Goal: Task Accomplishment & Management: Use online tool/utility

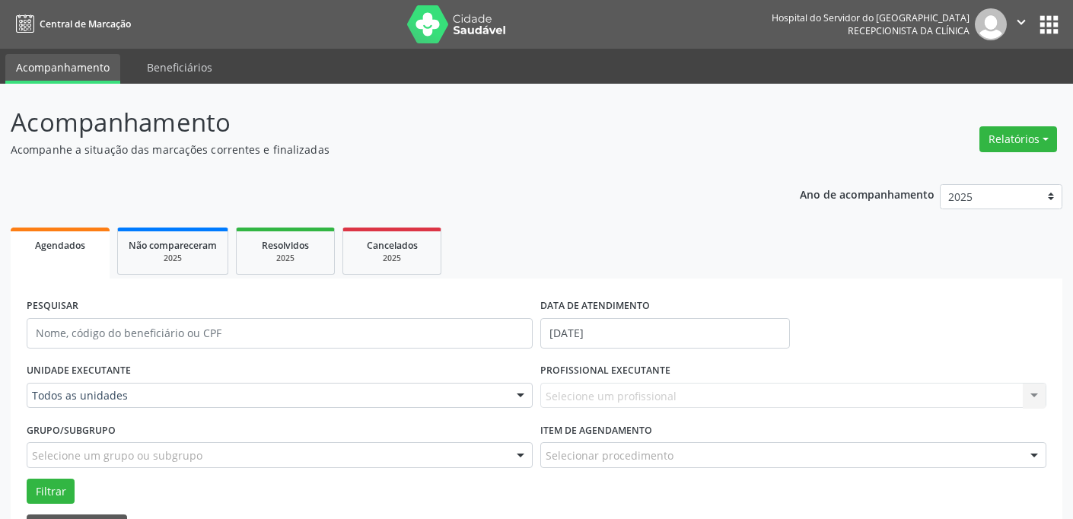
scroll to position [162, 0]
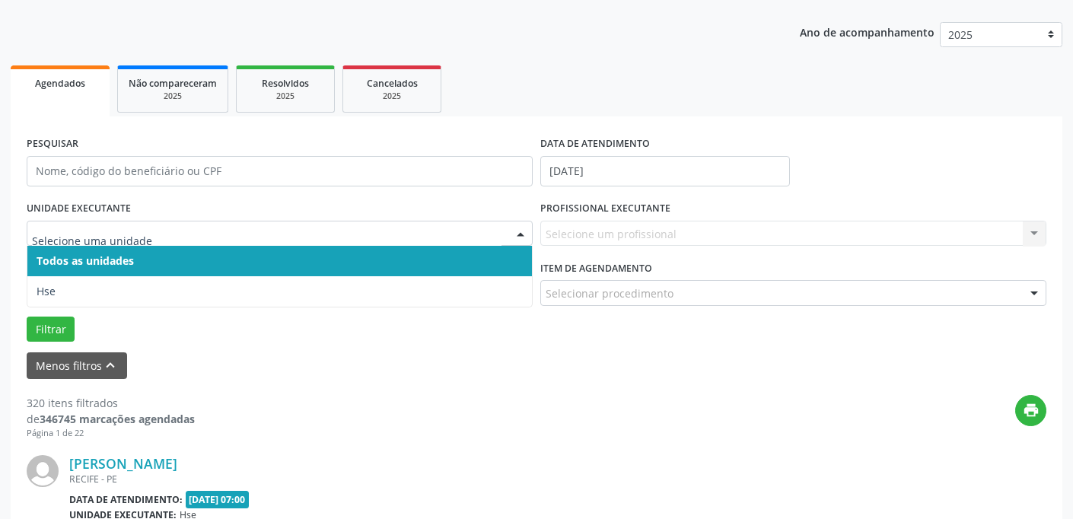
click at [520, 228] on div at bounding box center [520, 234] width 23 height 26
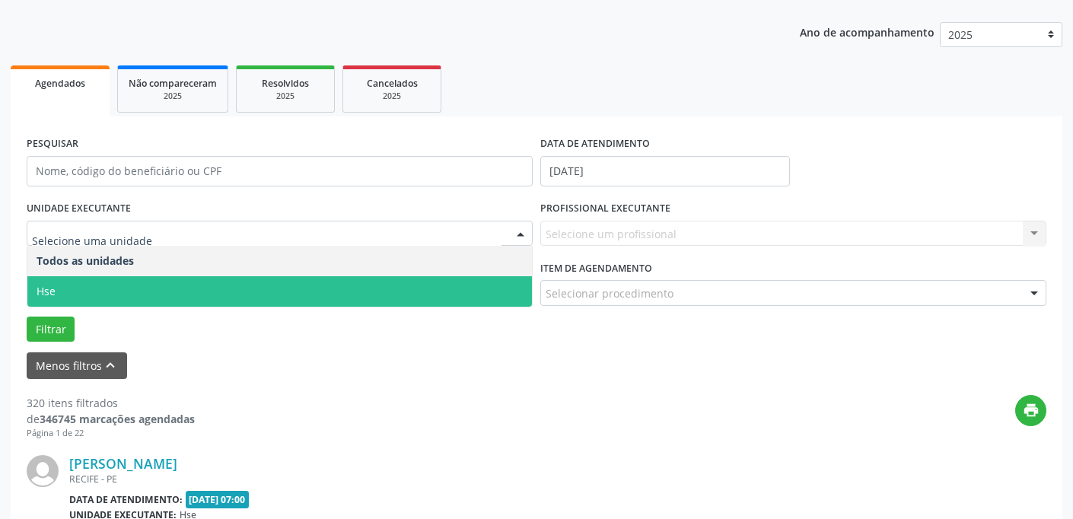
click at [496, 297] on span "Hse" at bounding box center [279, 291] width 504 height 30
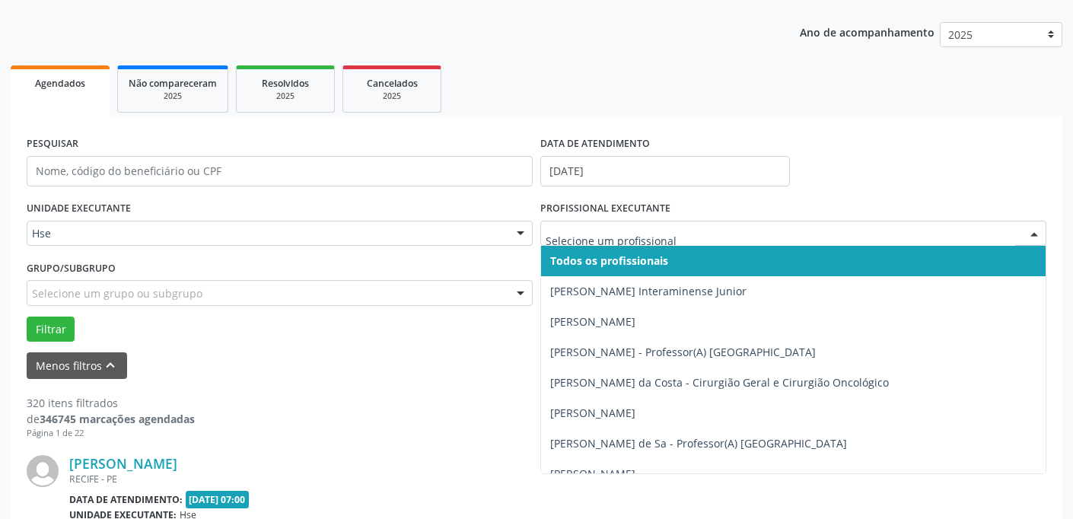
click at [1034, 234] on div at bounding box center [1033, 234] width 23 height 26
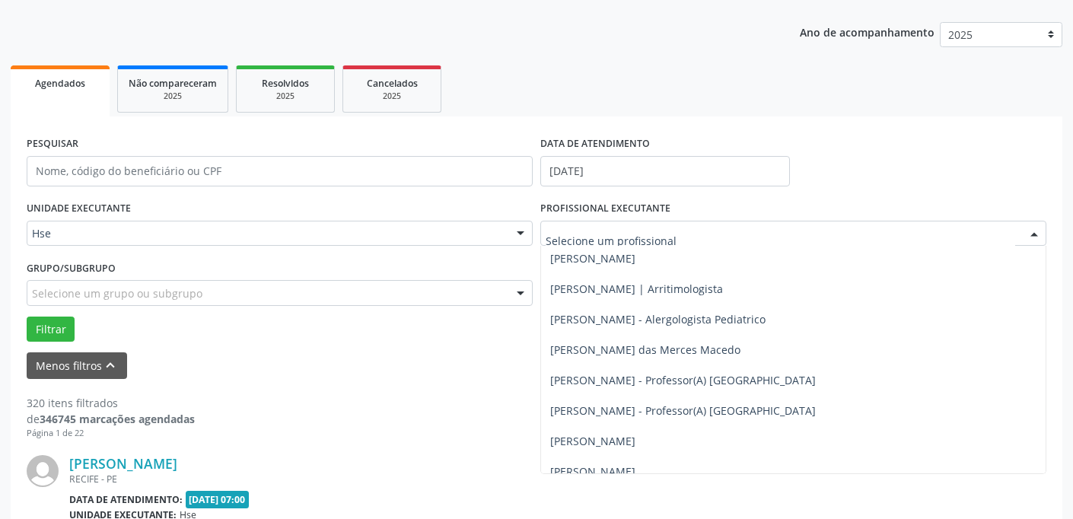
scroll to position [1106, 0]
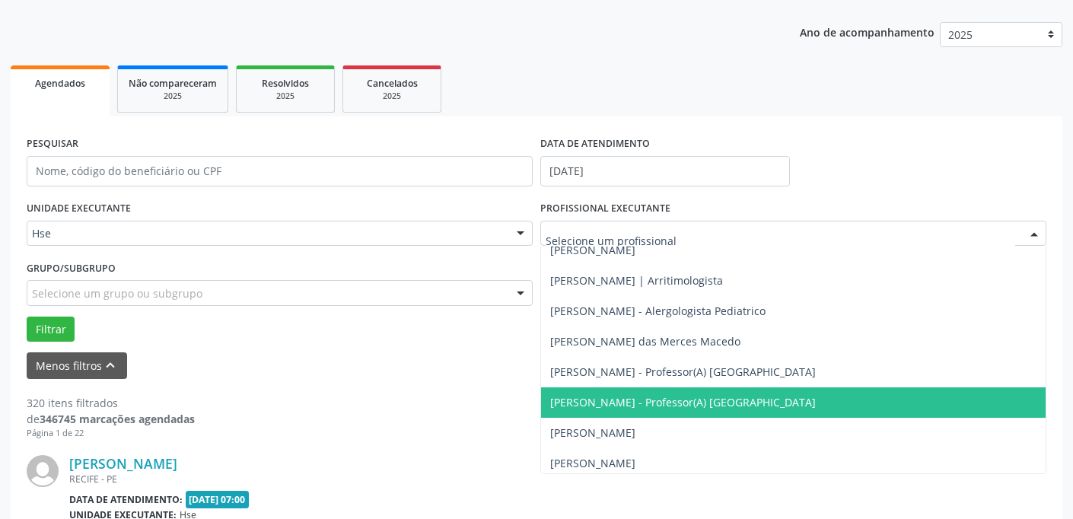
click at [631, 403] on span "[PERSON_NAME] - Professor(A) [GEOGRAPHIC_DATA]" at bounding box center [682, 402] width 265 height 14
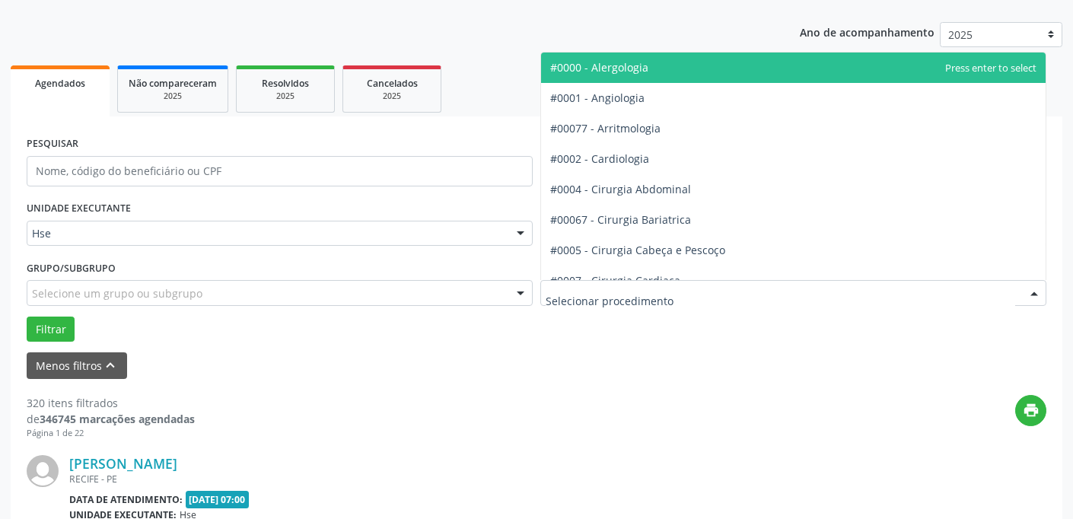
click at [1033, 290] on div at bounding box center [1033, 294] width 23 height 26
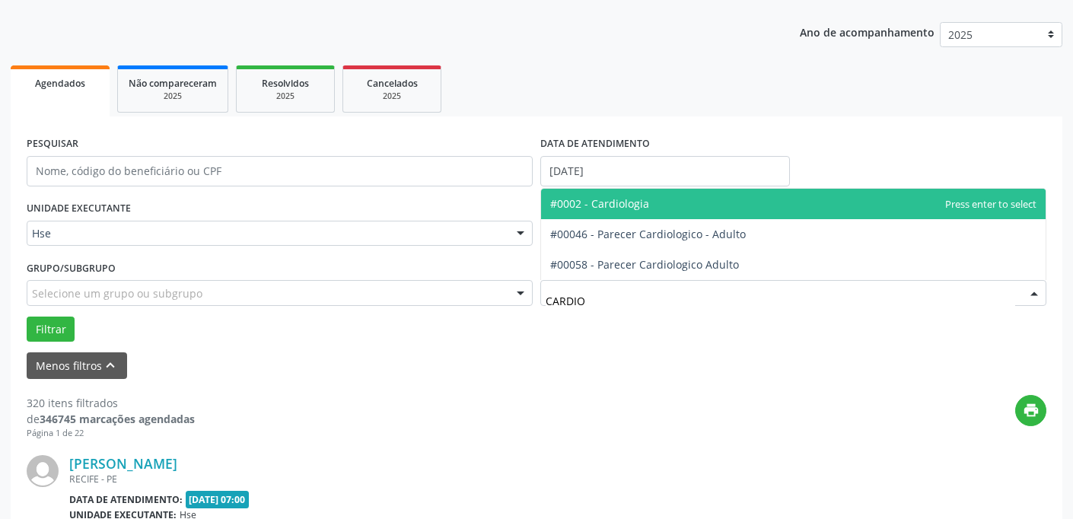
type input "CARDIOL"
click at [633, 199] on span "#0002 - Cardiologia" at bounding box center [599, 203] width 99 height 14
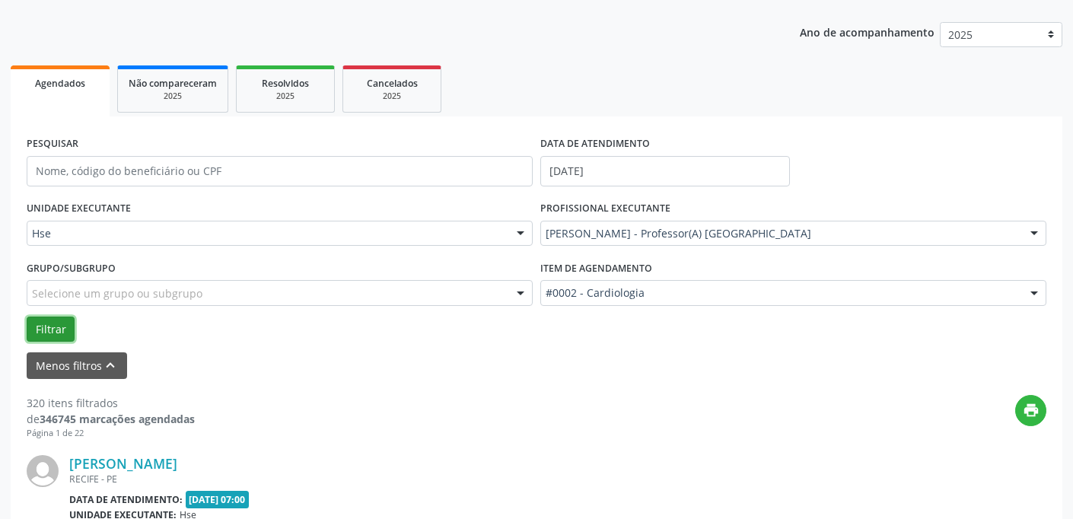
click at [58, 326] on button "Filtrar" at bounding box center [51, 329] width 48 height 26
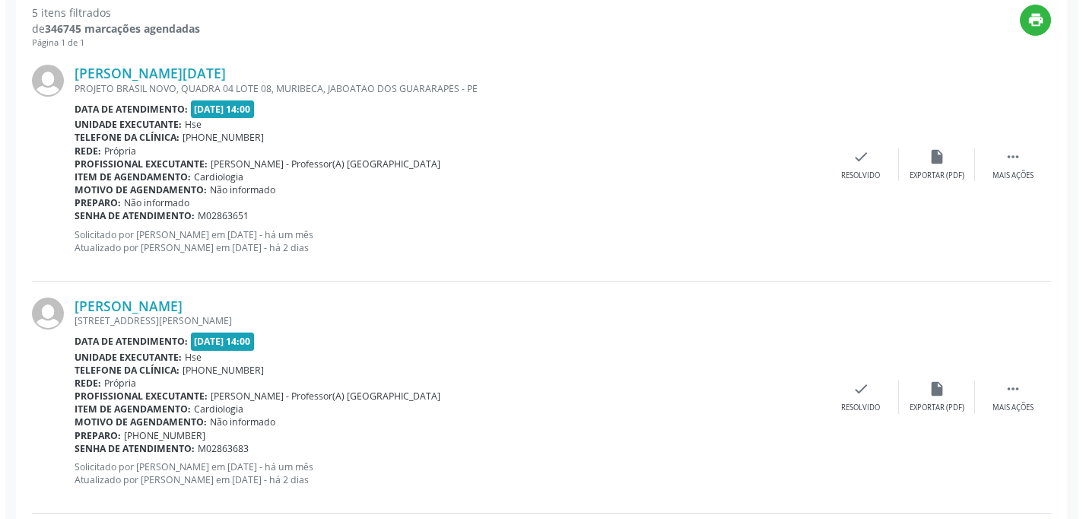
scroll to position [492, 0]
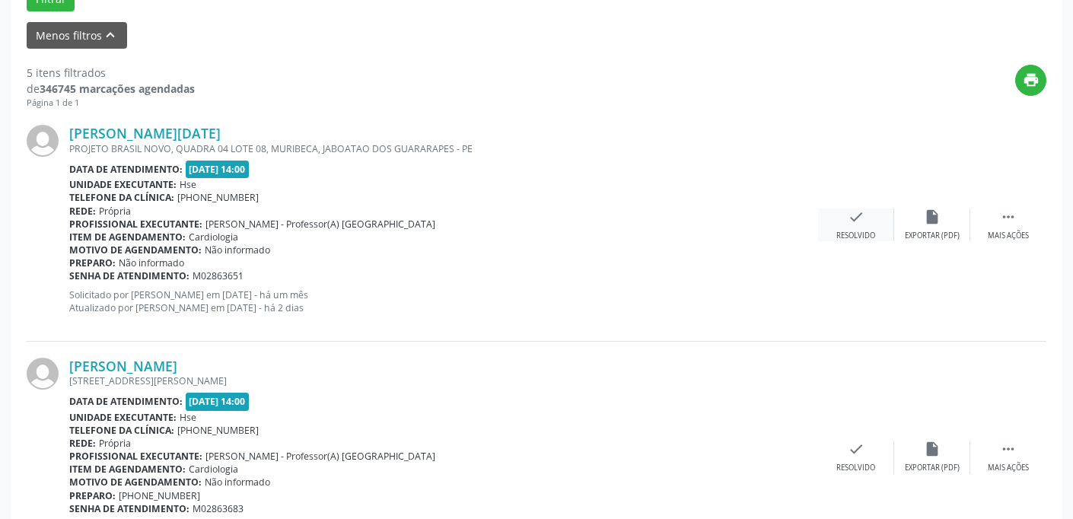
click at [871, 218] on div "check Resolvido" at bounding box center [856, 224] width 76 height 33
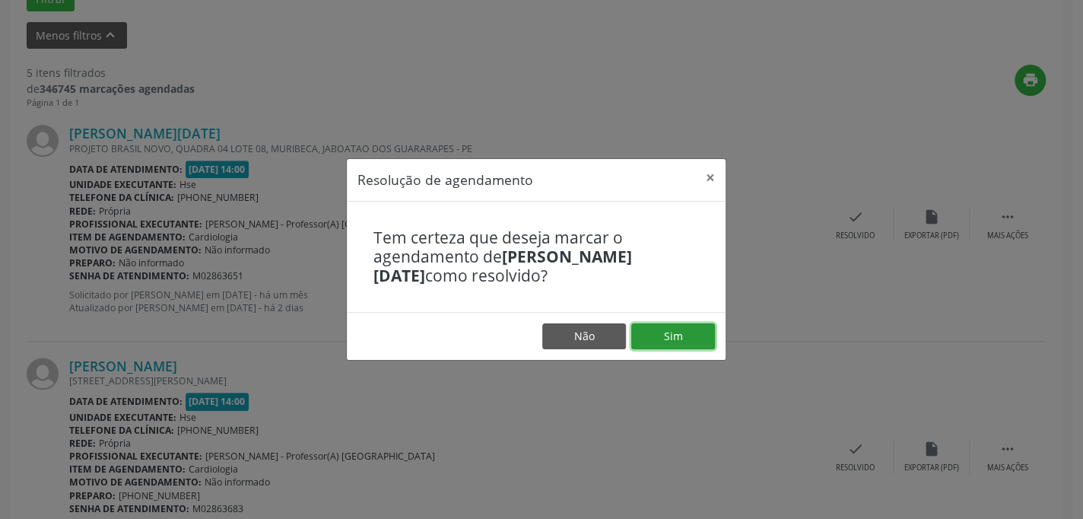
click at [685, 332] on button "Sim" at bounding box center [673, 336] width 84 height 26
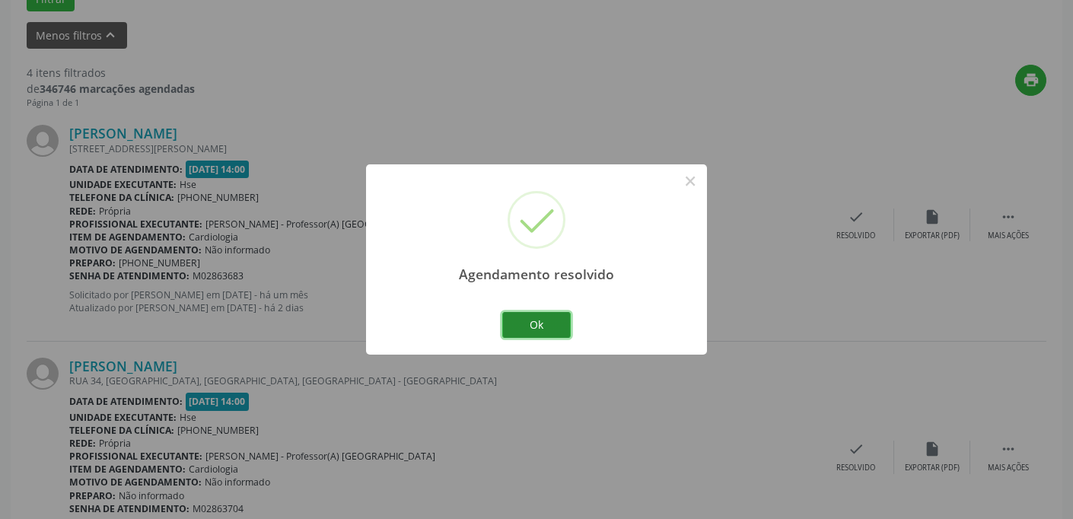
click at [534, 317] on button "Ok" at bounding box center [536, 325] width 68 height 26
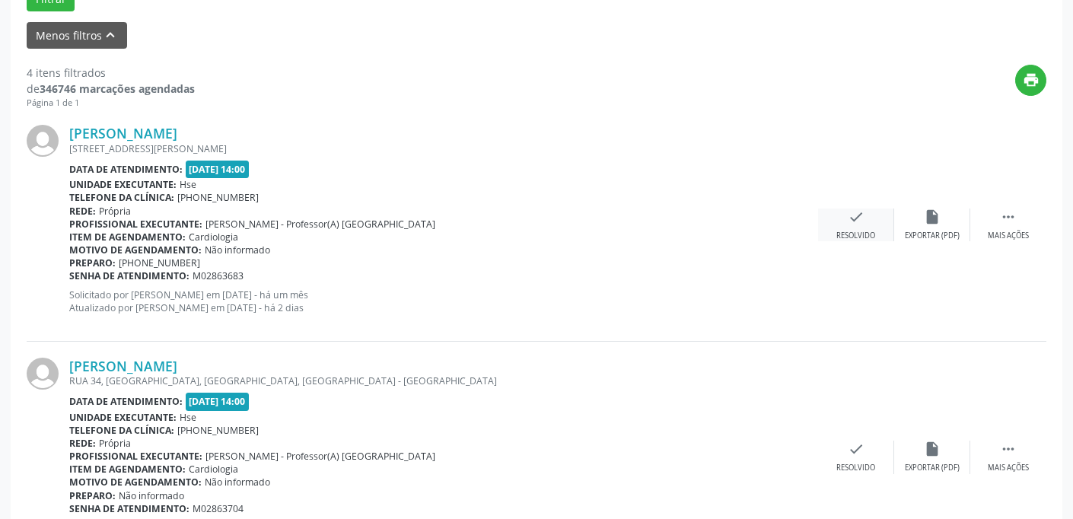
click at [867, 223] on div "check Resolvido" at bounding box center [856, 224] width 76 height 33
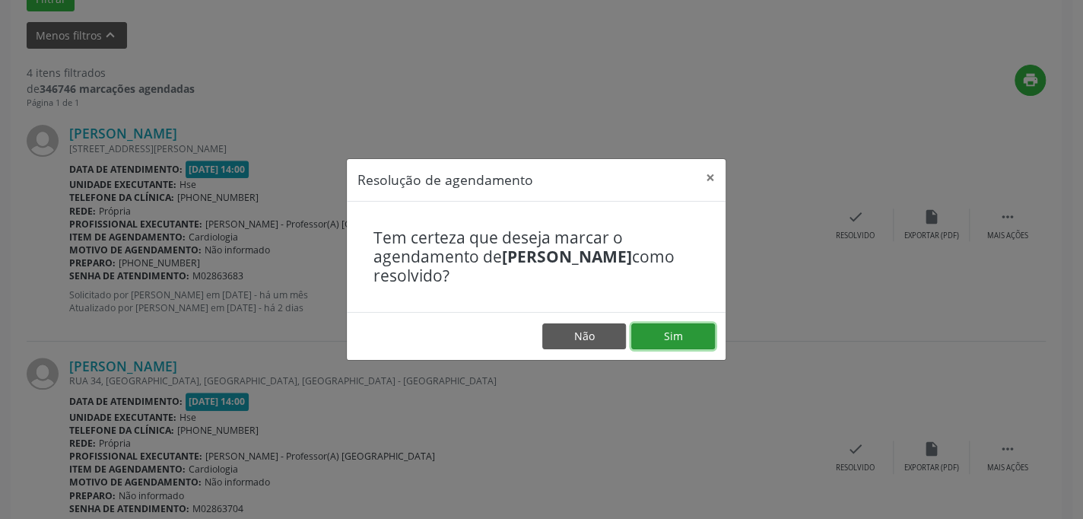
click at [691, 340] on button "Sim" at bounding box center [673, 336] width 84 height 26
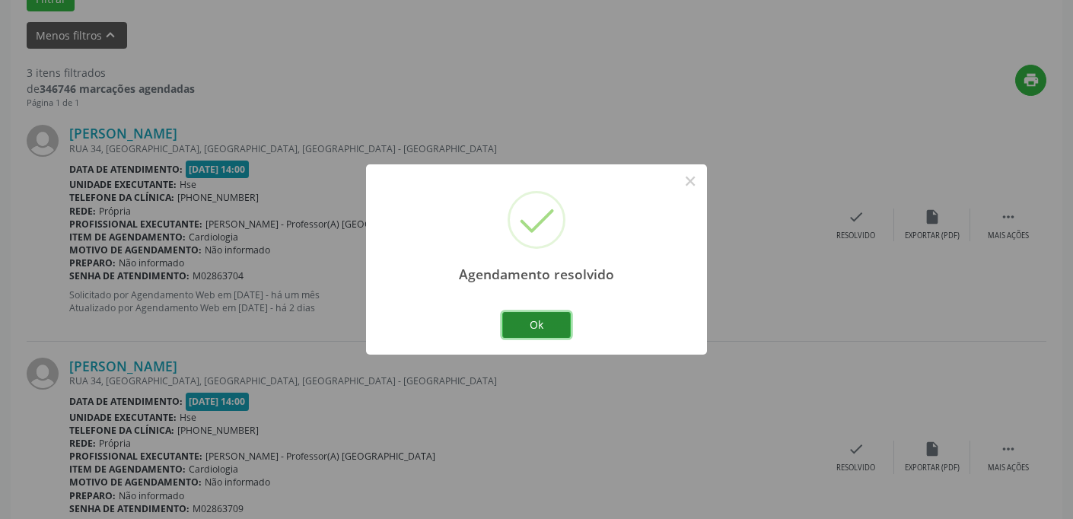
click at [559, 326] on button "Ok" at bounding box center [536, 325] width 68 height 26
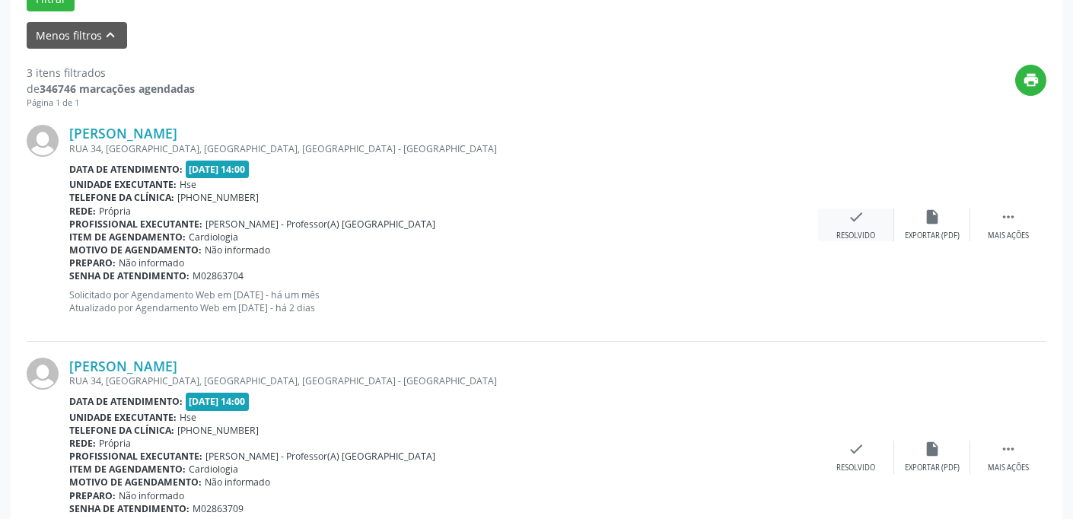
click at [856, 230] on div "Resolvido" at bounding box center [855, 235] width 39 height 11
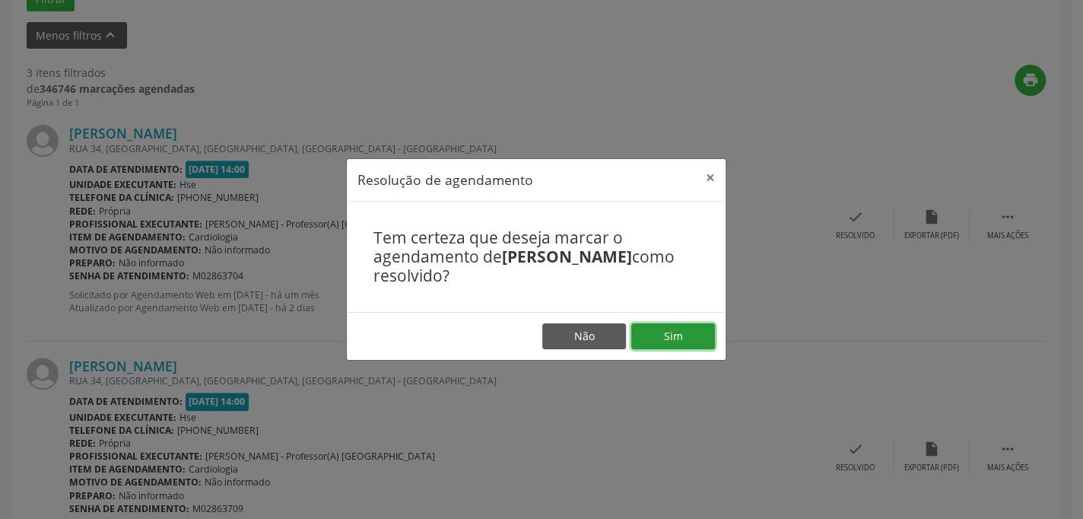
click at [679, 332] on button "Sim" at bounding box center [673, 336] width 84 height 26
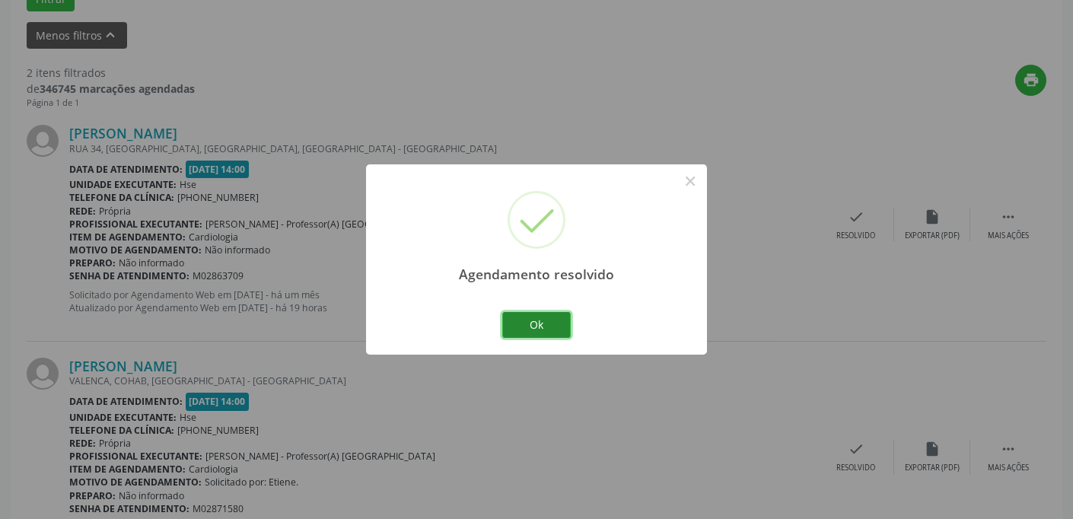
click at [548, 321] on button "Ok" at bounding box center [536, 325] width 68 height 26
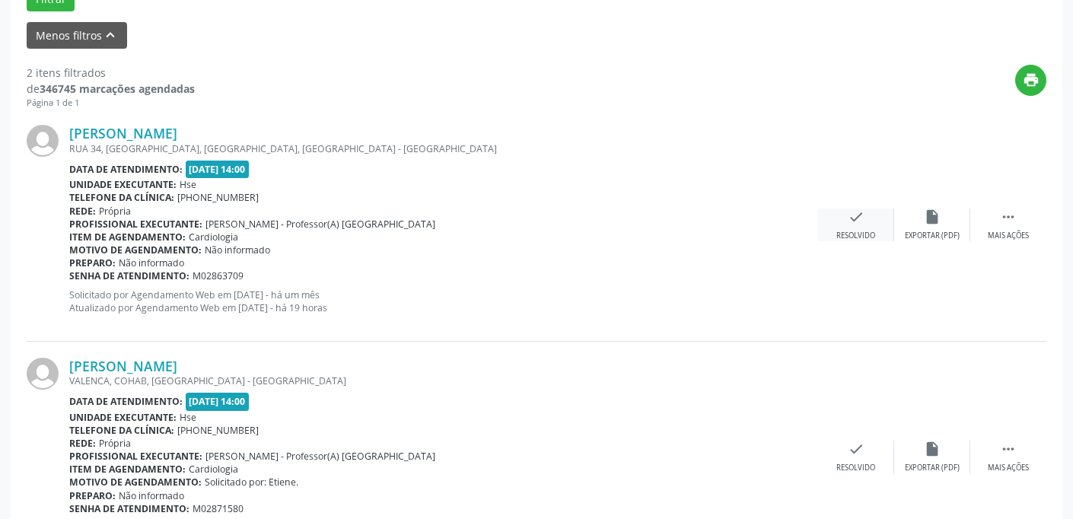
click at [863, 228] on div "check Resolvido" at bounding box center [856, 224] width 76 height 33
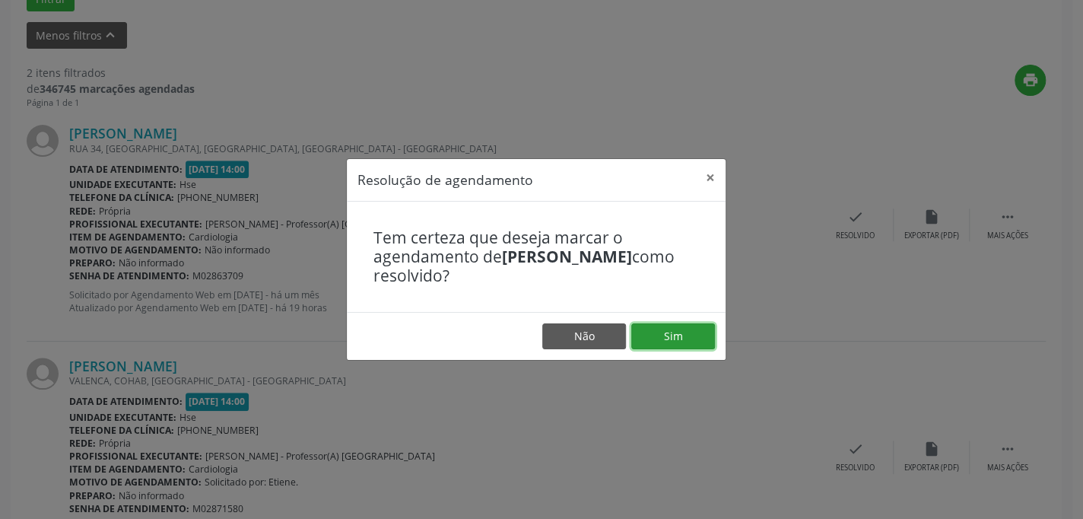
click at [687, 334] on button "Sim" at bounding box center [673, 336] width 84 height 26
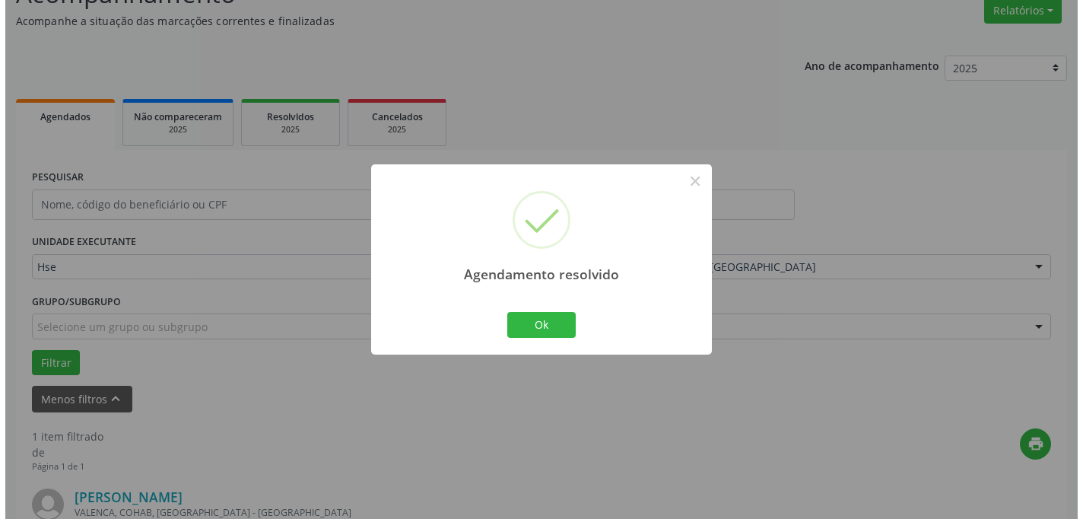
scroll to position [340, 0]
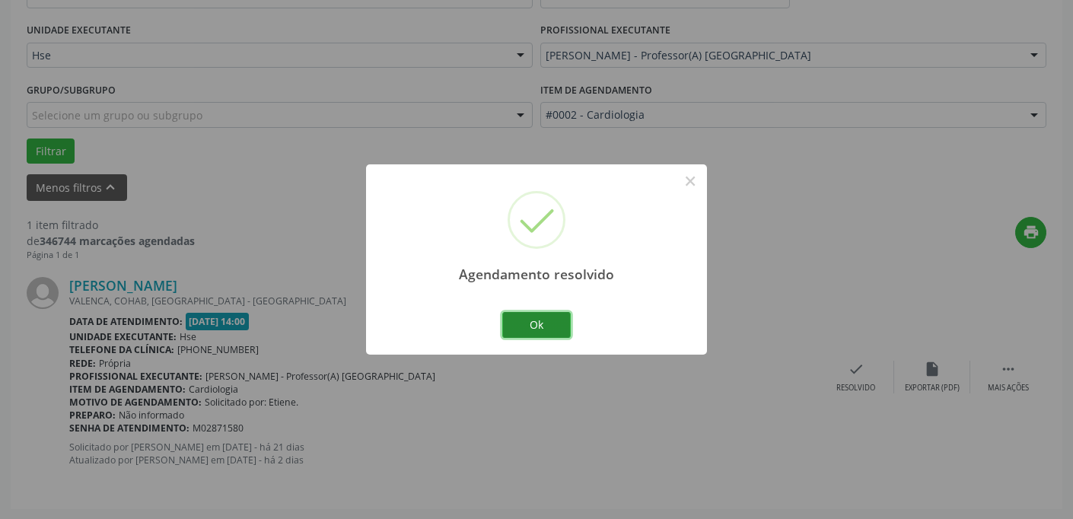
click at [542, 326] on button "Ok" at bounding box center [536, 325] width 68 height 26
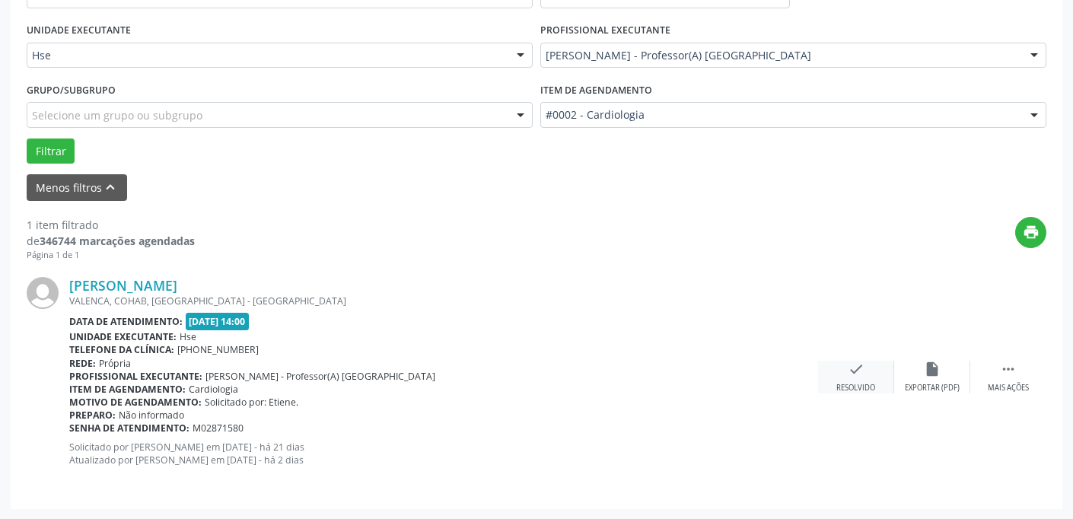
click at [860, 364] on icon "check" at bounding box center [855, 369] width 17 height 17
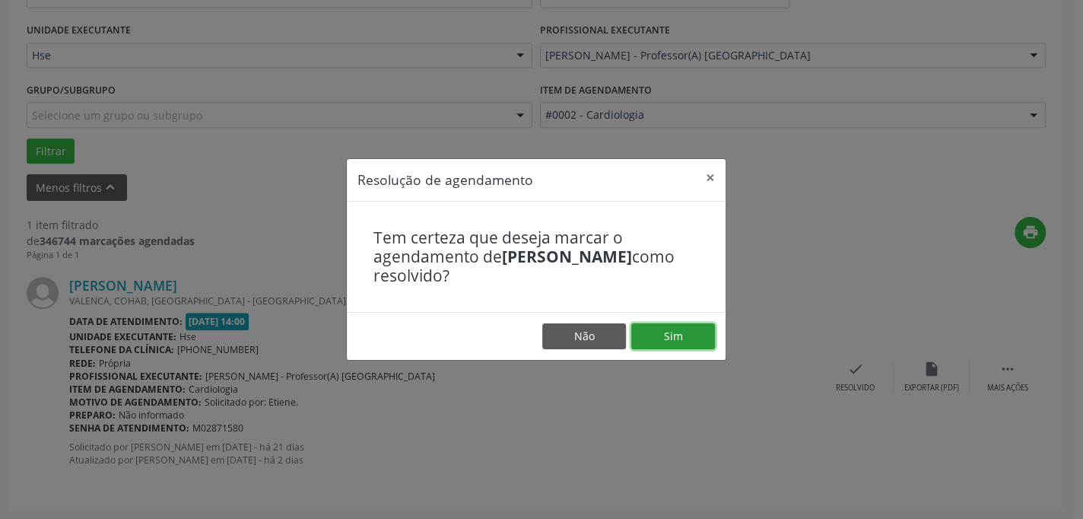
click at [697, 334] on button "Sim" at bounding box center [673, 336] width 84 height 26
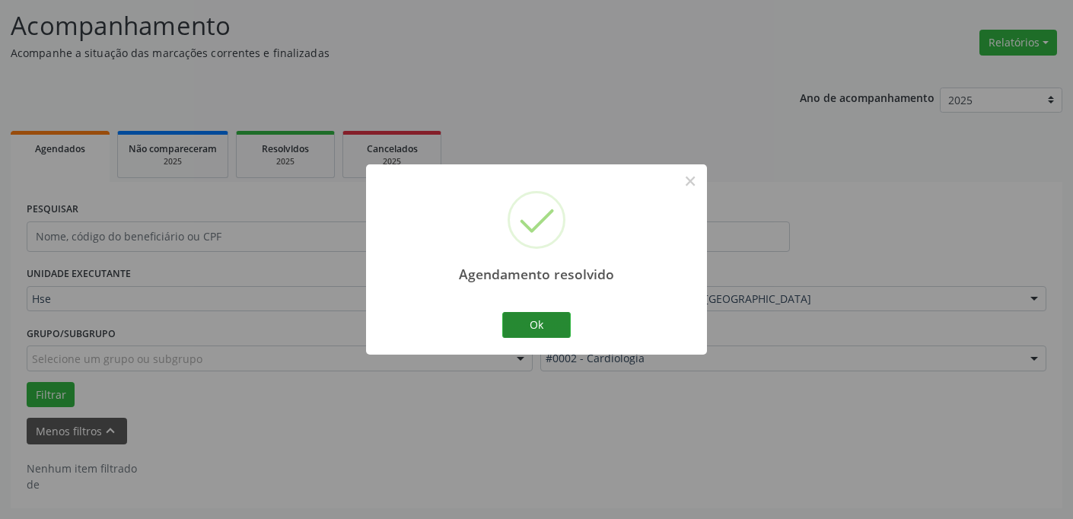
scroll to position [95, 0]
click at [542, 326] on button "Ok" at bounding box center [536, 325] width 68 height 26
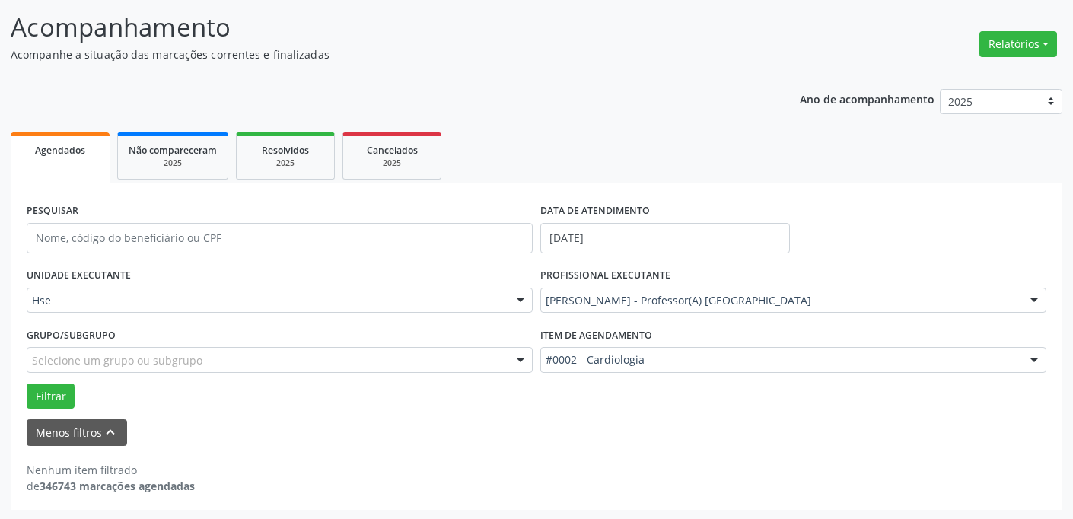
click at [518, 297] on div at bounding box center [520, 301] width 23 height 26
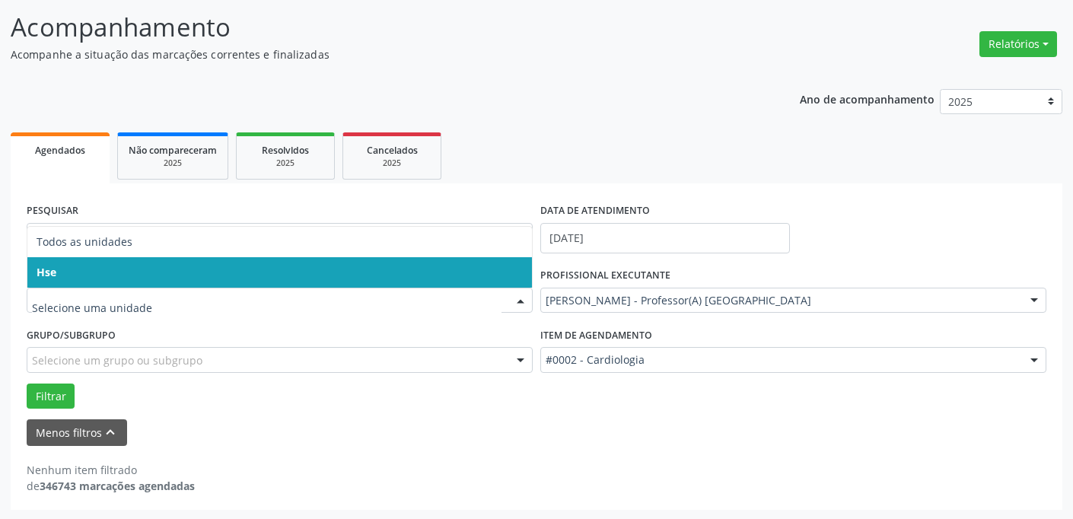
click at [517, 261] on span "Hse" at bounding box center [279, 272] width 504 height 30
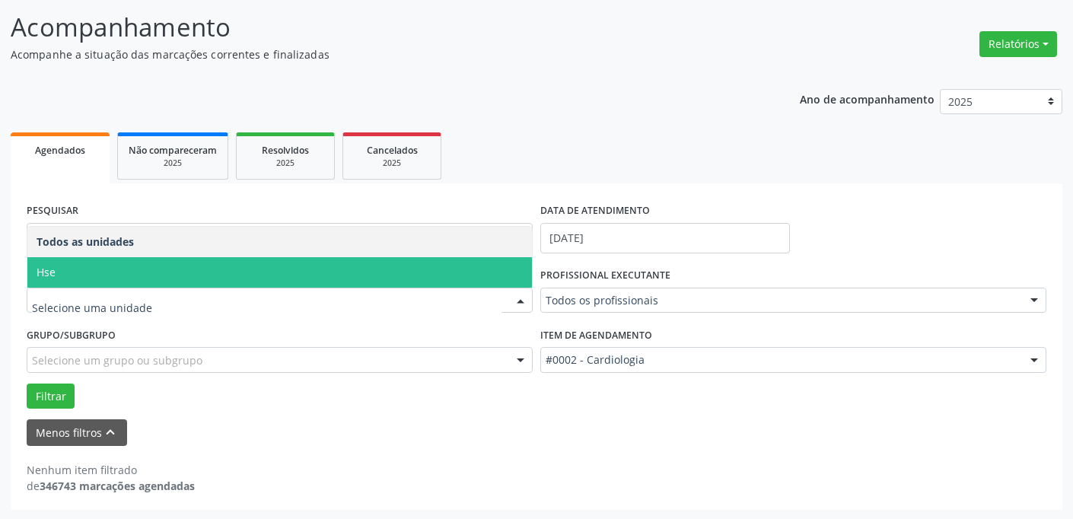
click at [523, 303] on div at bounding box center [520, 301] width 23 height 26
click at [517, 274] on span "Hse" at bounding box center [279, 272] width 504 height 30
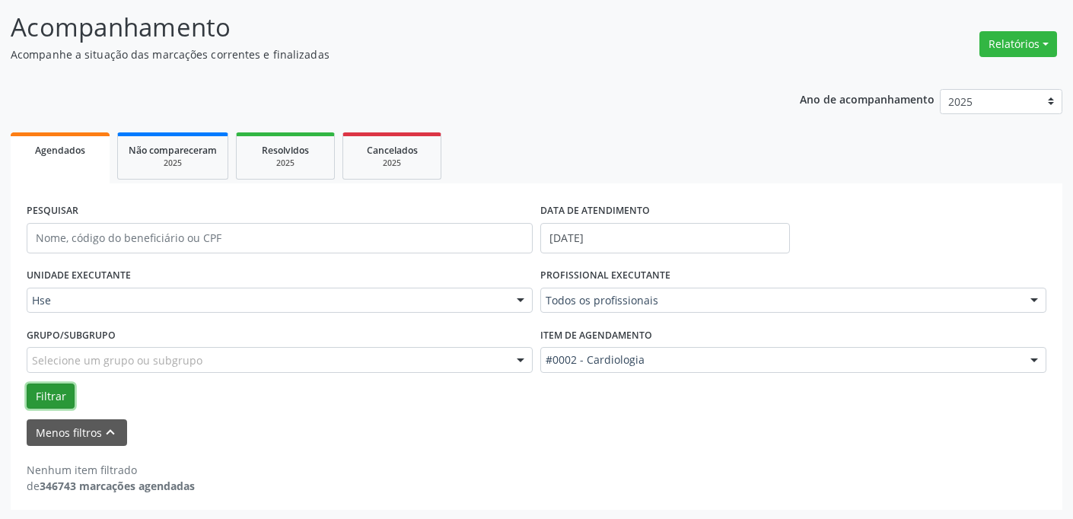
click at [46, 389] on button "Filtrar" at bounding box center [51, 396] width 48 height 26
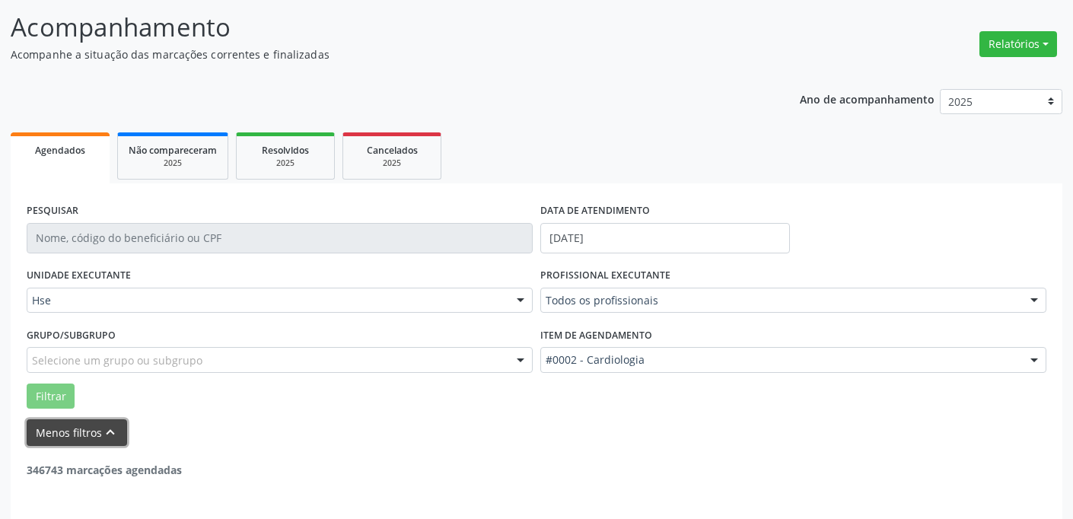
click at [114, 432] on icon "keyboard_arrow_up" at bounding box center [110, 432] width 17 height 17
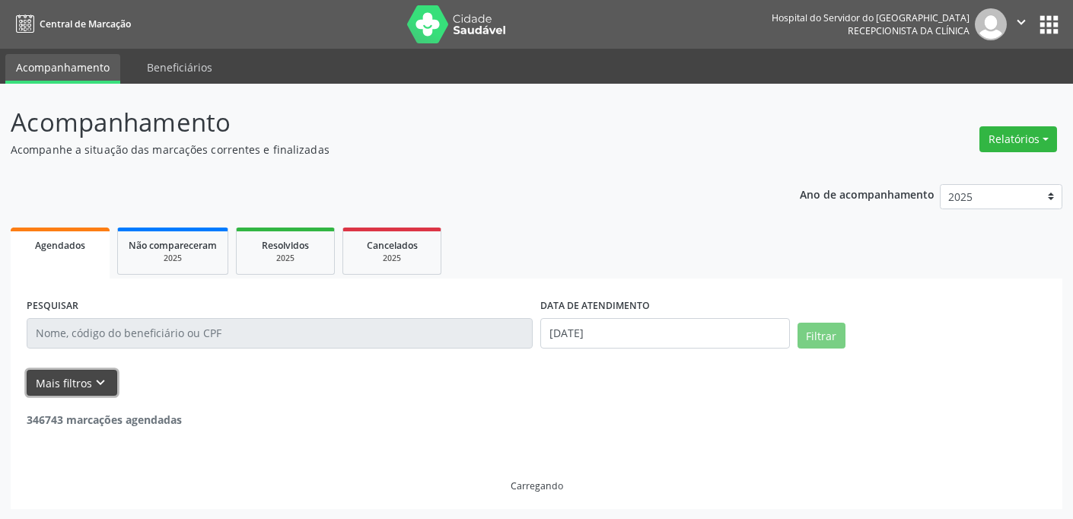
scroll to position [0, 0]
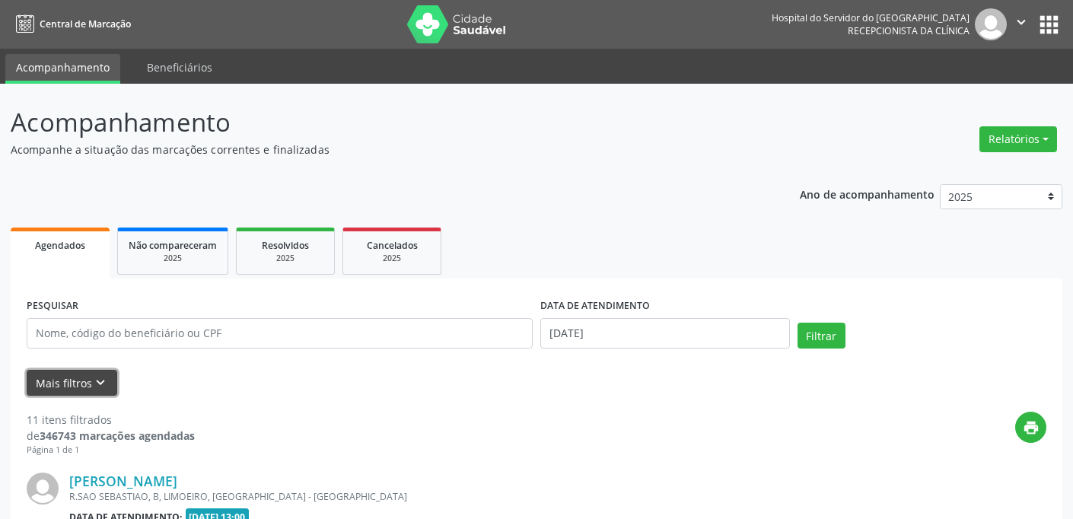
click at [99, 382] on icon "keyboard_arrow_down" at bounding box center [100, 382] width 17 height 17
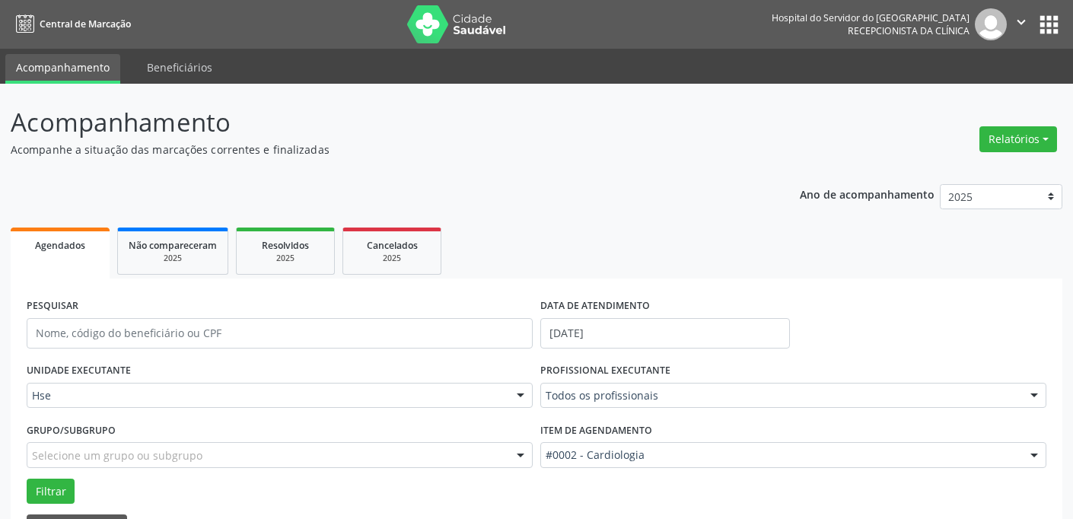
click at [521, 392] on div at bounding box center [520, 396] width 23 height 26
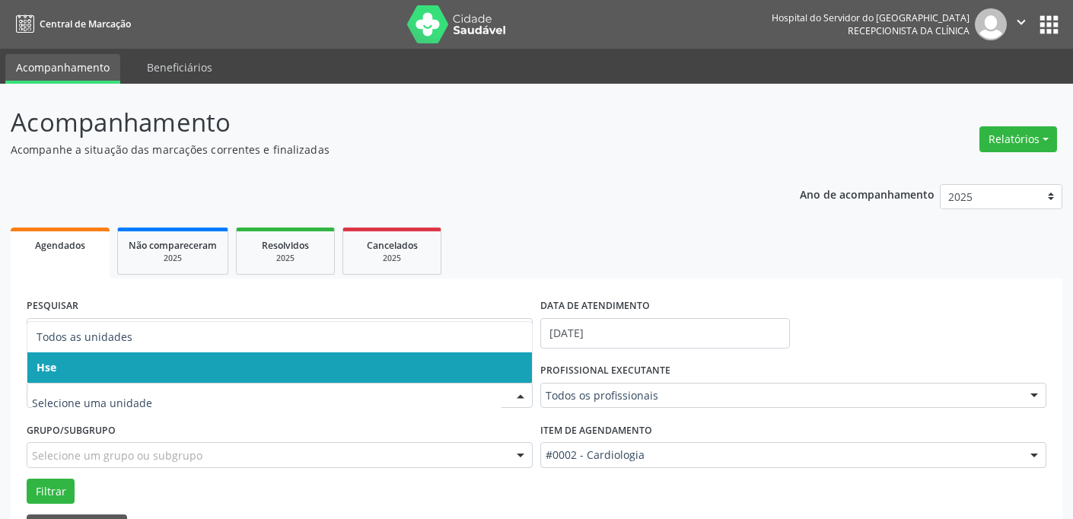
click at [501, 366] on span "Hse" at bounding box center [279, 367] width 504 height 30
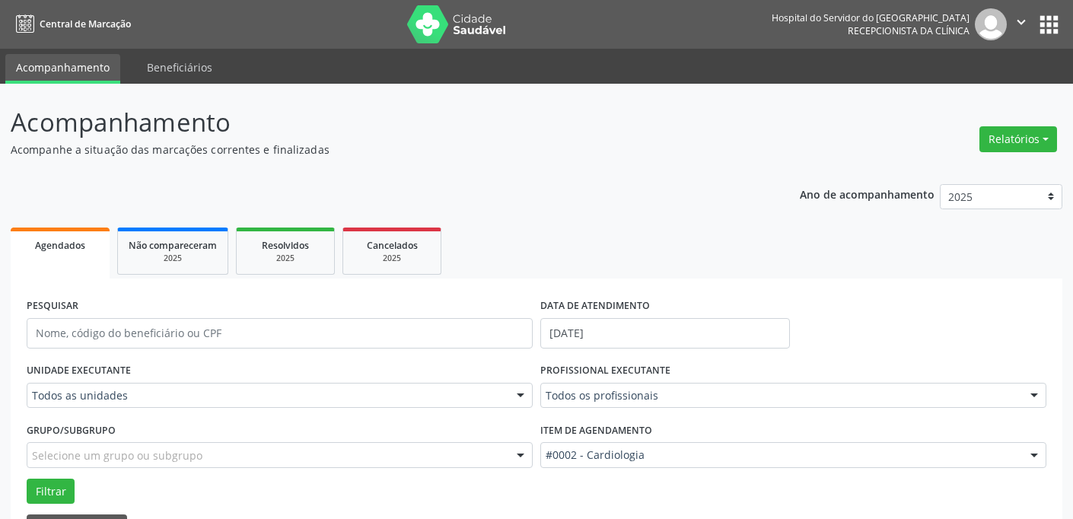
click at [519, 396] on div at bounding box center [520, 396] width 23 height 26
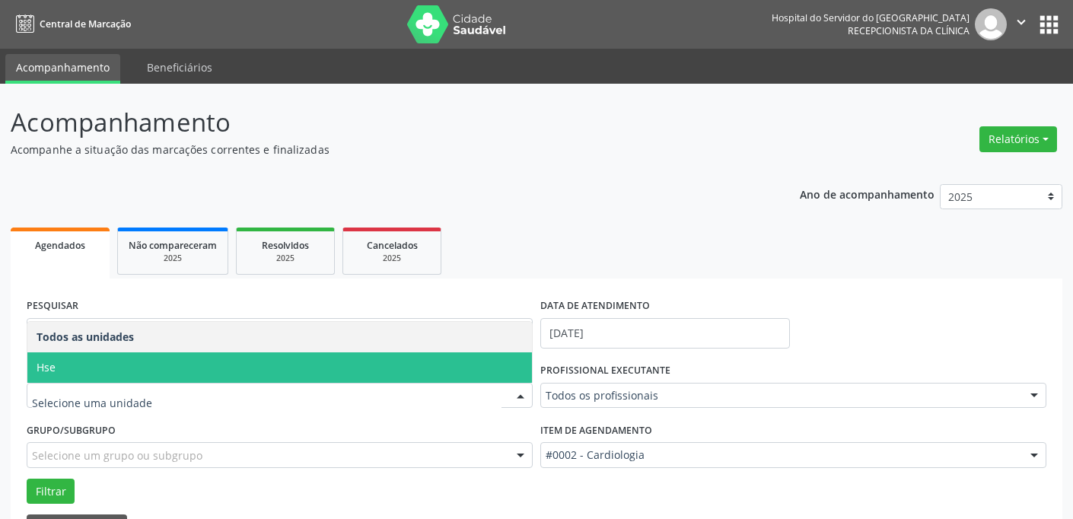
click at [511, 364] on span "Hse" at bounding box center [279, 367] width 504 height 30
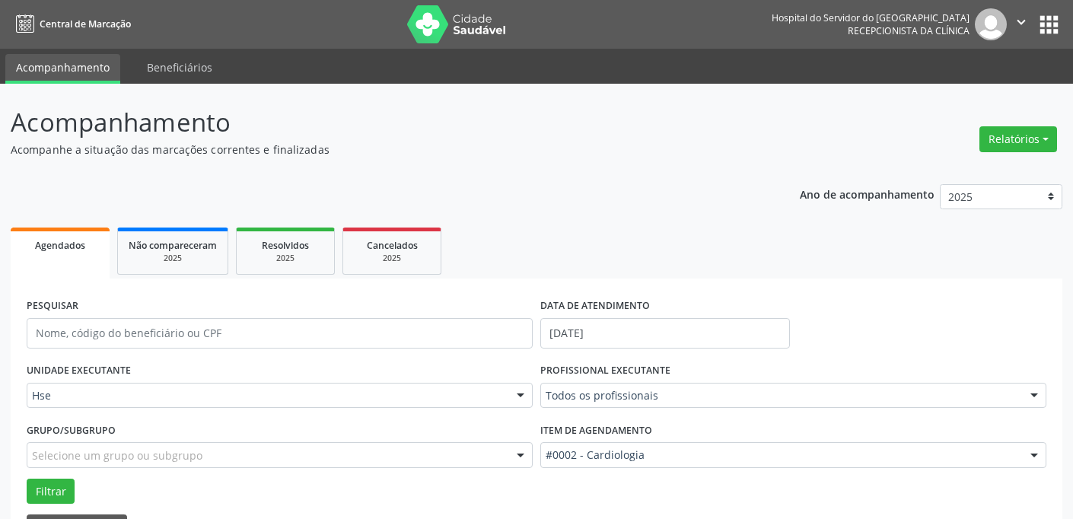
click at [1035, 393] on div at bounding box center [1033, 396] width 23 height 26
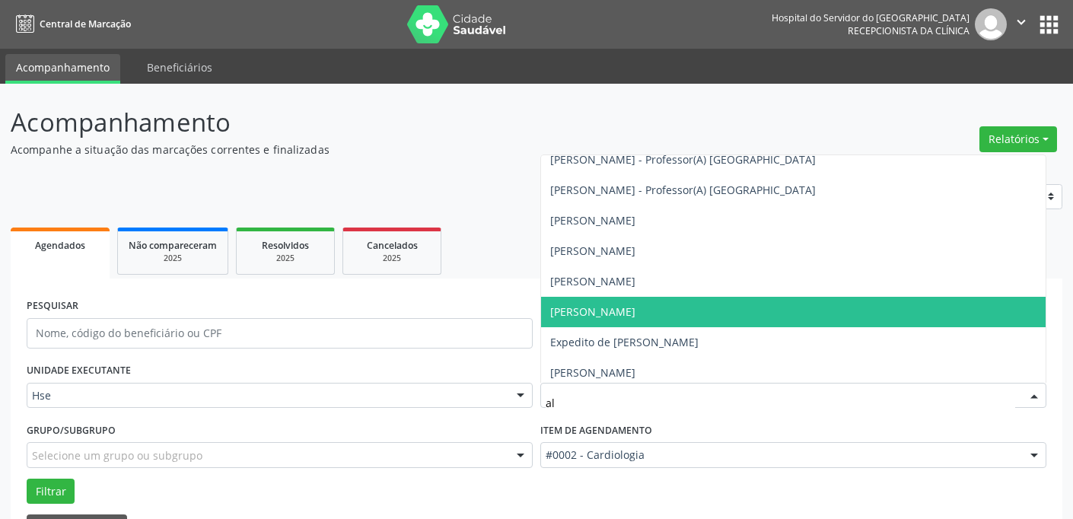
type input "aly"
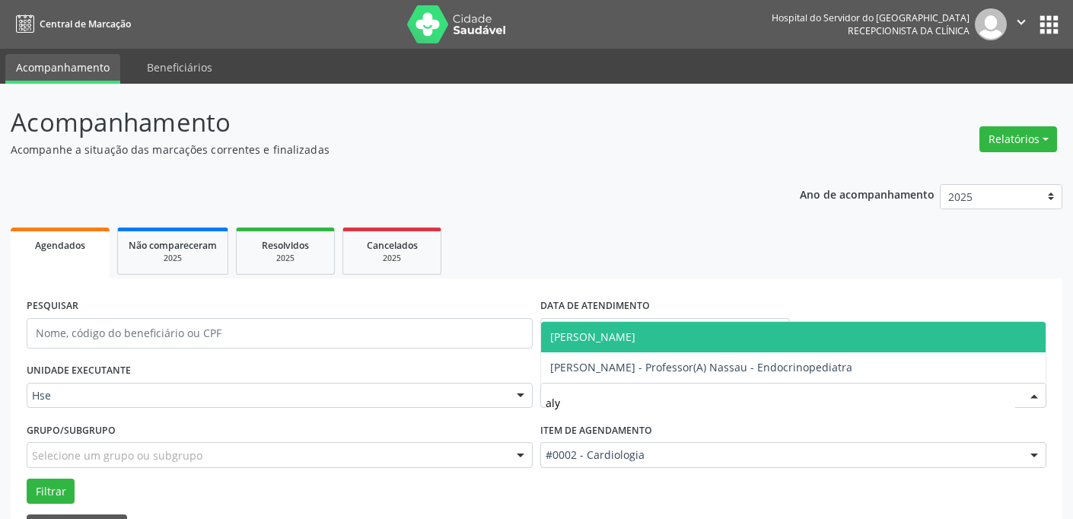
click at [635, 335] on span "[PERSON_NAME]" at bounding box center [592, 336] width 85 height 14
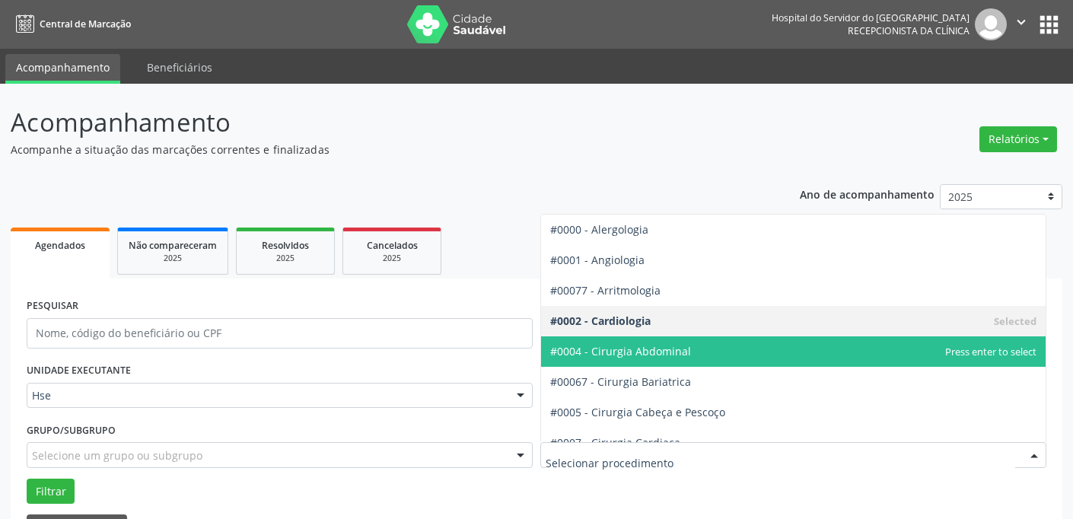
click at [1033, 446] on div at bounding box center [1033, 456] width 23 height 26
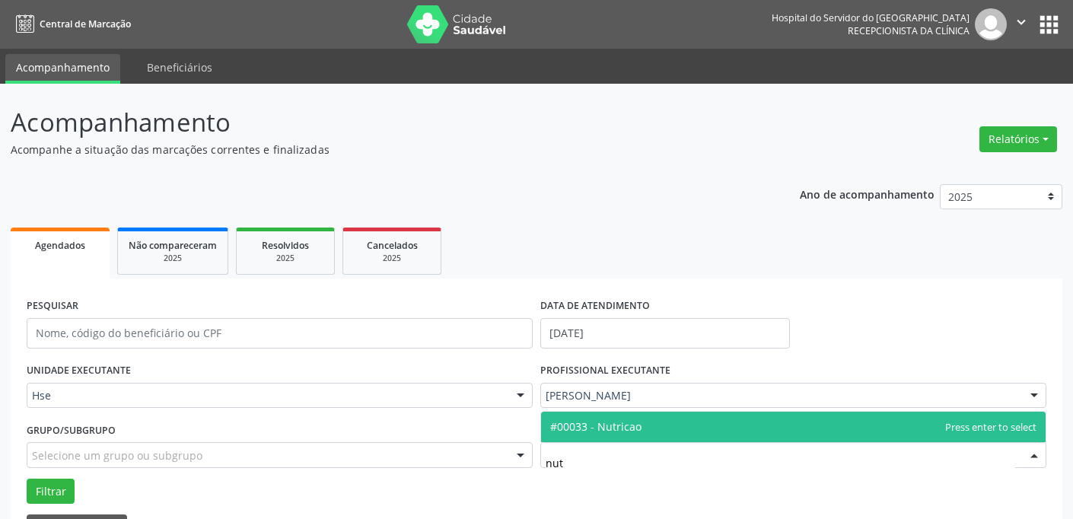
type input "nutr"
click at [688, 421] on span "#00033 - Nutricao" at bounding box center [793, 427] width 504 height 30
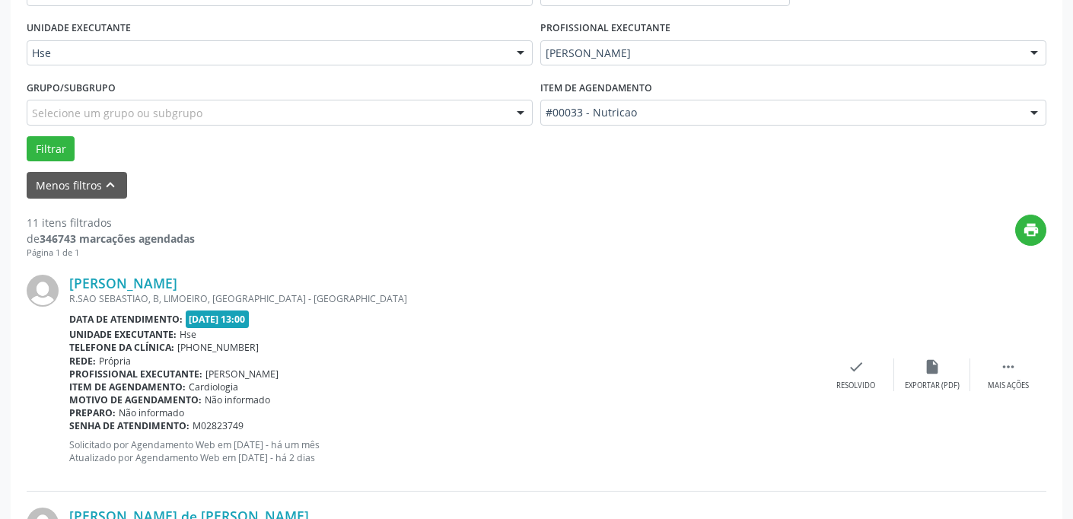
scroll to position [356, 0]
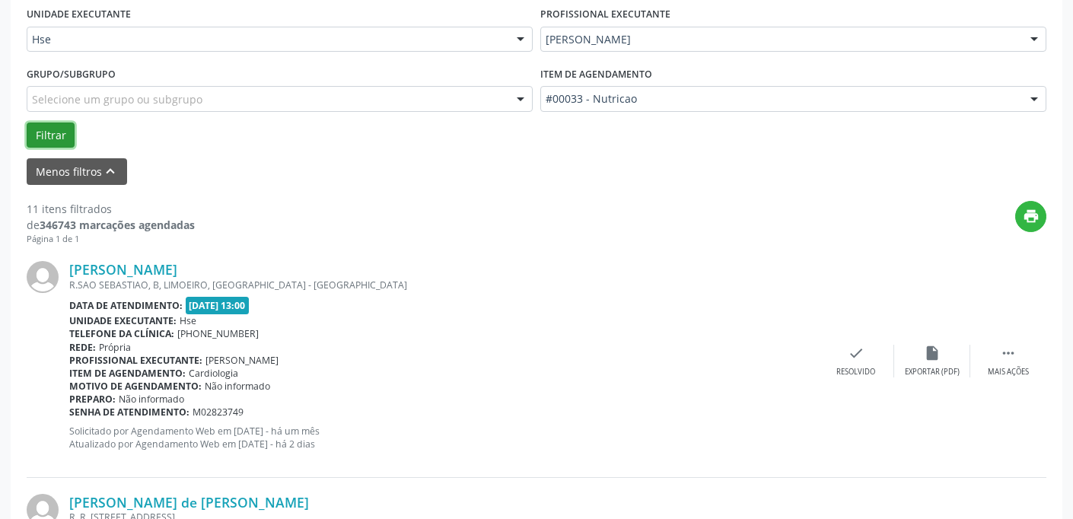
click at [48, 126] on button "Filtrar" at bounding box center [51, 135] width 48 height 26
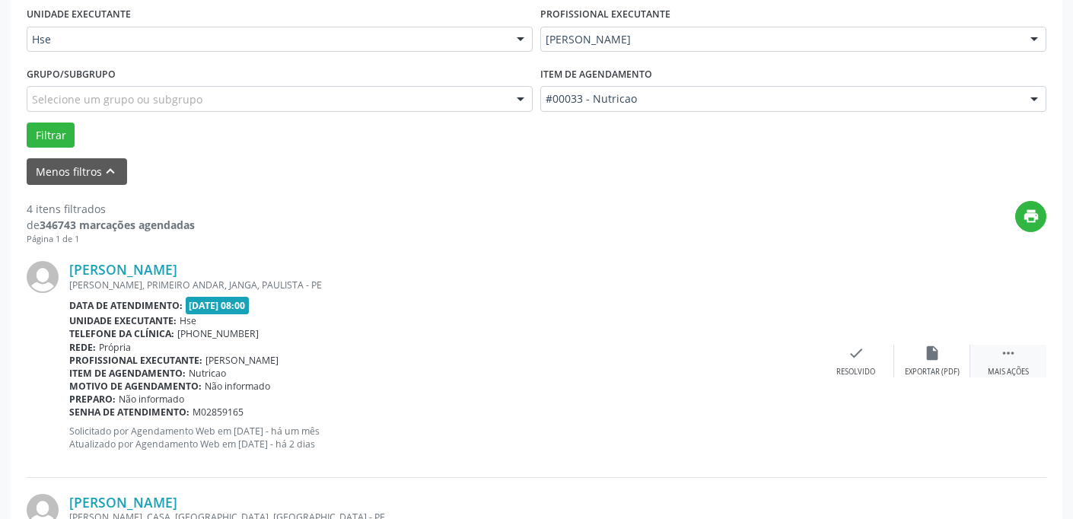
click at [1004, 358] on icon "" at bounding box center [1008, 353] width 17 height 17
click at [927, 359] on icon "alarm_off" at bounding box center [931, 353] width 17 height 17
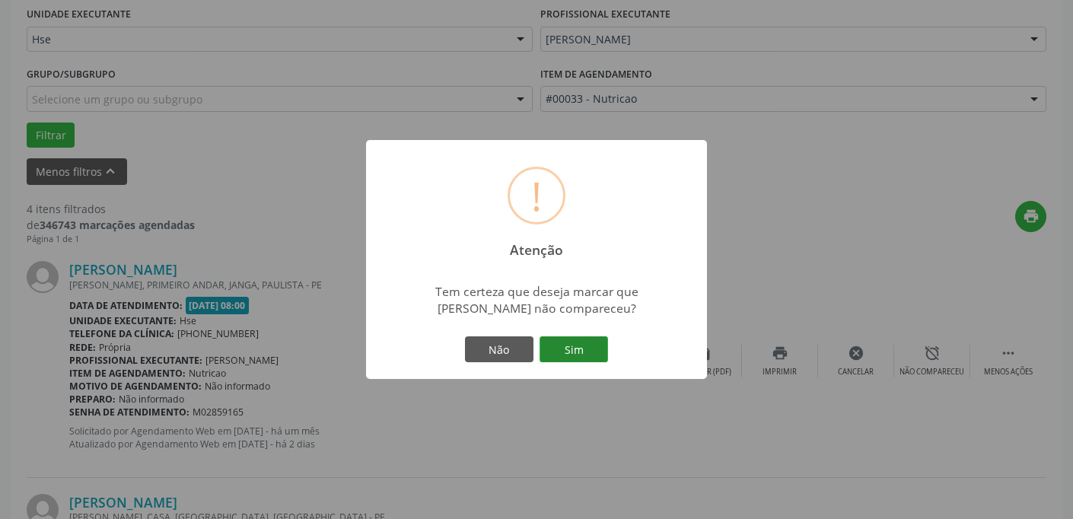
click at [577, 349] on button "Sim" at bounding box center [573, 349] width 68 height 26
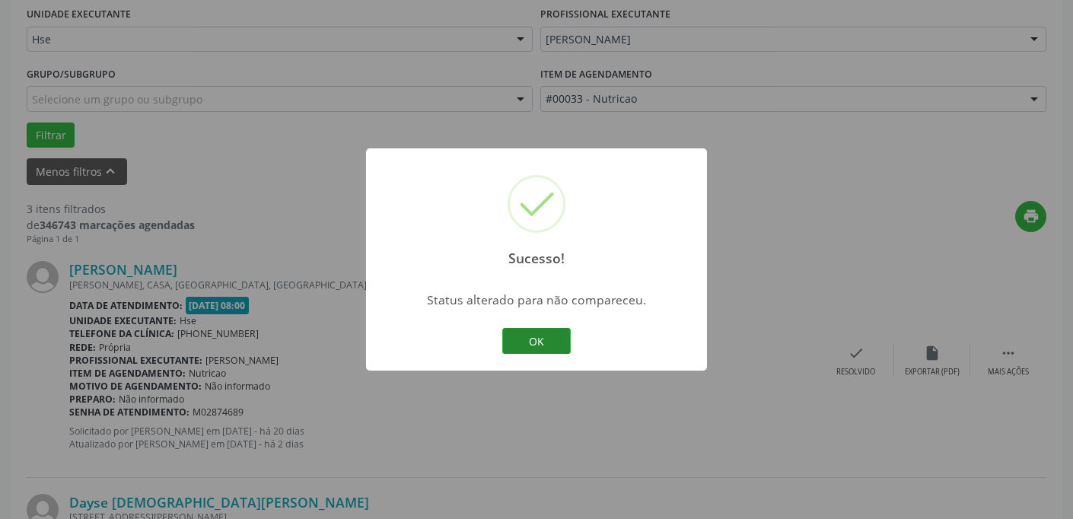
click at [553, 337] on button "OK" at bounding box center [536, 341] width 68 height 26
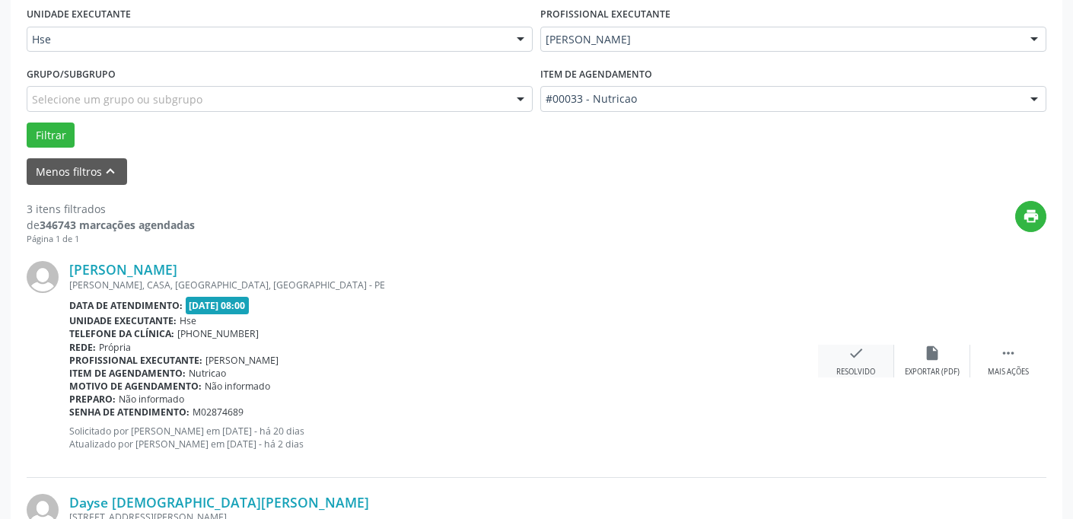
click at [864, 352] on div "check Resolvido" at bounding box center [856, 361] width 76 height 33
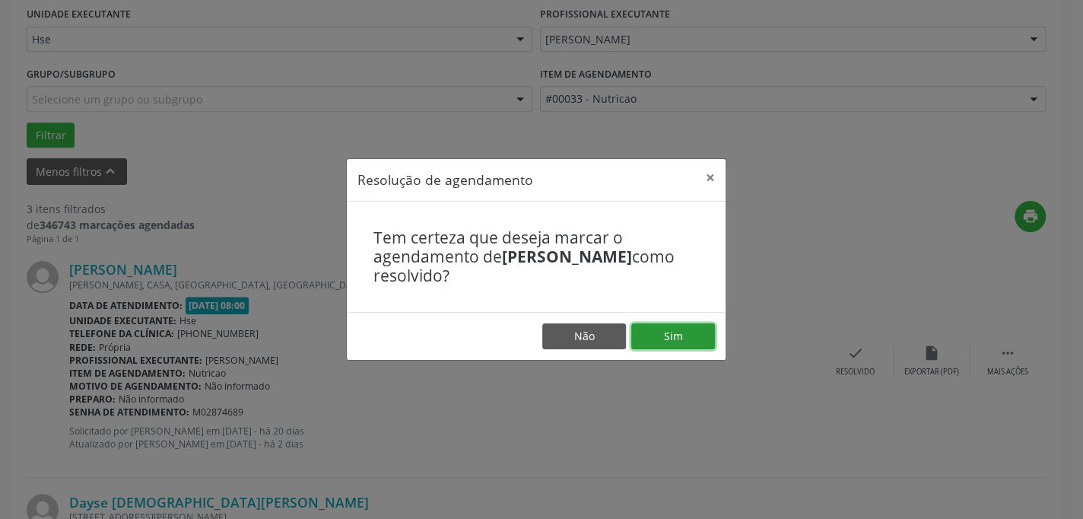
click at [679, 334] on button "Sim" at bounding box center [673, 336] width 84 height 26
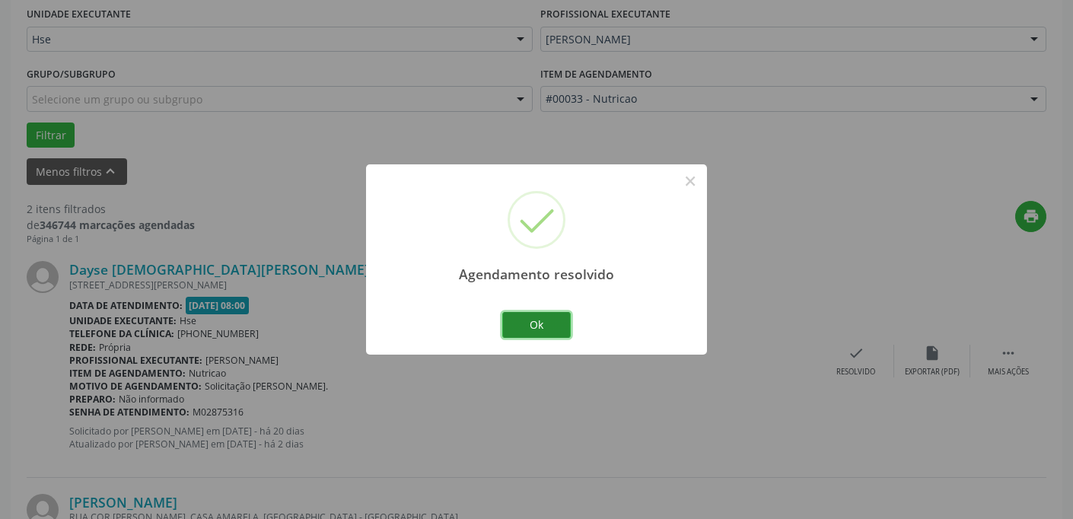
click at [540, 319] on button "Ok" at bounding box center [536, 325] width 68 height 26
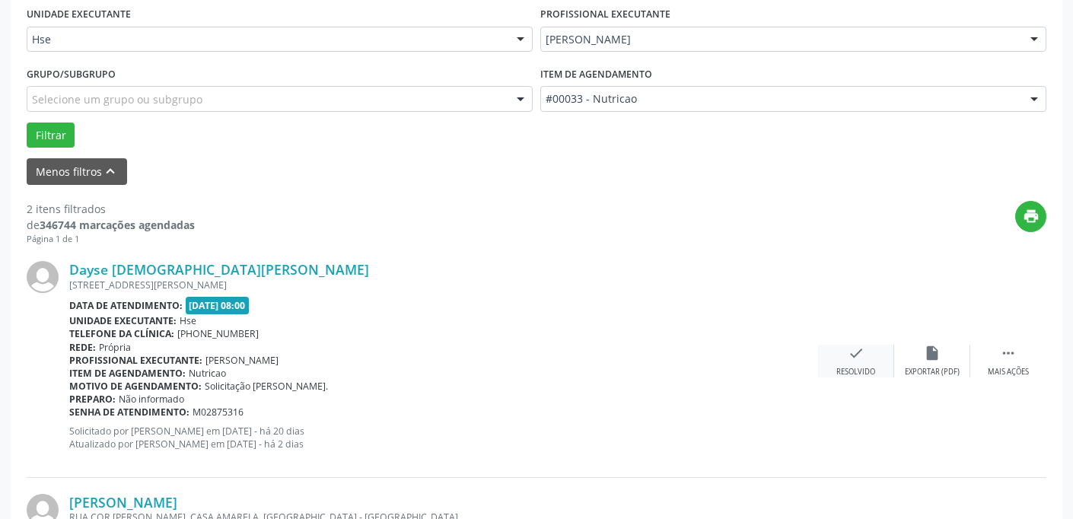
click at [870, 357] on div "check Resolvido" at bounding box center [856, 361] width 76 height 33
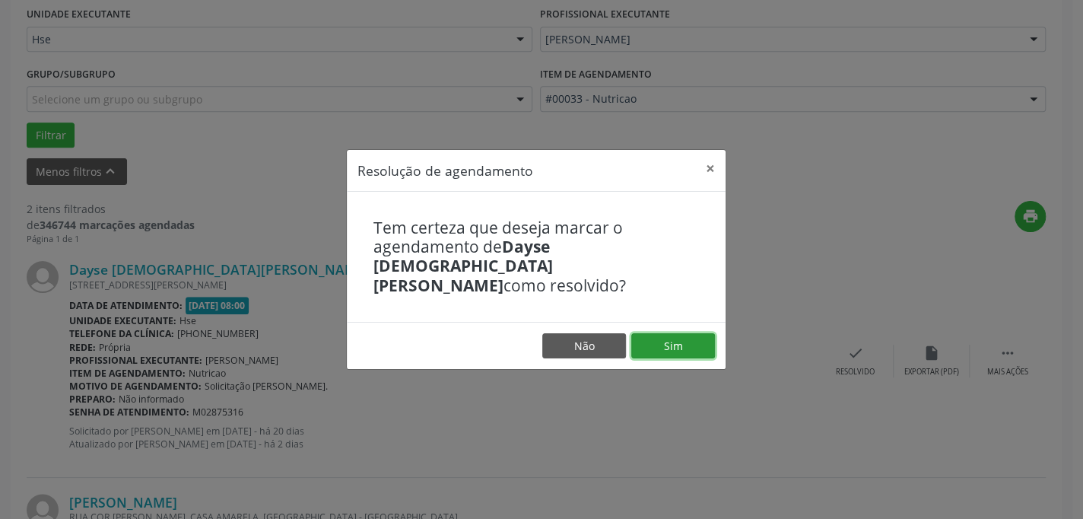
click at [665, 335] on button "Sim" at bounding box center [673, 346] width 84 height 26
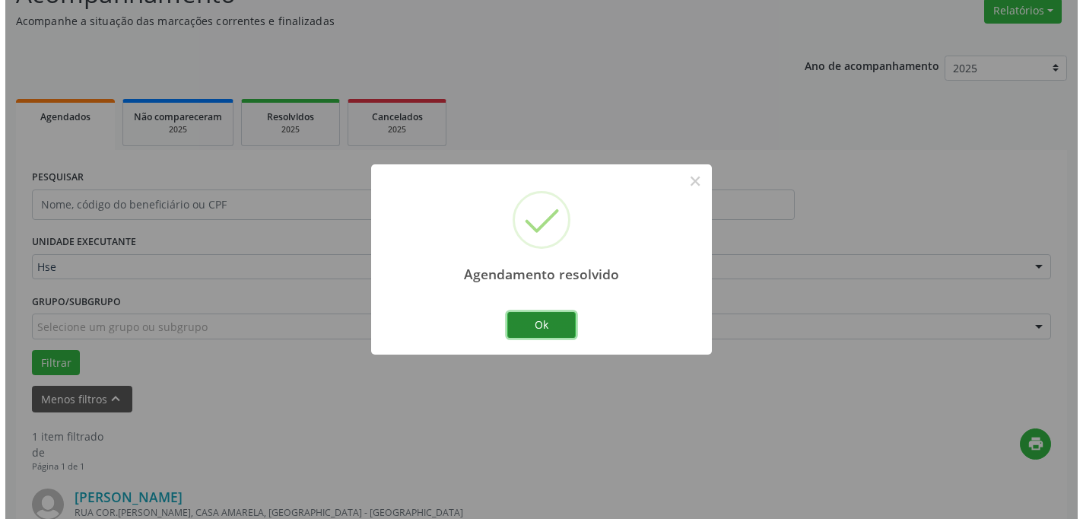
scroll to position [340, 0]
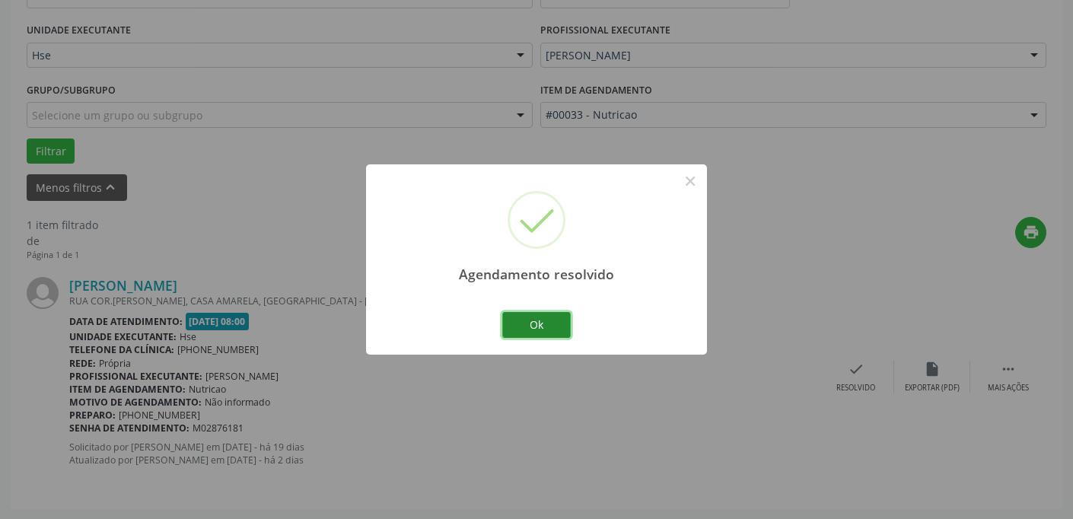
click at [544, 319] on button "Ok" at bounding box center [536, 325] width 68 height 26
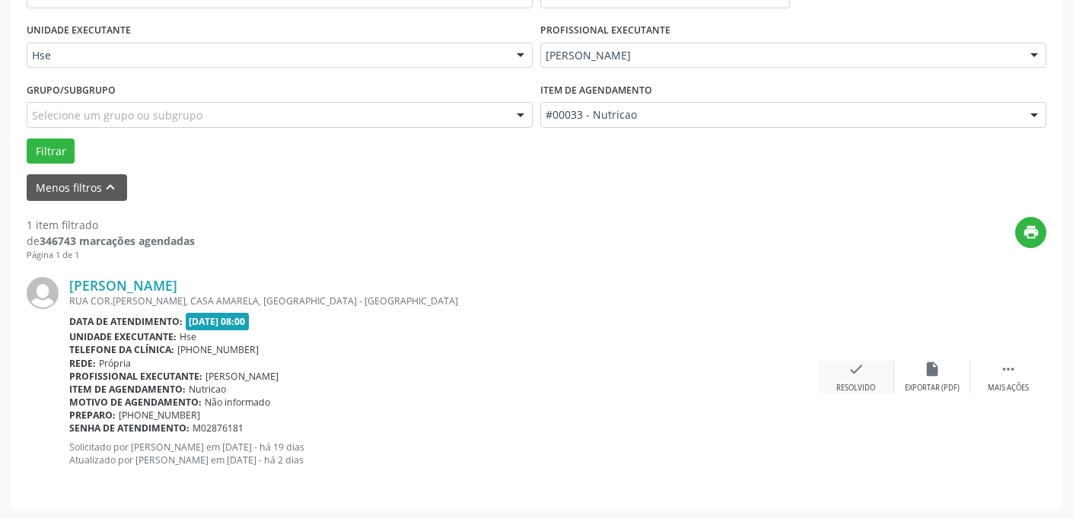
click at [857, 366] on icon "check" at bounding box center [855, 369] width 17 height 17
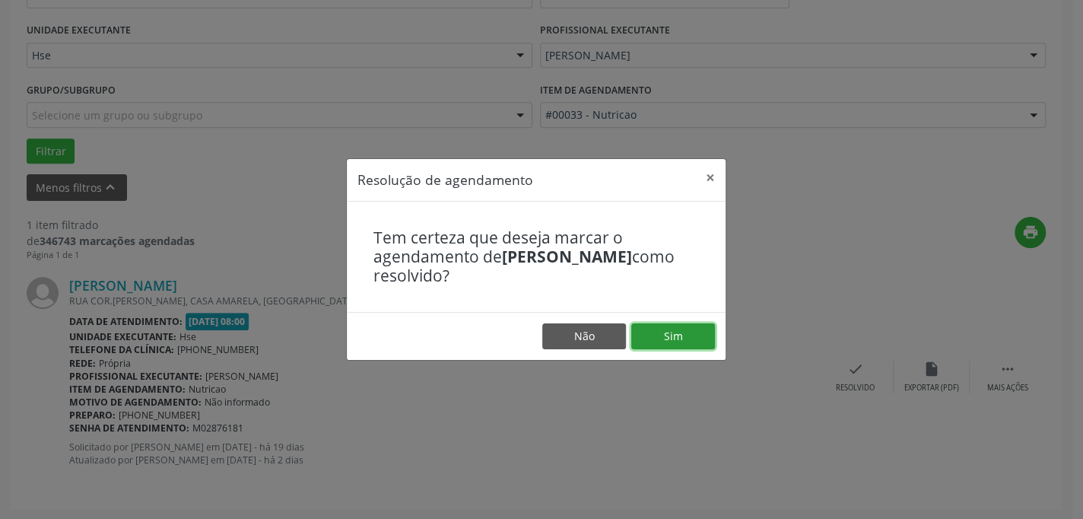
click at [663, 334] on button "Sim" at bounding box center [673, 336] width 84 height 26
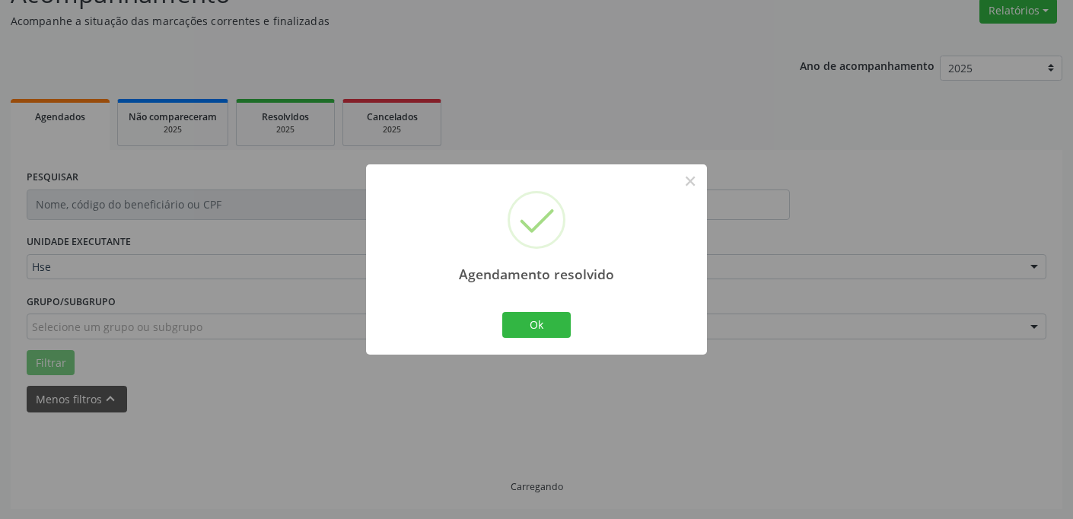
scroll to position [95, 0]
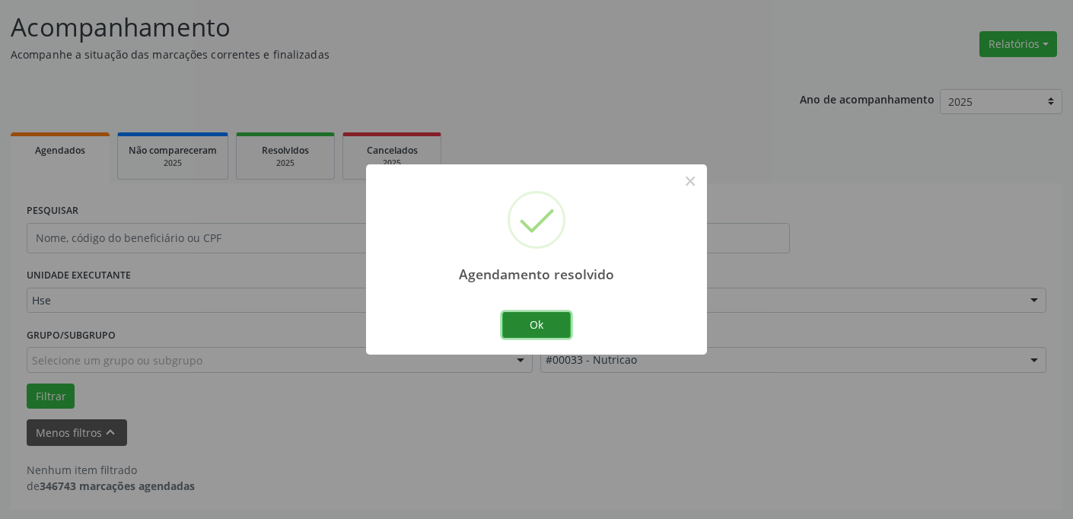
click at [542, 323] on button "Ok" at bounding box center [536, 325] width 68 height 26
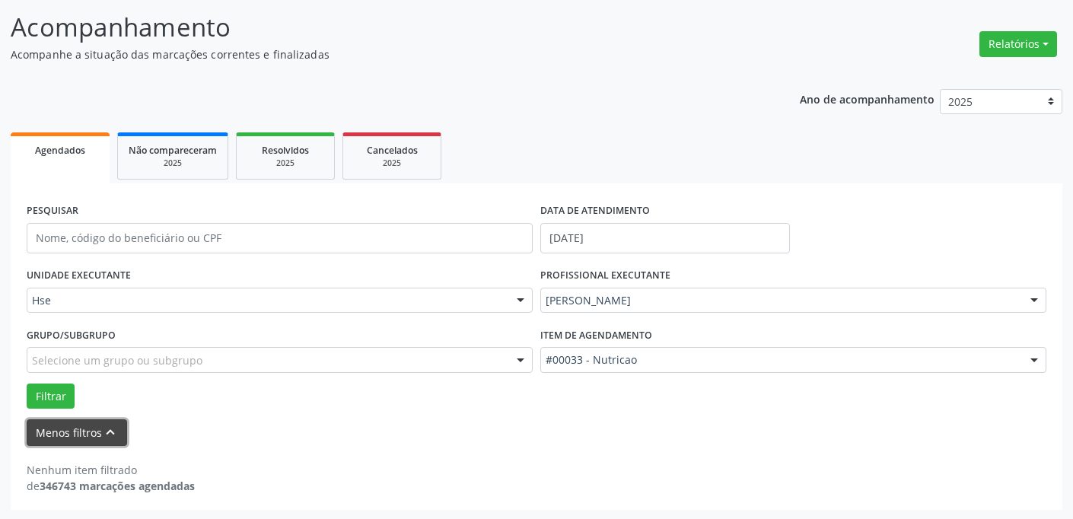
click at [52, 424] on button "Menos filtros keyboard_arrow_up" at bounding box center [77, 432] width 100 height 27
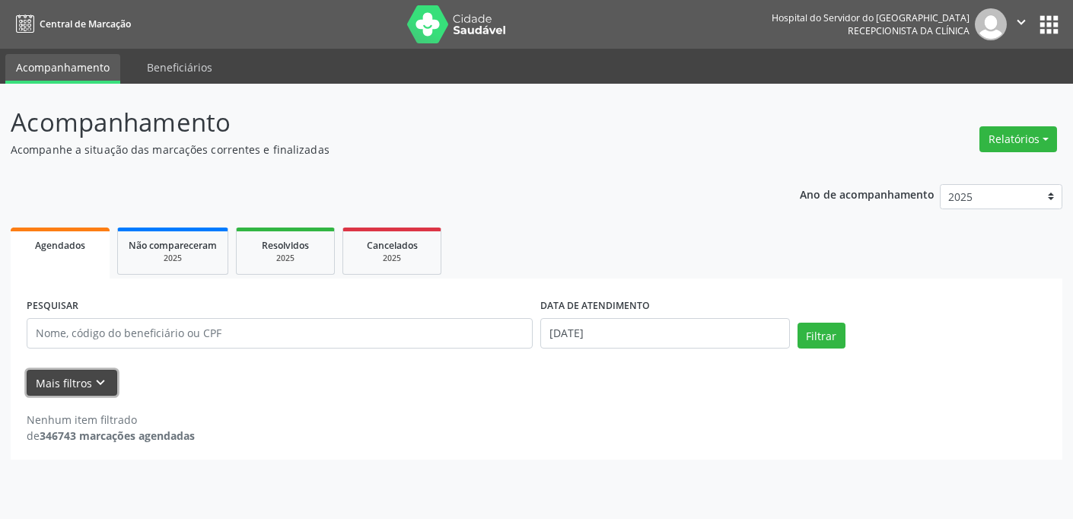
scroll to position [0, 0]
click at [77, 370] on button "Mais filtros keyboard_arrow_down" at bounding box center [72, 383] width 91 height 27
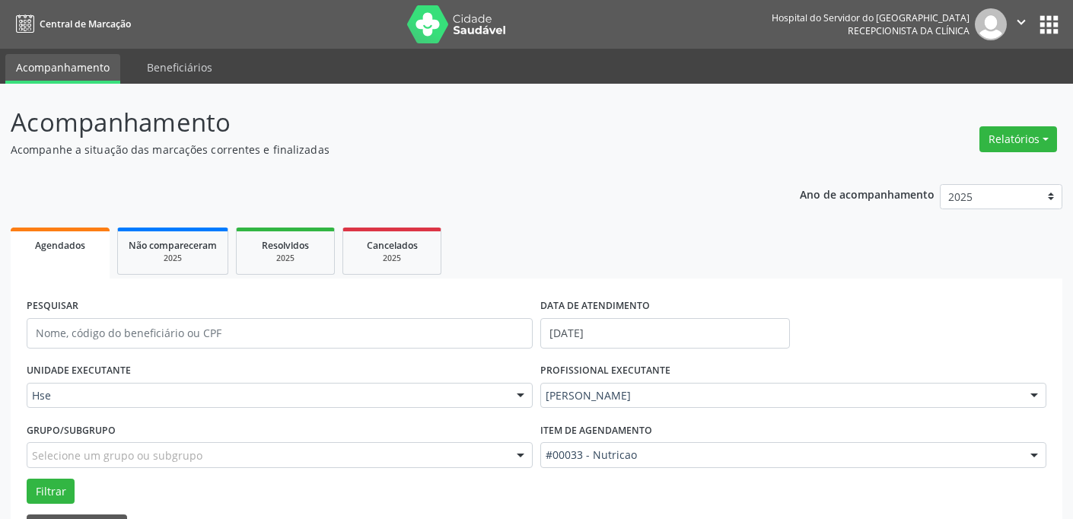
click at [517, 392] on div at bounding box center [520, 396] width 23 height 26
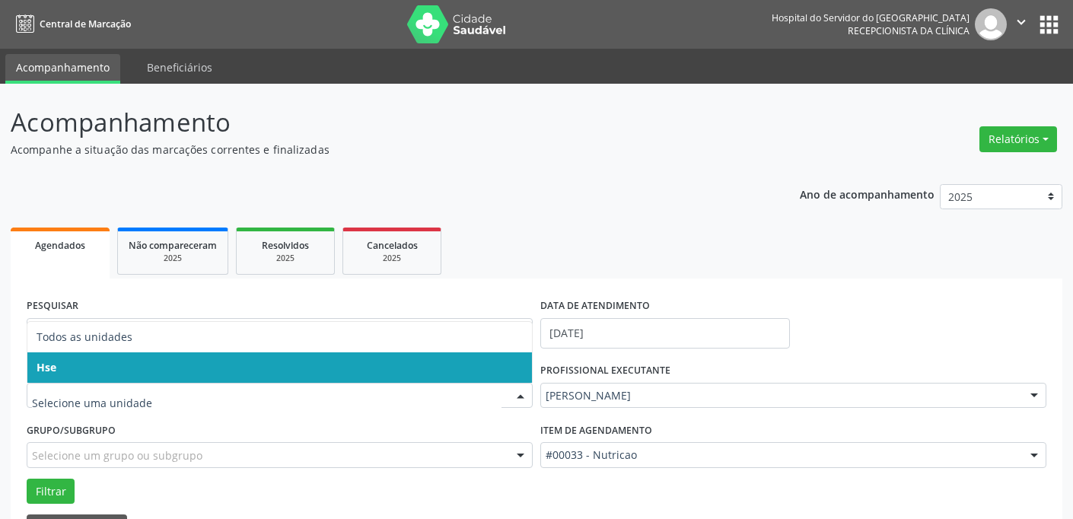
click at [512, 364] on span "Hse" at bounding box center [279, 367] width 504 height 30
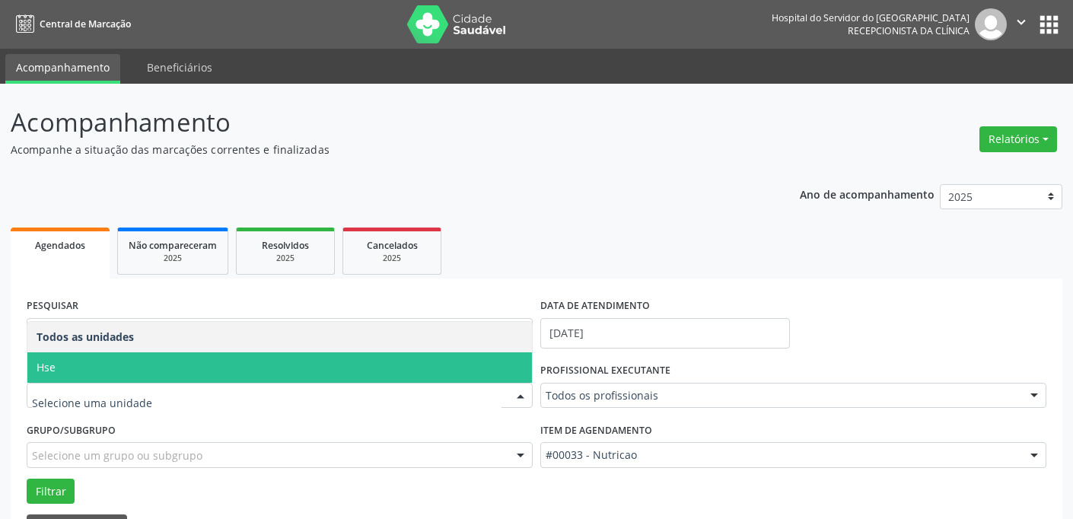
click at [518, 393] on div at bounding box center [520, 396] width 23 height 26
click at [516, 359] on span "Hse" at bounding box center [279, 367] width 504 height 30
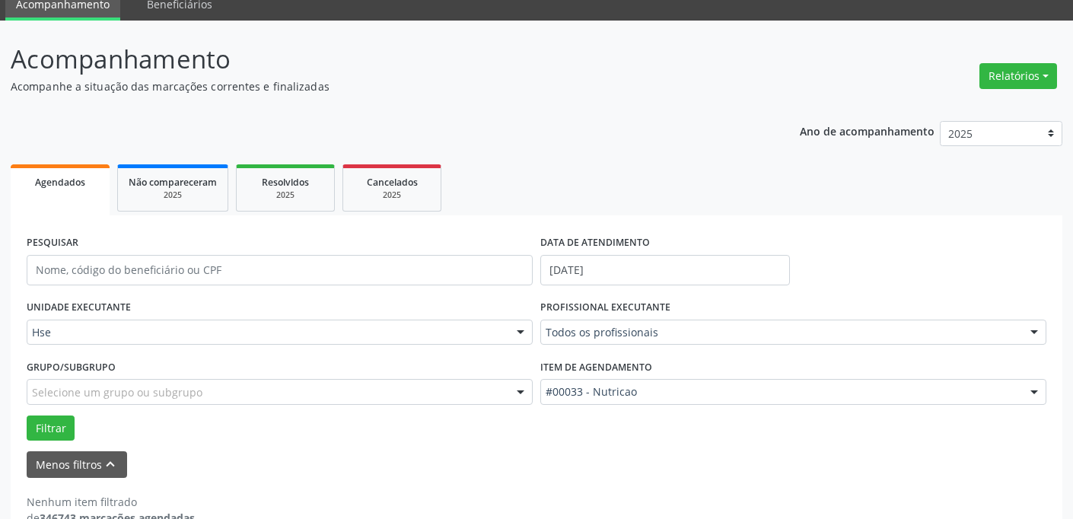
scroll to position [95, 0]
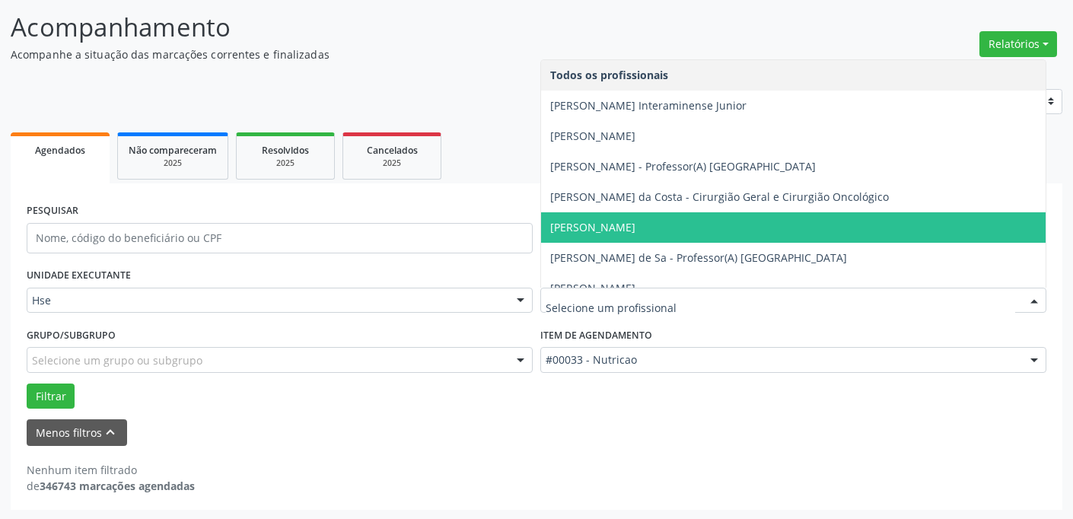
click at [1035, 297] on div at bounding box center [1033, 301] width 23 height 26
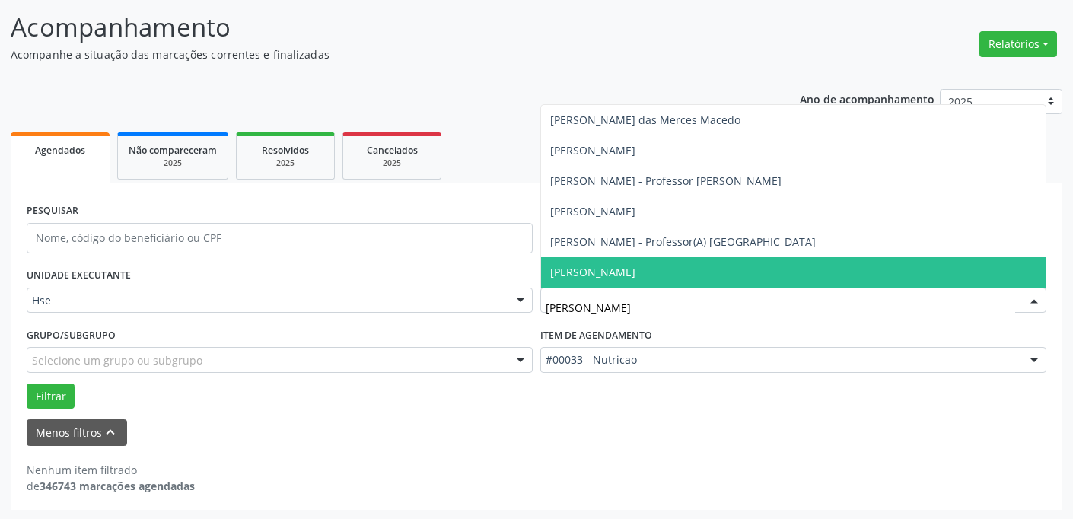
type input "LUCAS"
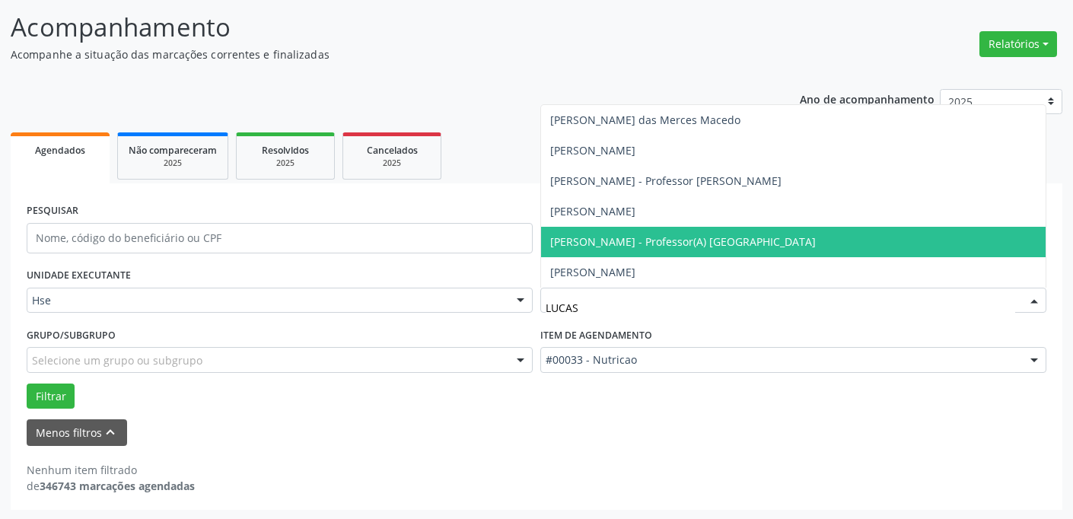
click at [725, 242] on span "[PERSON_NAME] - Professor(A) [GEOGRAPHIC_DATA]" at bounding box center [682, 241] width 265 height 14
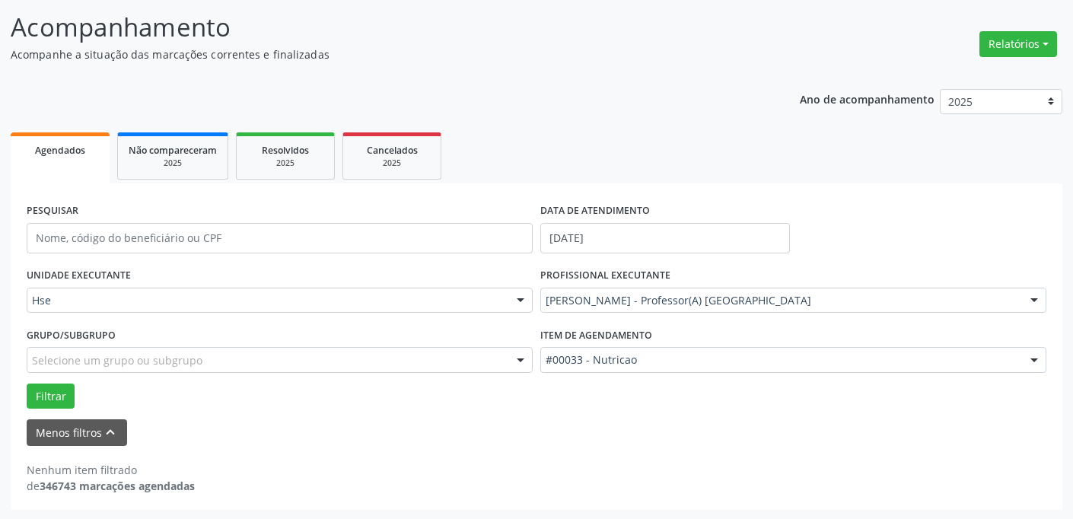
click at [1033, 361] on div at bounding box center [1033, 361] width 23 height 26
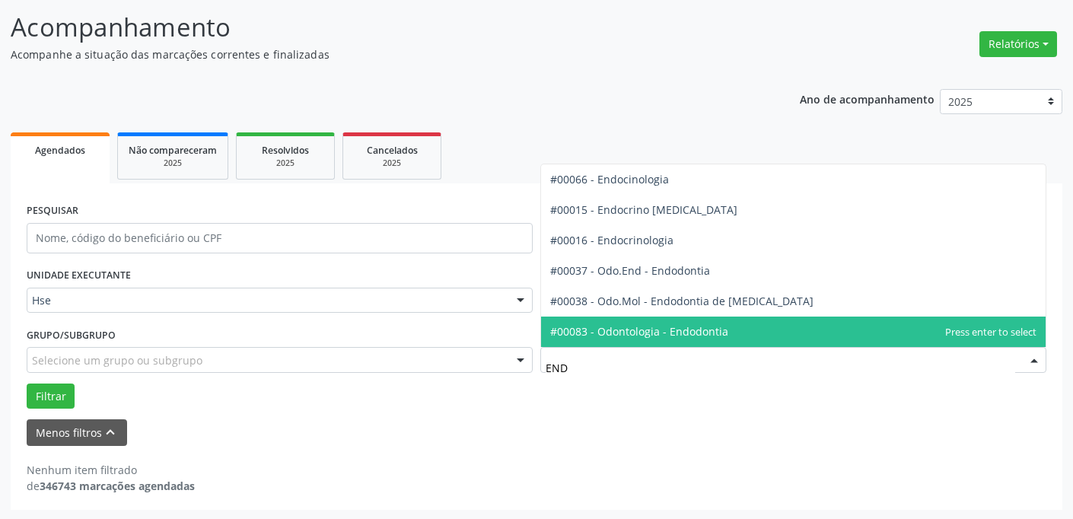
type input "ENDO"
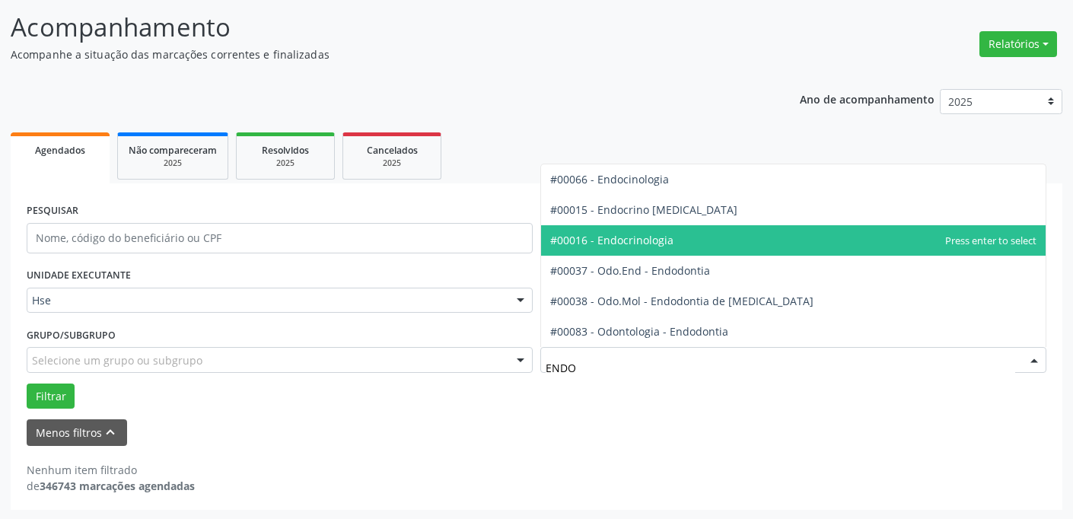
click at [663, 236] on span "#00016 - Endocrinologia" at bounding box center [611, 240] width 123 height 14
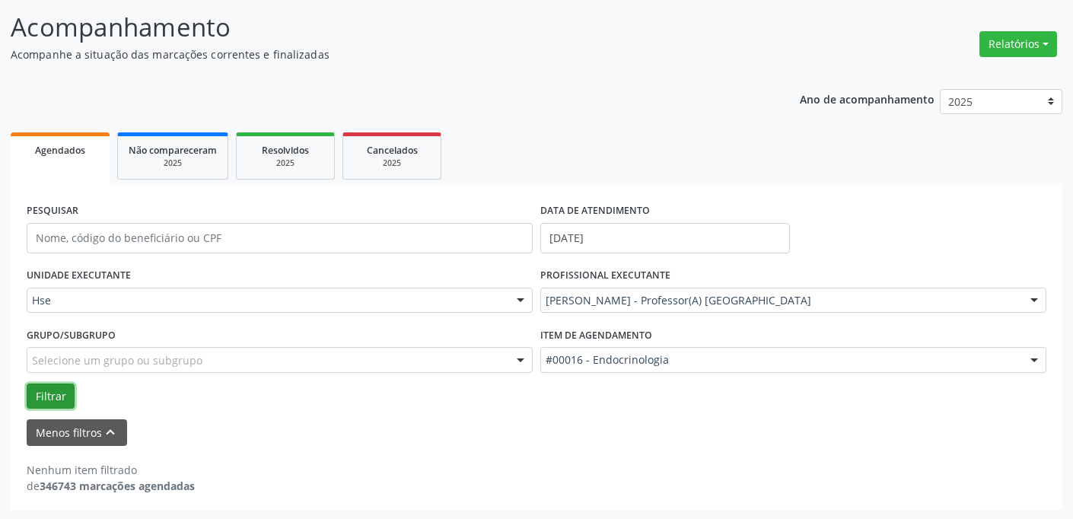
click at [38, 398] on button "Filtrar" at bounding box center [51, 396] width 48 height 26
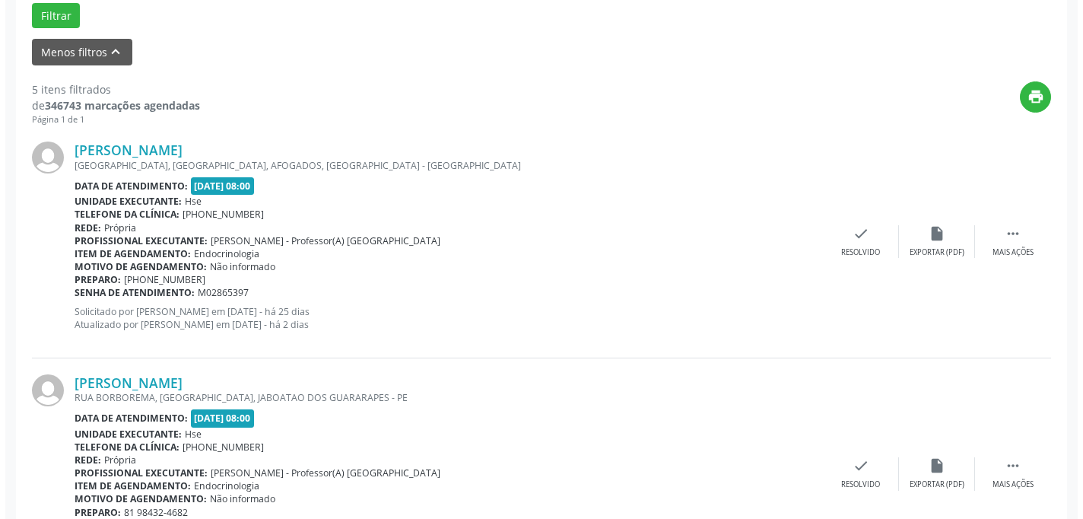
scroll to position [478, 0]
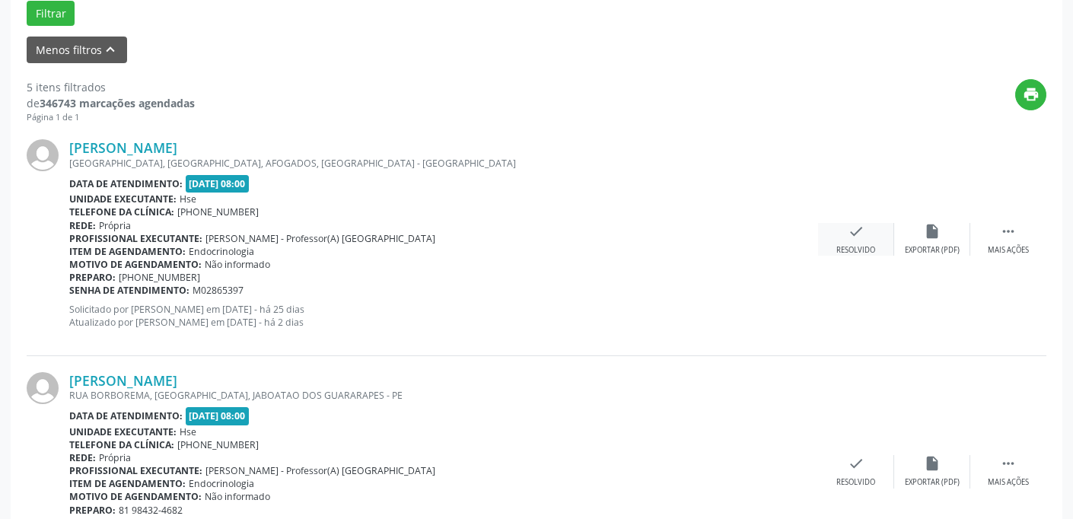
click at [871, 234] on div "check Resolvido" at bounding box center [856, 239] width 76 height 33
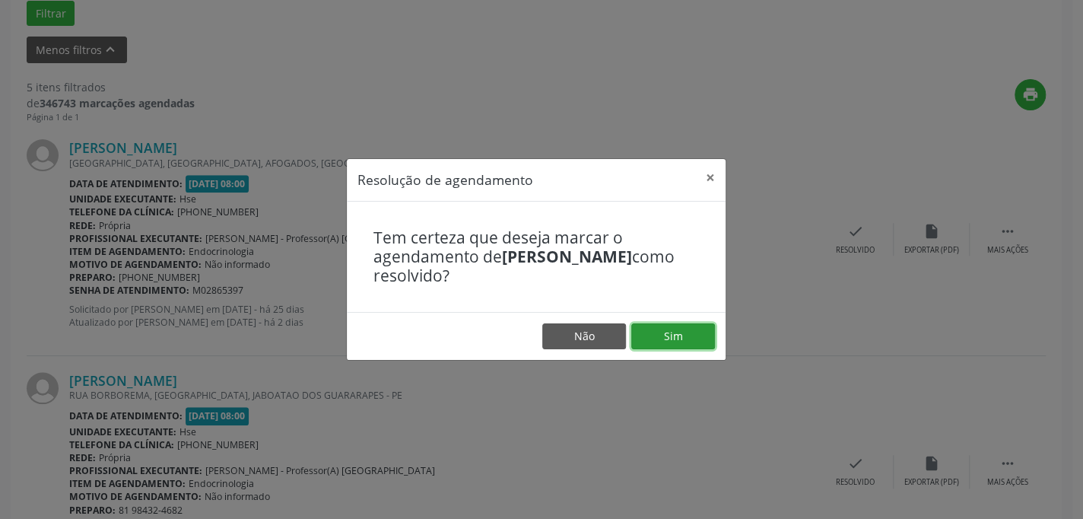
click at [672, 331] on button "Sim" at bounding box center [673, 336] width 84 height 26
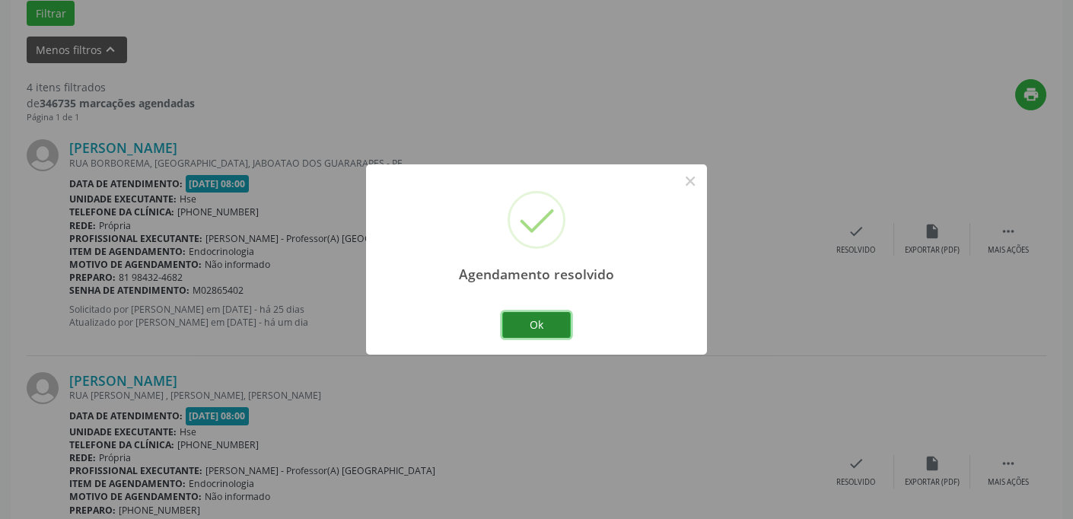
click at [547, 323] on button "Ok" at bounding box center [536, 325] width 68 height 26
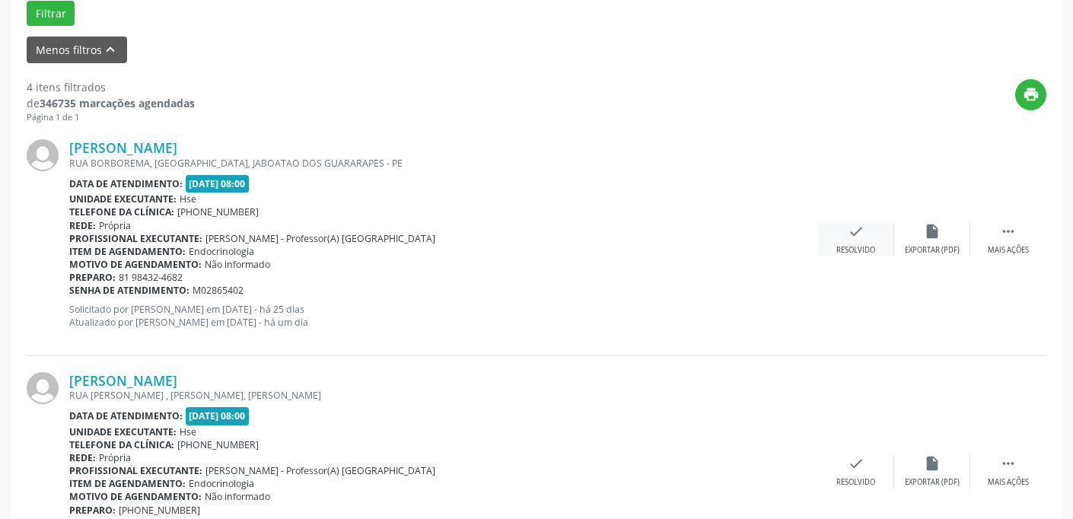
click at [858, 243] on div "check Resolvido" at bounding box center [856, 239] width 76 height 33
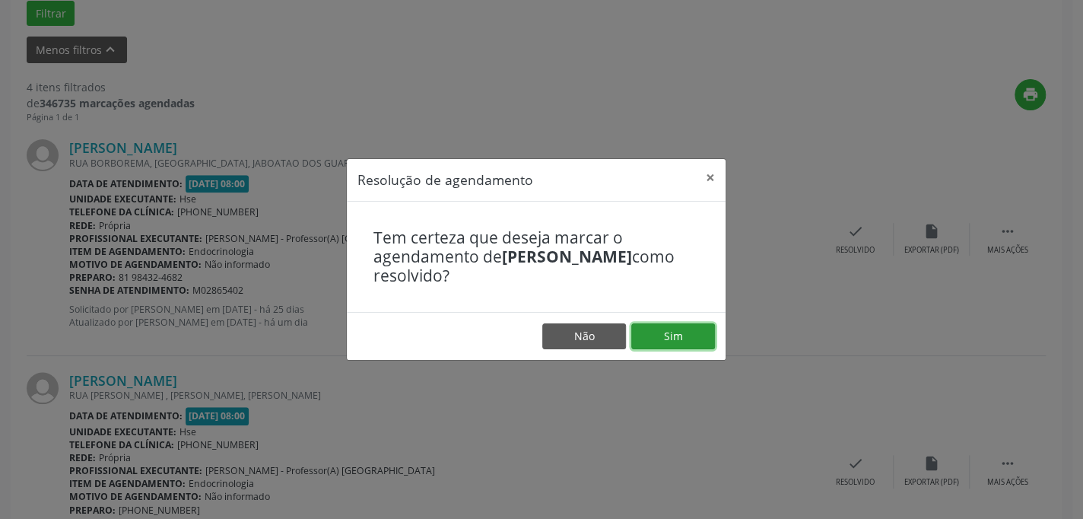
click at [668, 326] on button "Sim" at bounding box center [673, 336] width 84 height 26
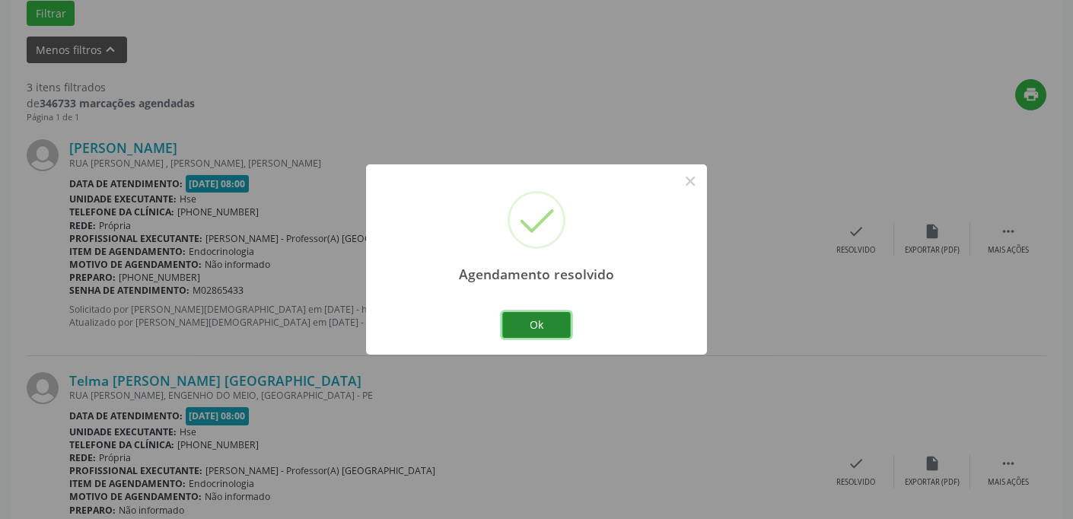
click at [548, 323] on button "Ok" at bounding box center [536, 325] width 68 height 26
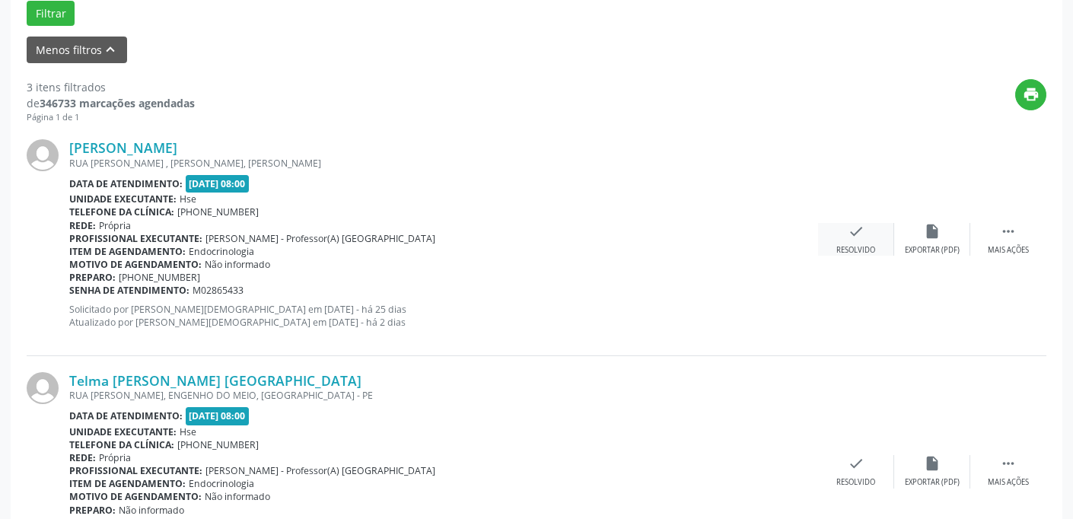
click at [864, 233] on div "check Resolvido" at bounding box center [856, 239] width 76 height 33
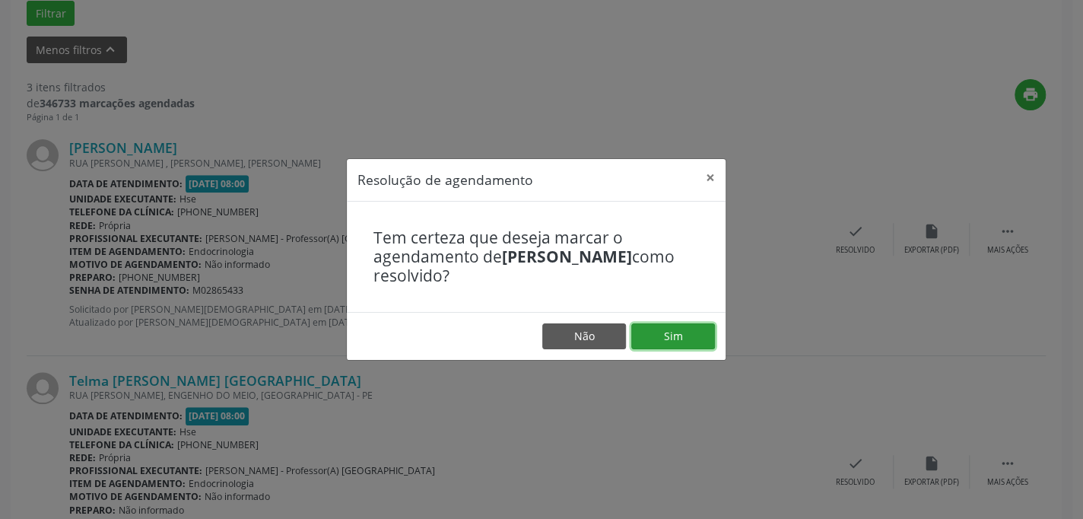
click at [679, 337] on button "Sim" at bounding box center [673, 336] width 84 height 26
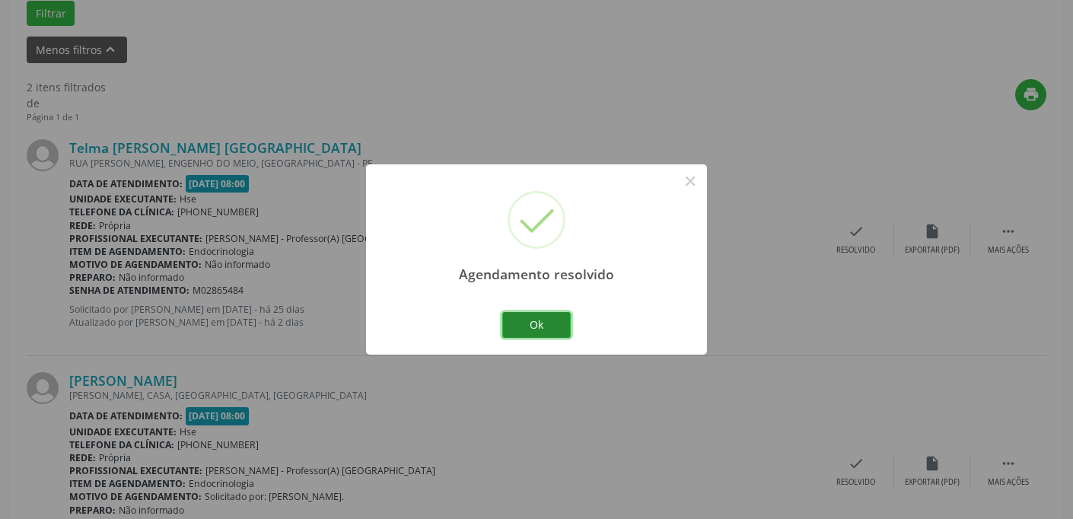
click at [541, 322] on button "Ok" at bounding box center [536, 325] width 68 height 26
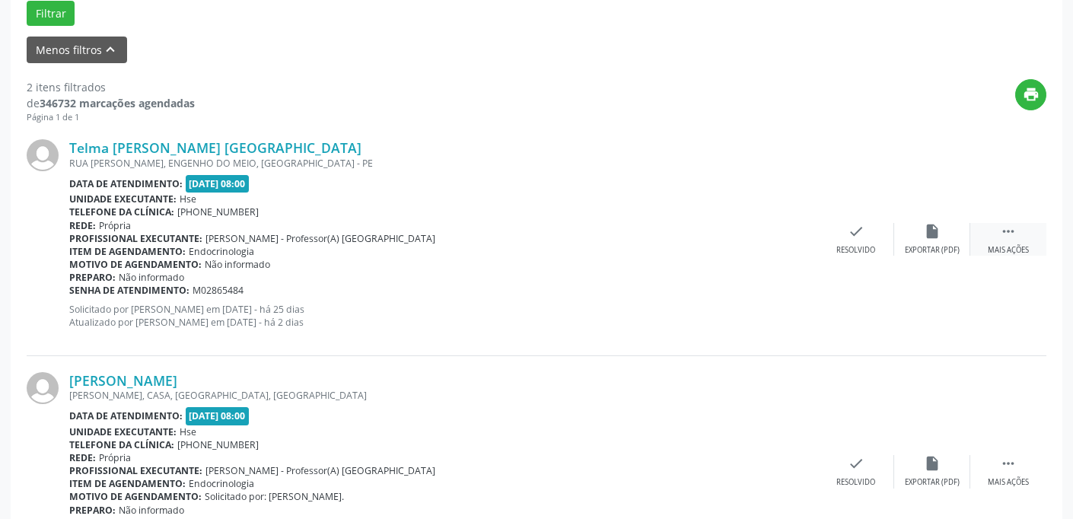
click at [1000, 243] on div " Mais ações" at bounding box center [1008, 239] width 76 height 33
click at [920, 236] on div "alarm_off Não compareceu" at bounding box center [932, 239] width 76 height 33
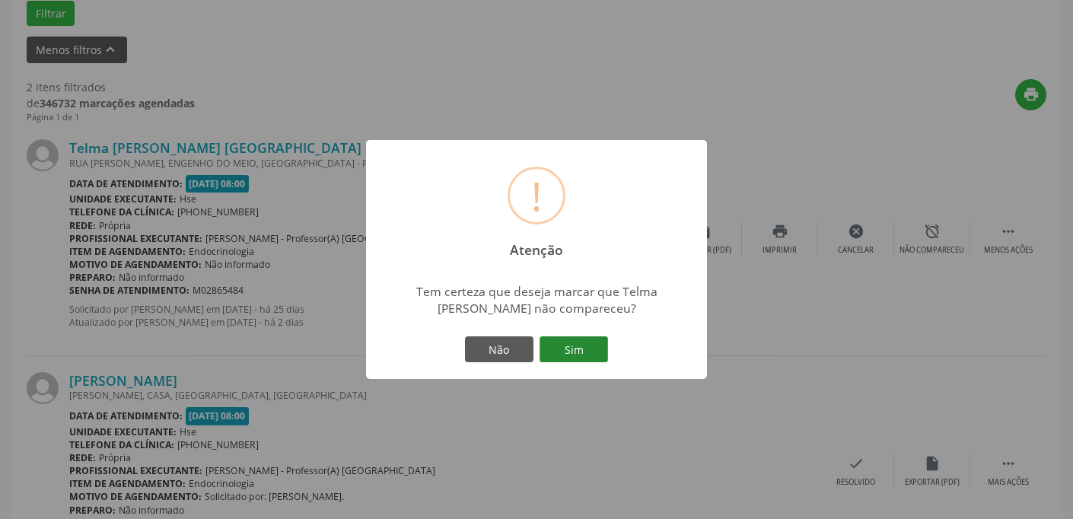
click at [562, 353] on button "Sim" at bounding box center [573, 349] width 68 height 26
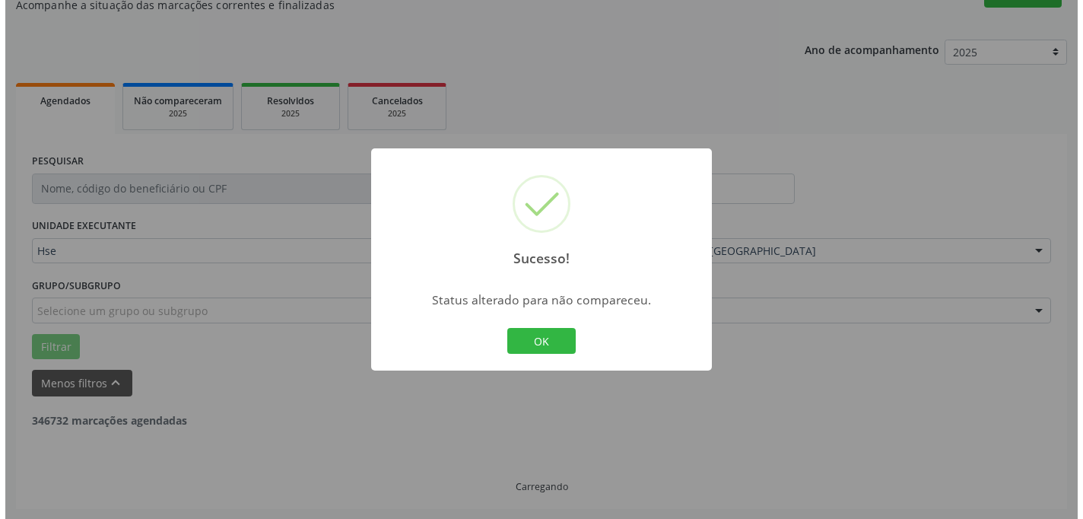
scroll to position [340, 0]
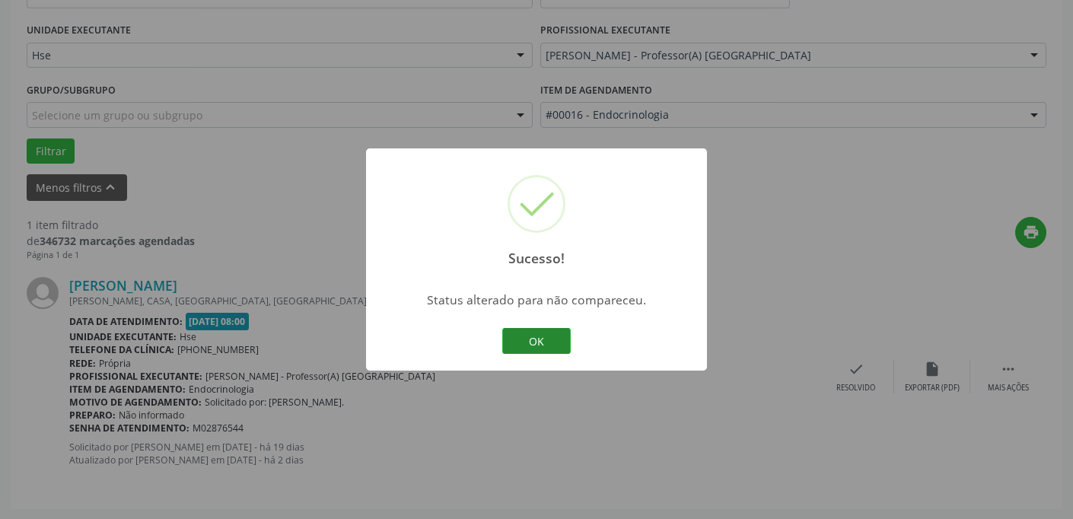
click at [558, 334] on button "OK" at bounding box center [536, 341] width 68 height 26
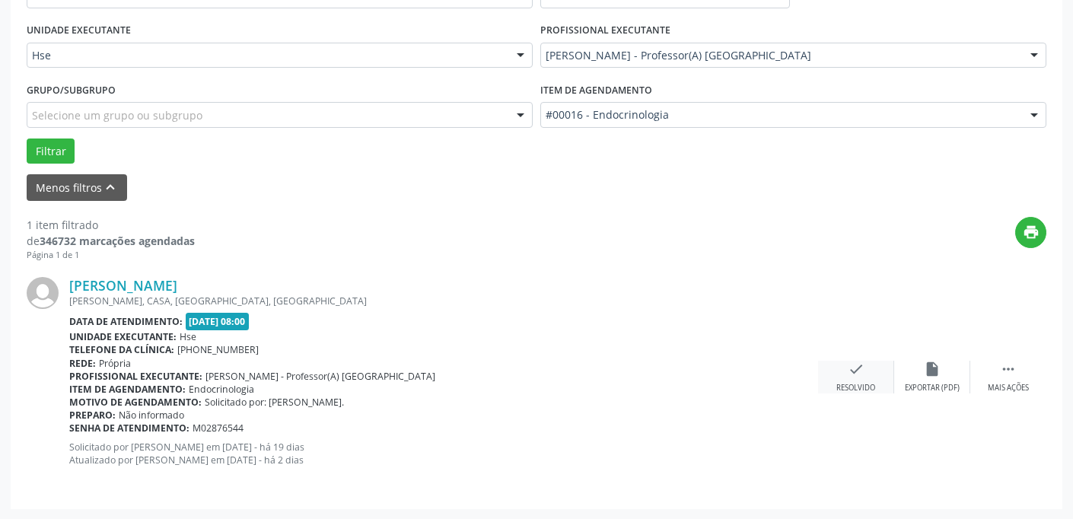
click at [863, 367] on icon "check" at bounding box center [855, 369] width 17 height 17
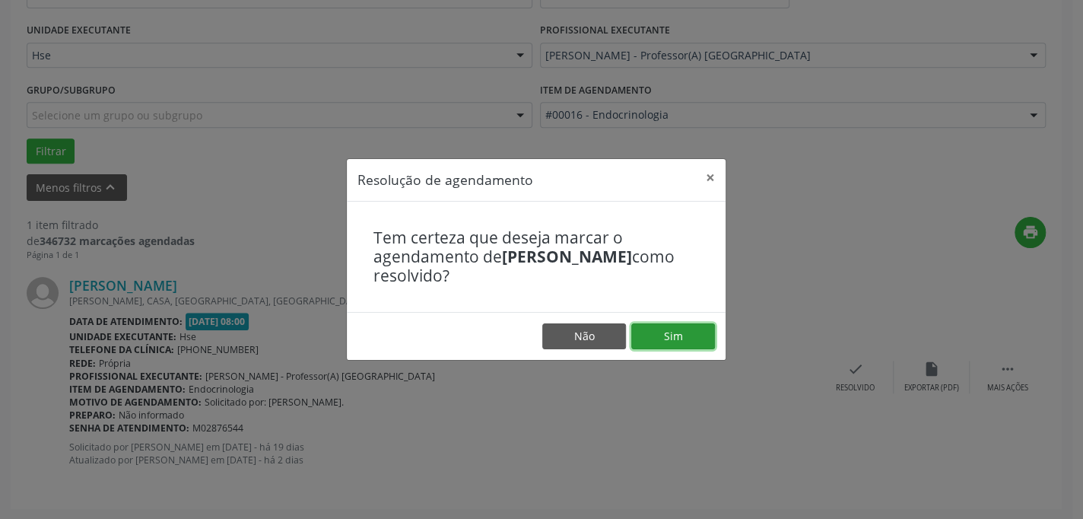
click at [693, 335] on button "Sim" at bounding box center [673, 336] width 84 height 26
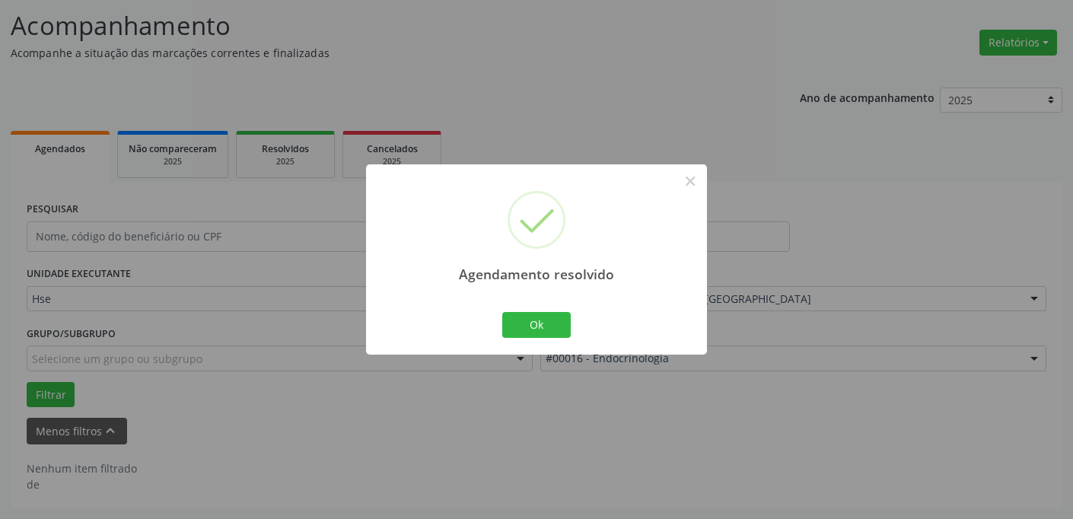
scroll to position [95, 0]
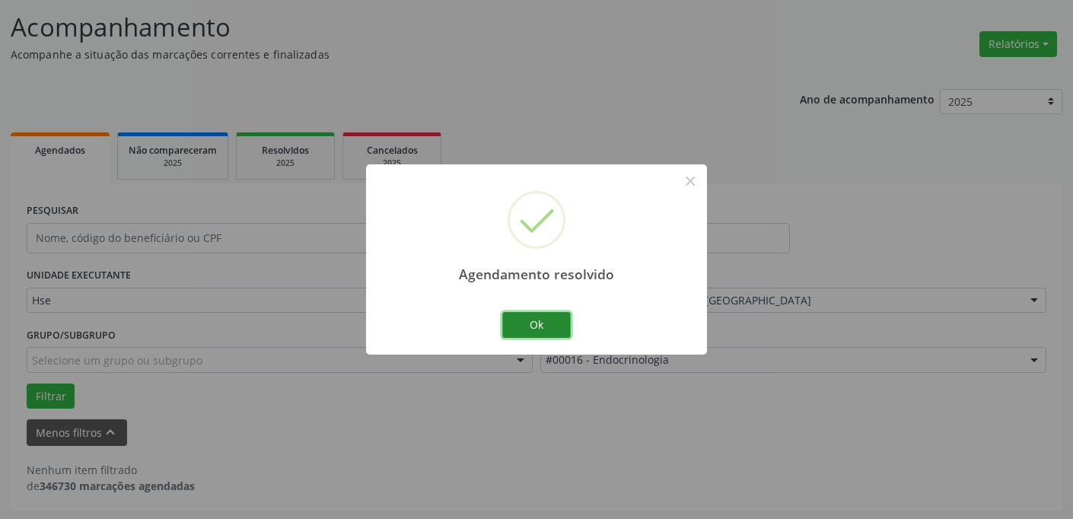
click at [545, 319] on button "Ok" at bounding box center [536, 325] width 68 height 26
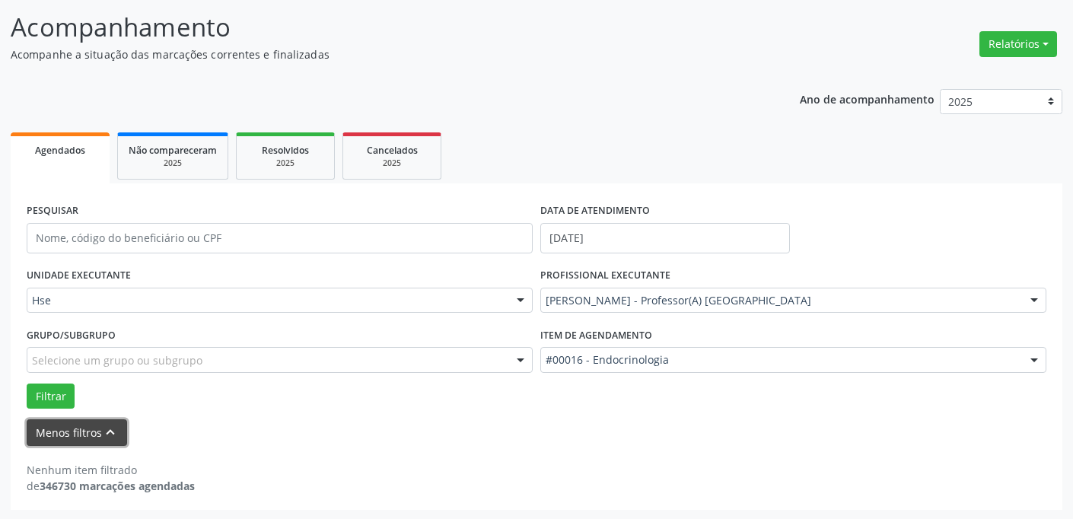
click at [114, 428] on icon "keyboard_arrow_up" at bounding box center [110, 432] width 17 height 17
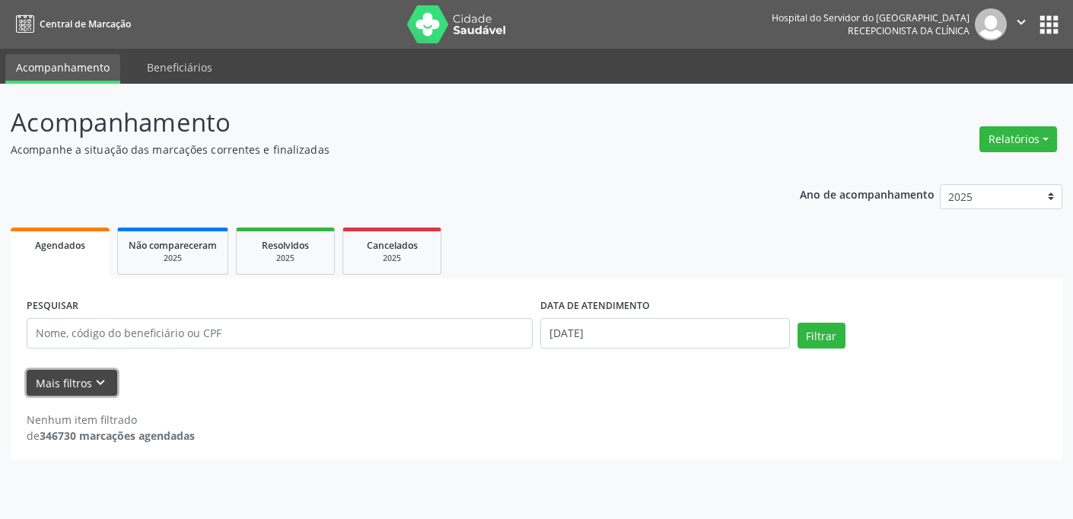
scroll to position [0, 0]
click at [86, 378] on button "Mais filtros keyboard_arrow_down" at bounding box center [72, 383] width 91 height 27
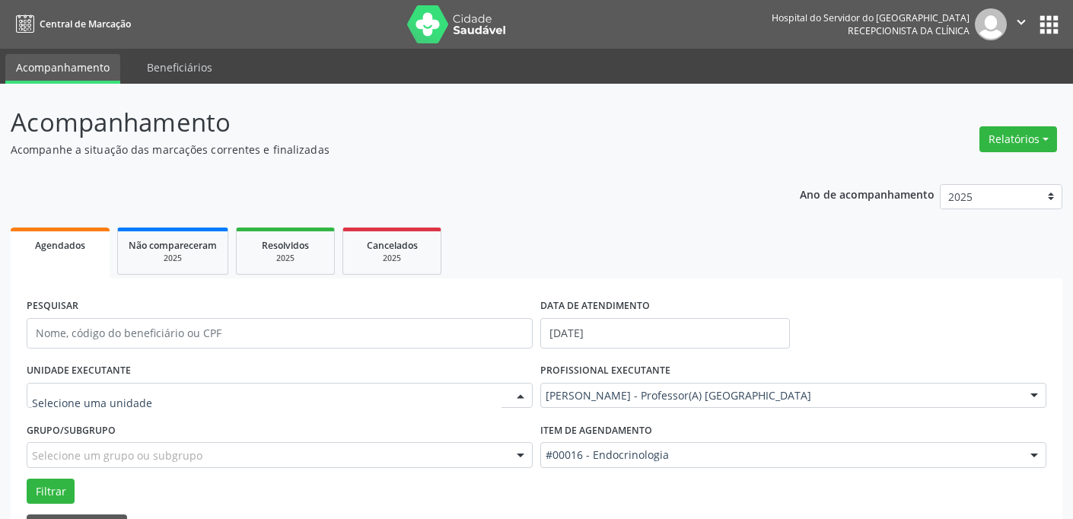
click at [517, 391] on div at bounding box center [520, 396] width 23 height 26
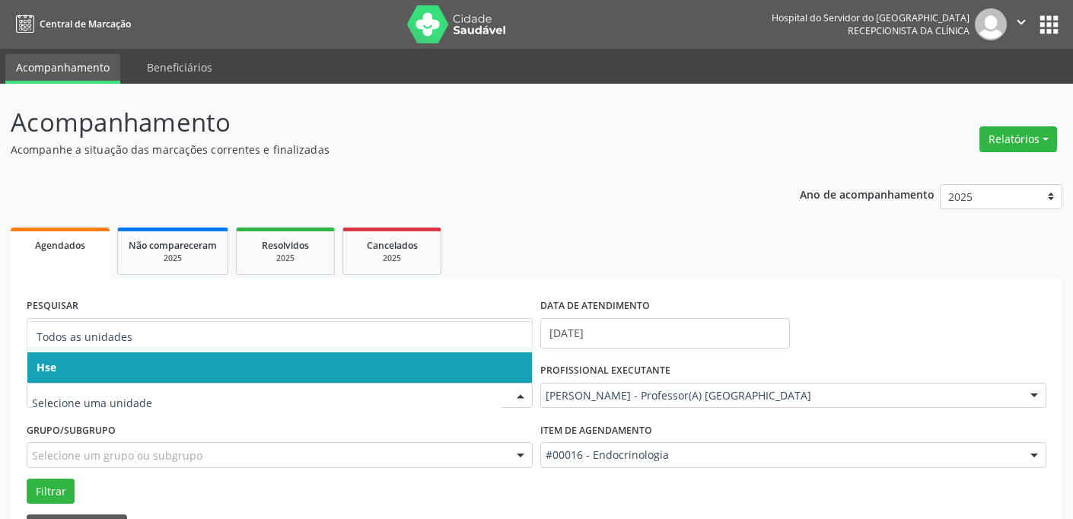
click at [518, 372] on span "Hse" at bounding box center [279, 367] width 504 height 30
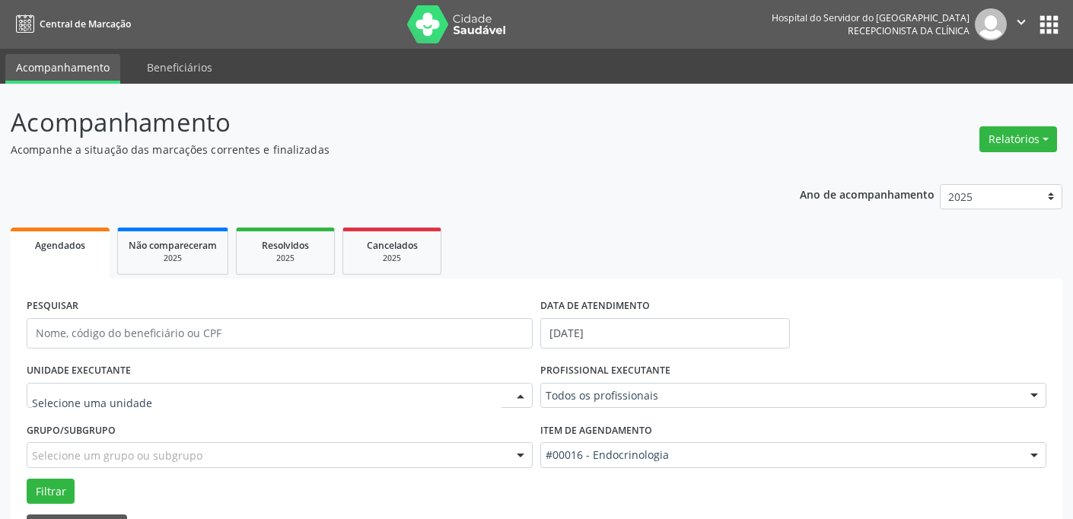
click at [518, 399] on div at bounding box center [520, 396] width 23 height 26
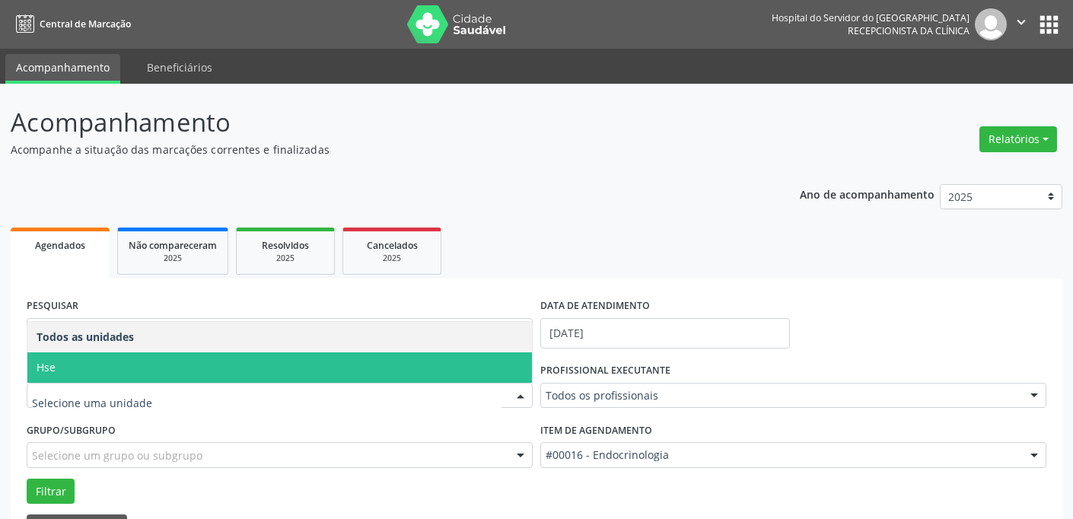
click at [517, 371] on span "Hse" at bounding box center [279, 367] width 504 height 30
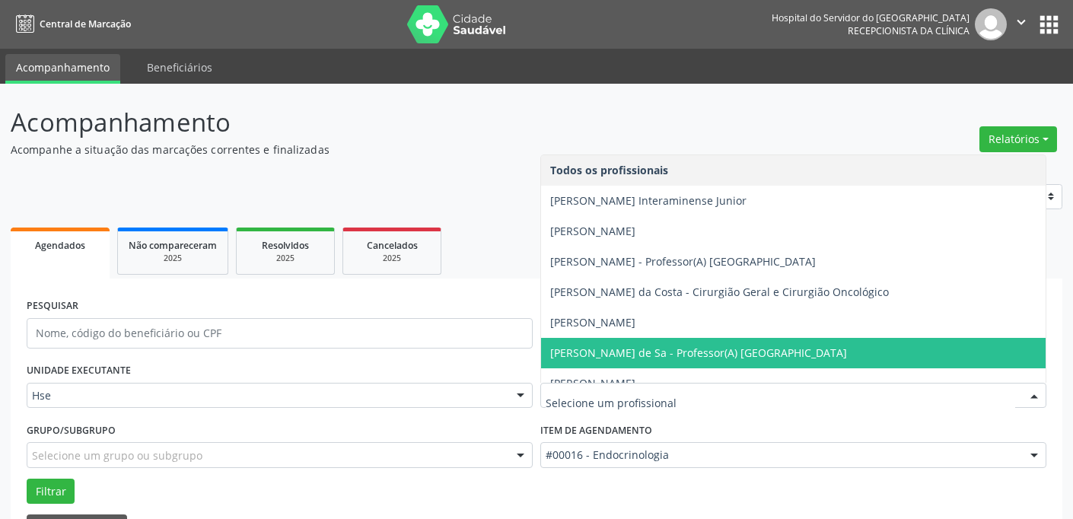
click at [1038, 395] on div at bounding box center [1033, 396] width 23 height 26
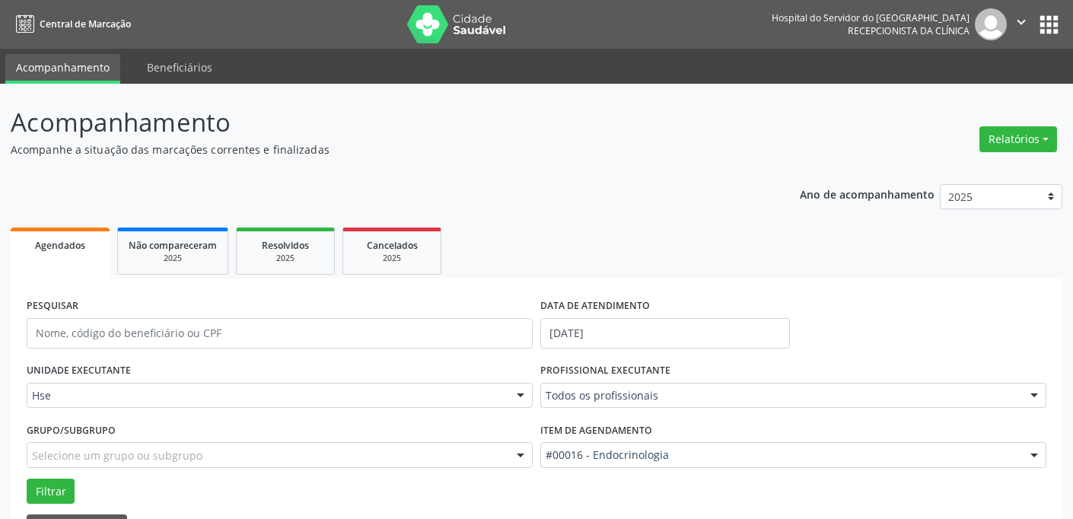
click at [367, 180] on div "Ano de acompanhamento 2025 2024 2023 2022 2021 Agendados Não compareceram 2025 …" at bounding box center [536, 388] width 1051 height 431
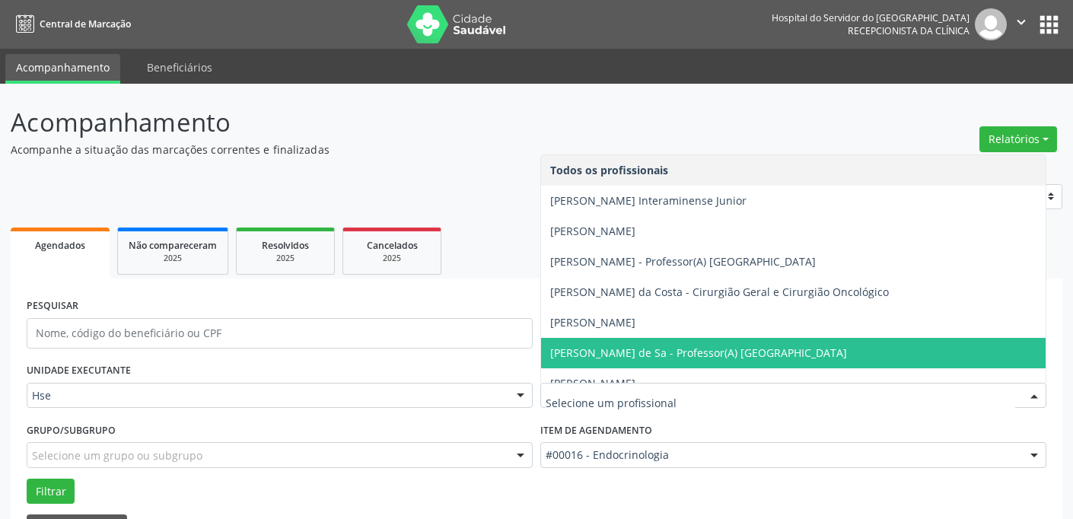
click at [1038, 389] on div at bounding box center [1033, 396] width 23 height 26
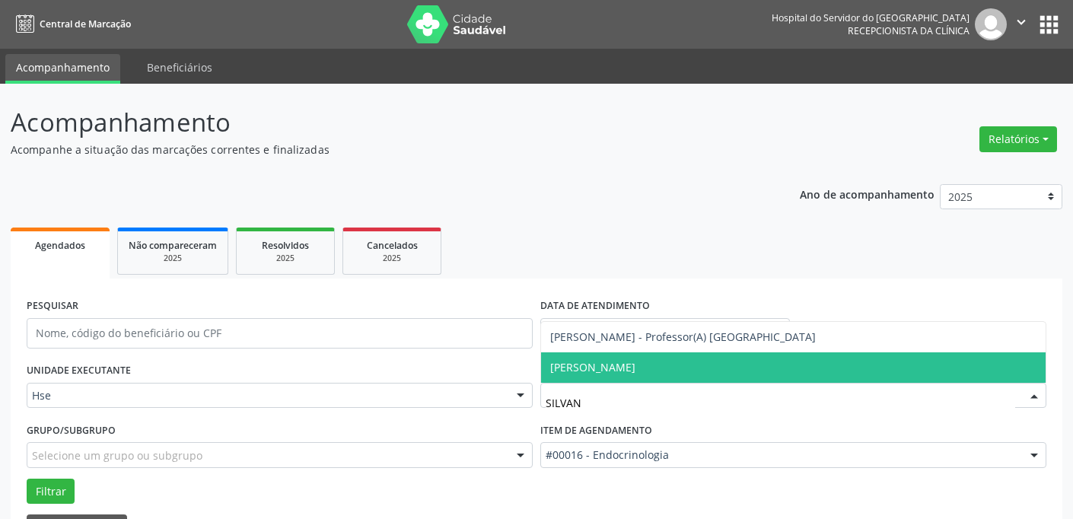
type input "SILVANA"
click at [612, 369] on span "[PERSON_NAME]" at bounding box center [592, 367] width 85 height 14
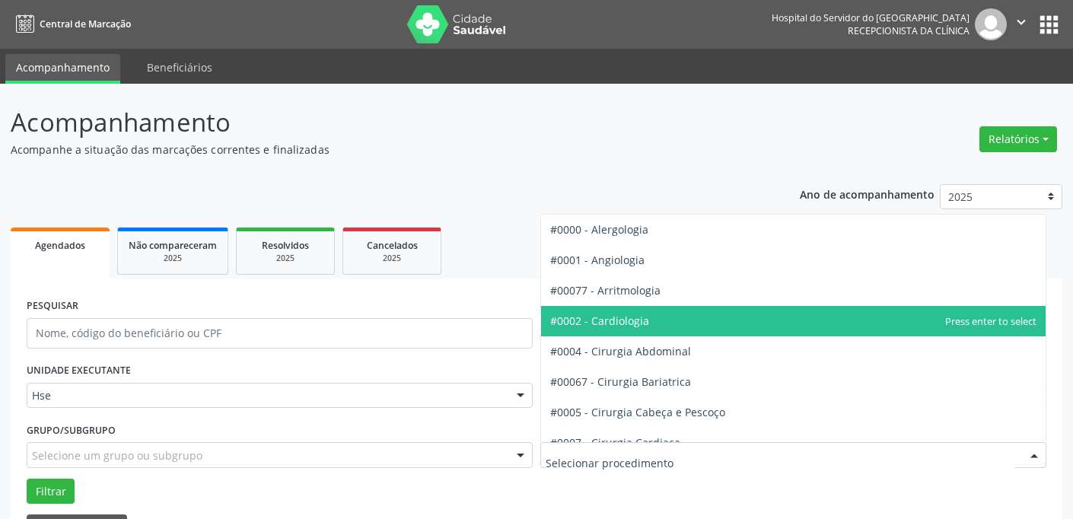
click at [1031, 450] on div at bounding box center [1033, 456] width 23 height 26
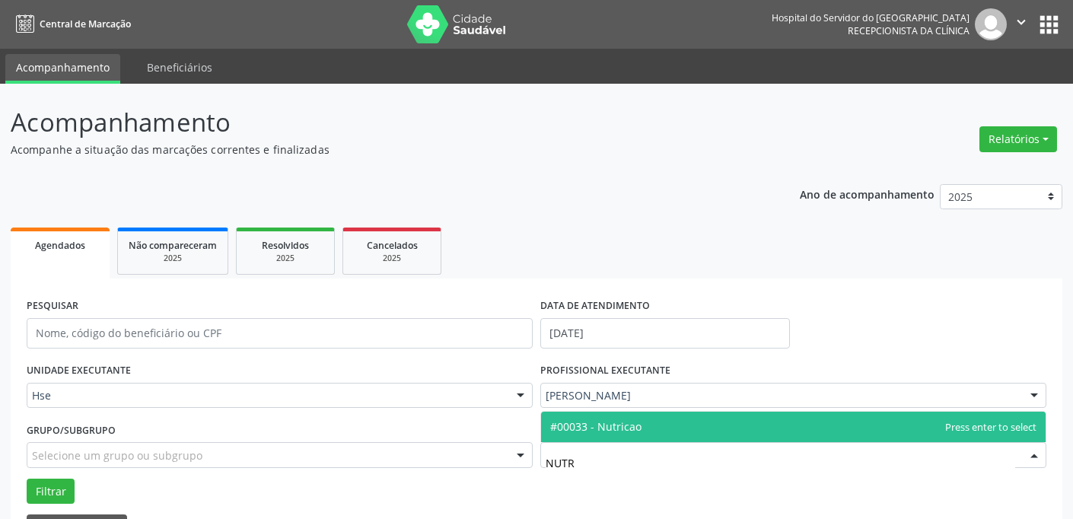
type input "NUTRI"
click at [665, 427] on span "#00033 - Nutricao" at bounding box center [793, 427] width 504 height 30
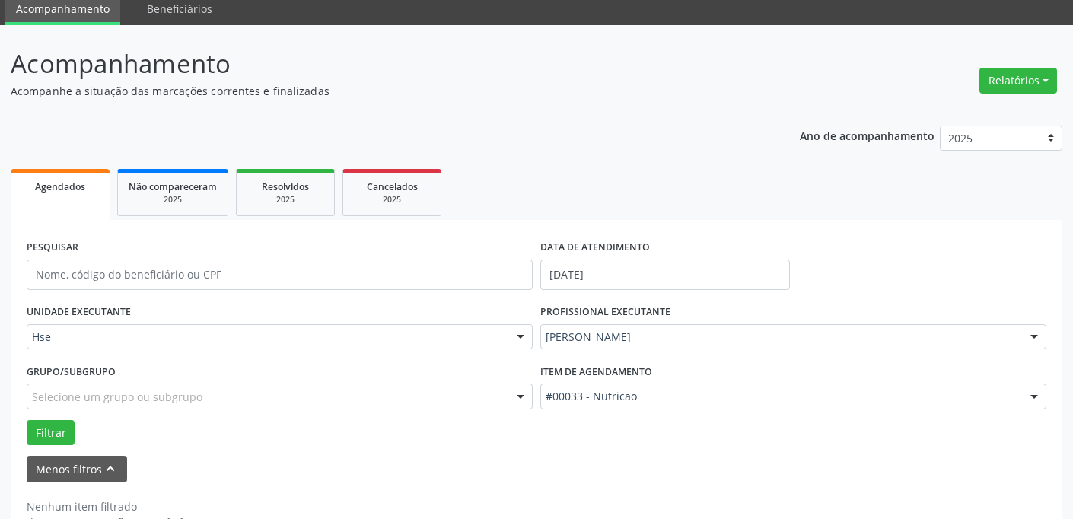
scroll to position [95, 0]
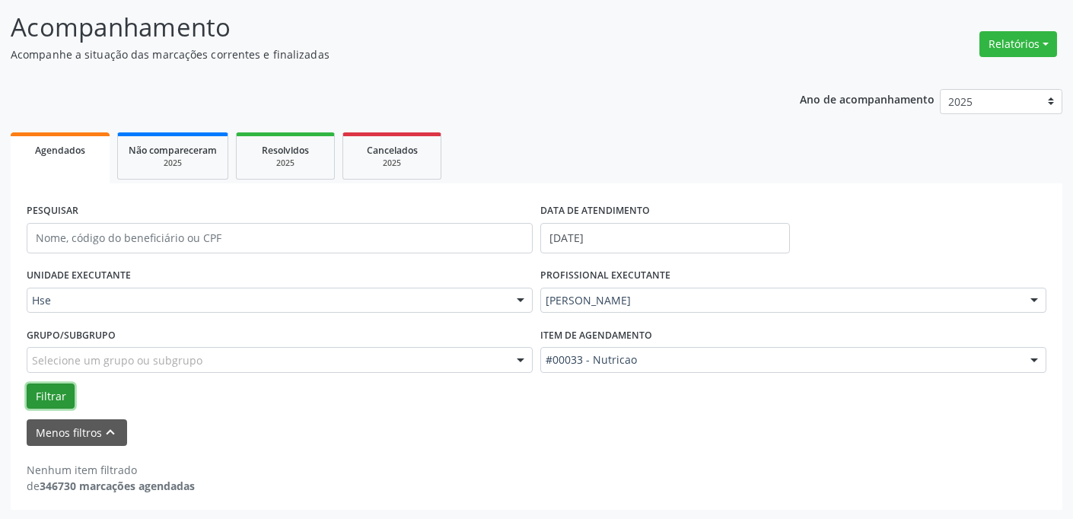
click at [59, 395] on button "Filtrar" at bounding box center [51, 396] width 48 height 26
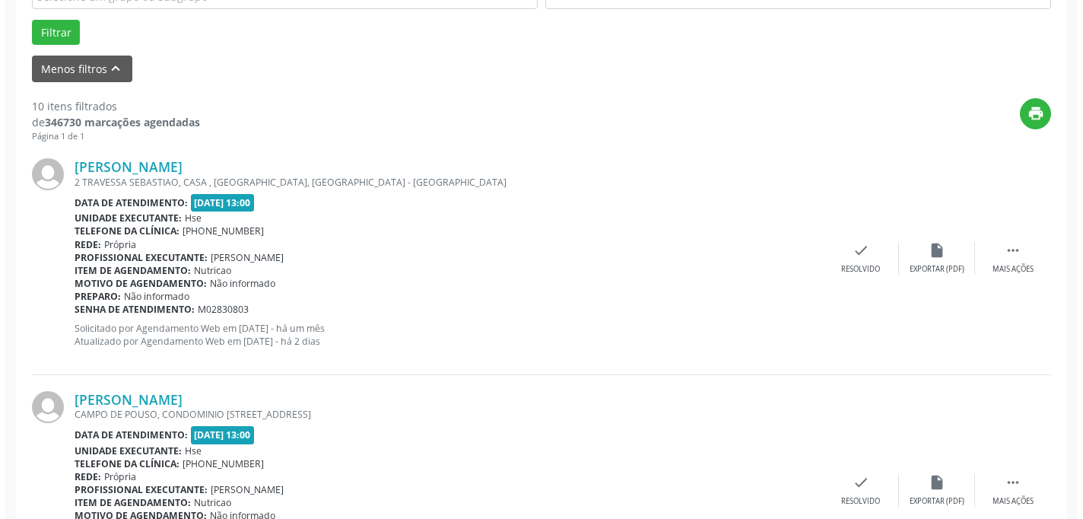
scroll to position [532, 0]
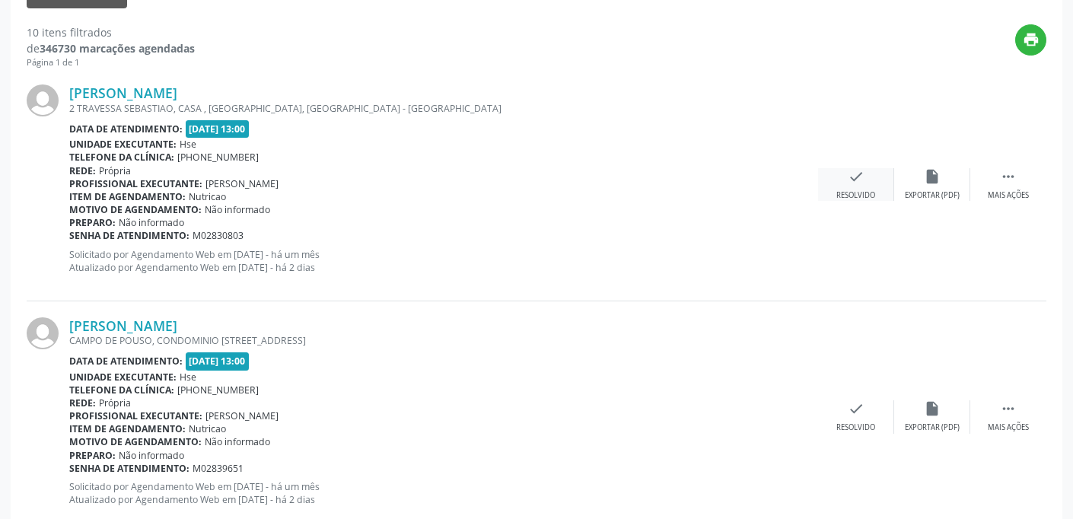
click at [863, 176] on icon "check" at bounding box center [855, 176] width 17 height 17
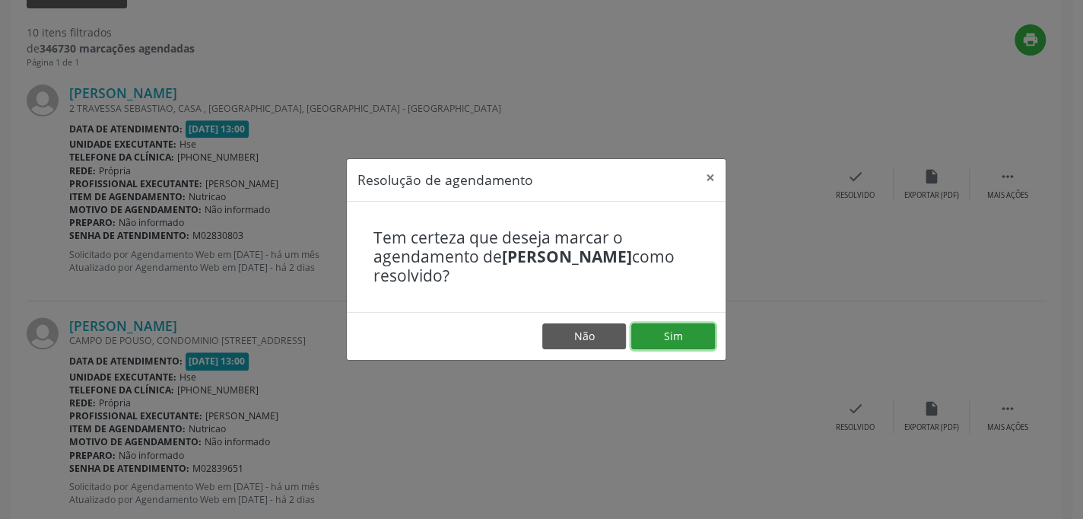
click at [699, 330] on button "Sim" at bounding box center [673, 336] width 84 height 26
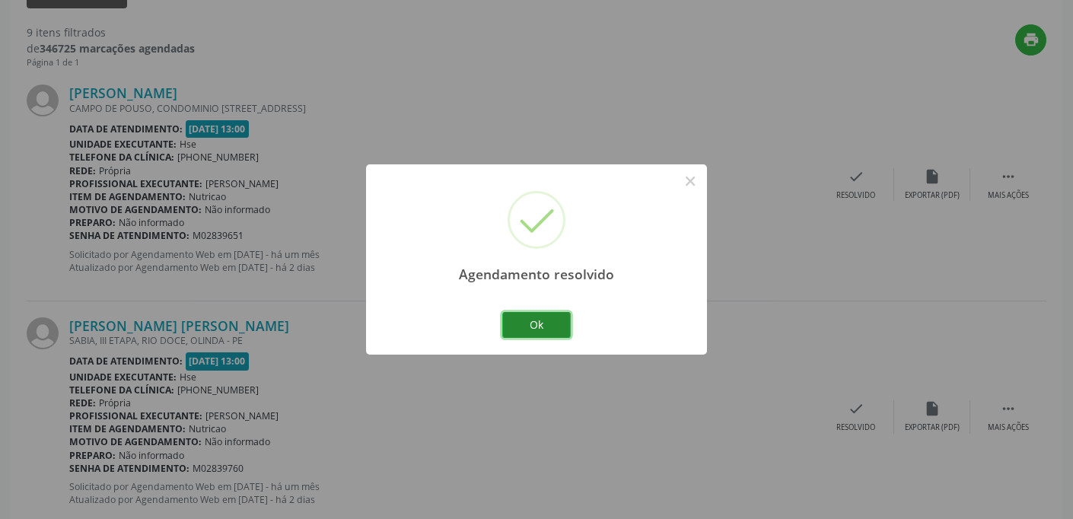
click at [548, 321] on button "Ok" at bounding box center [536, 325] width 68 height 26
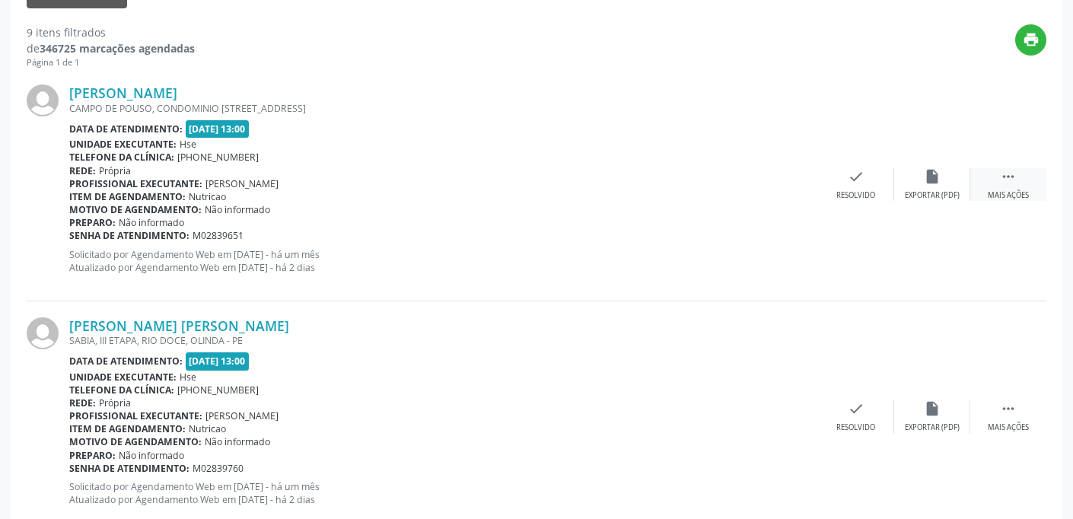
click at [988, 173] on div " Mais ações" at bounding box center [1008, 184] width 76 height 33
click at [910, 174] on div "alarm_off Não compareceu" at bounding box center [932, 184] width 76 height 33
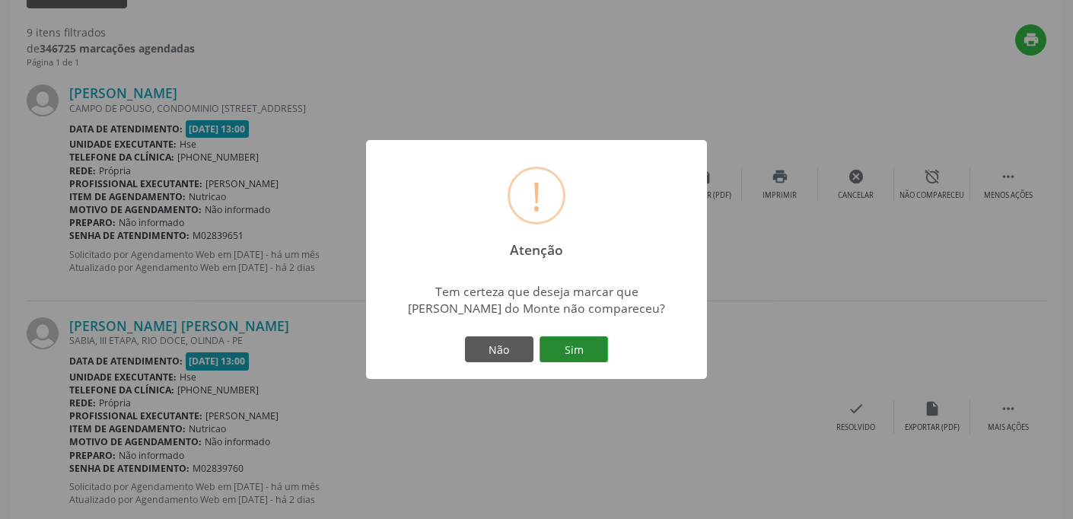
click at [575, 349] on button "Sim" at bounding box center [573, 349] width 68 height 26
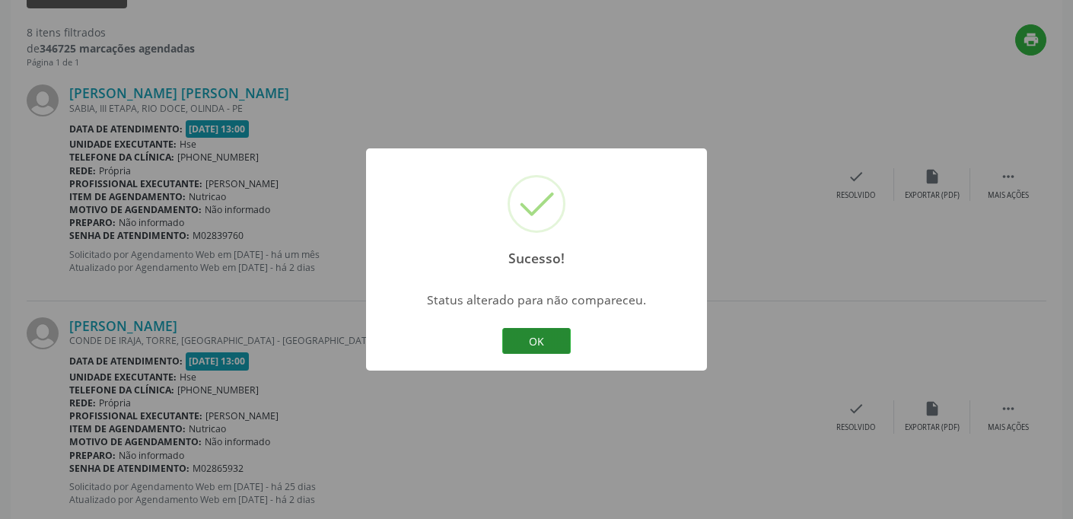
click at [548, 343] on button "OK" at bounding box center [536, 341] width 68 height 26
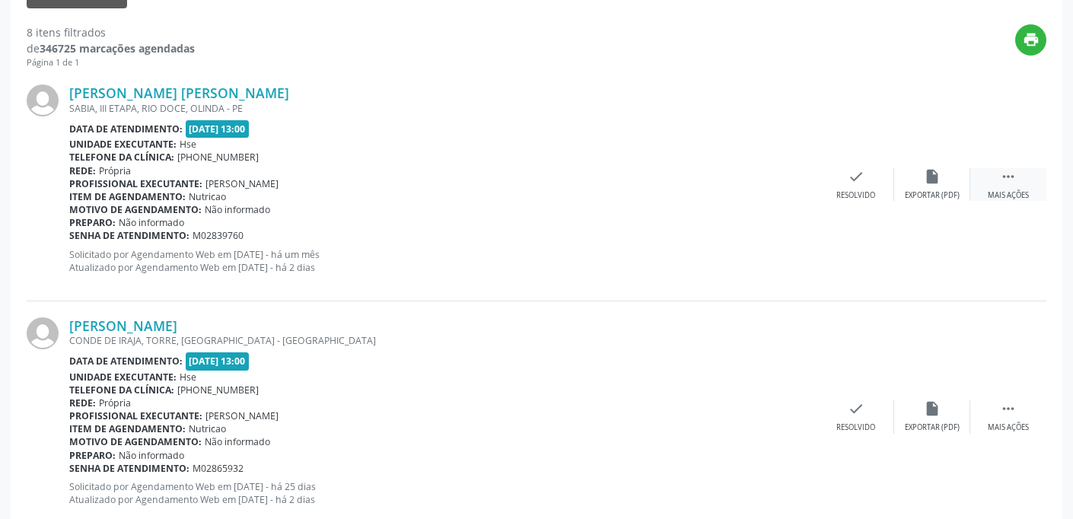
click at [1022, 183] on div " Mais ações" at bounding box center [1008, 184] width 76 height 33
click at [943, 185] on div "alarm_off Não compareceu" at bounding box center [932, 184] width 76 height 33
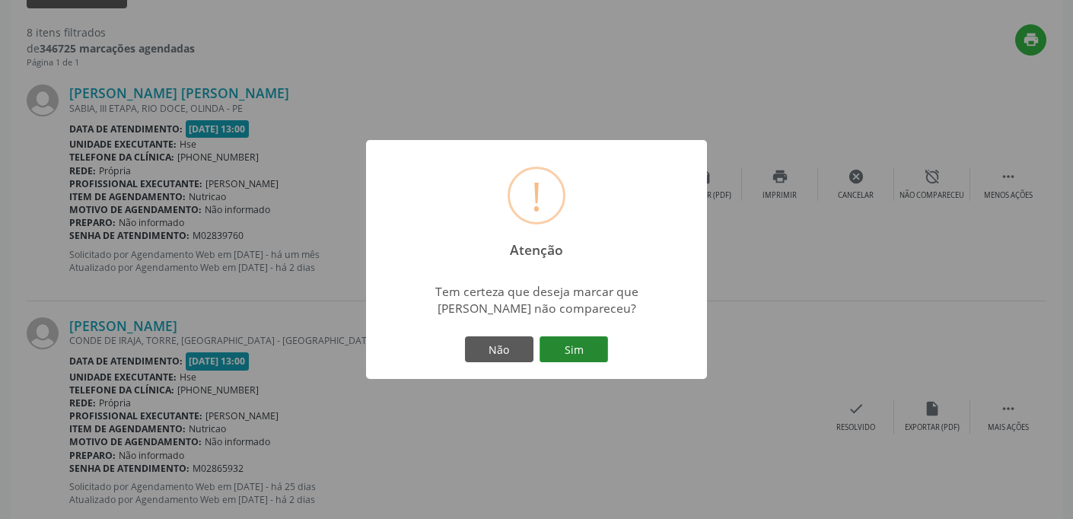
click at [583, 342] on button "Sim" at bounding box center [573, 349] width 68 height 26
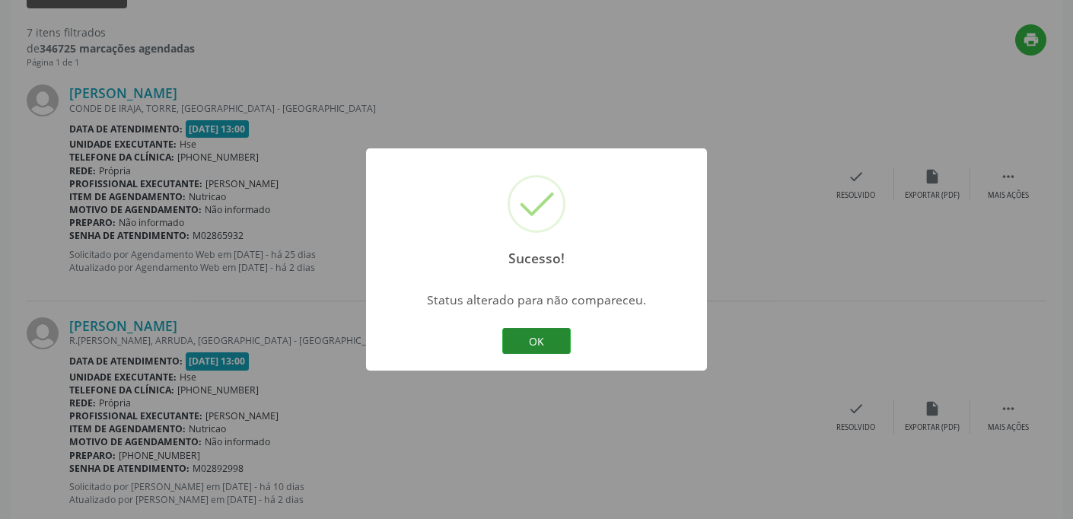
click at [554, 334] on button "OK" at bounding box center [536, 341] width 68 height 26
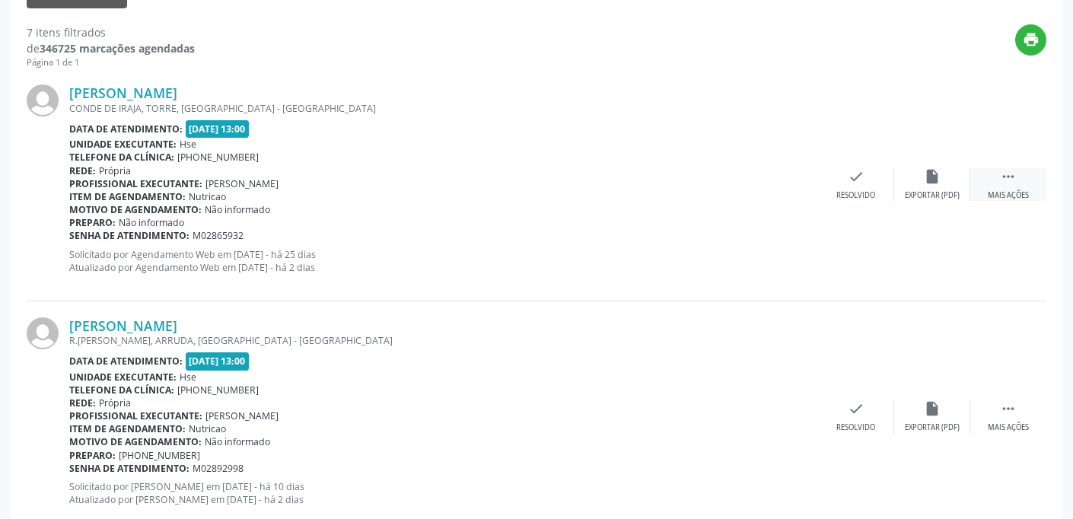
click at [1011, 190] on div "Mais ações" at bounding box center [1007, 195] width 41 height 11
click at [918, 176] on div "alarm_off Não compareceu" at bounding box center [932, 184] width 76 height 33
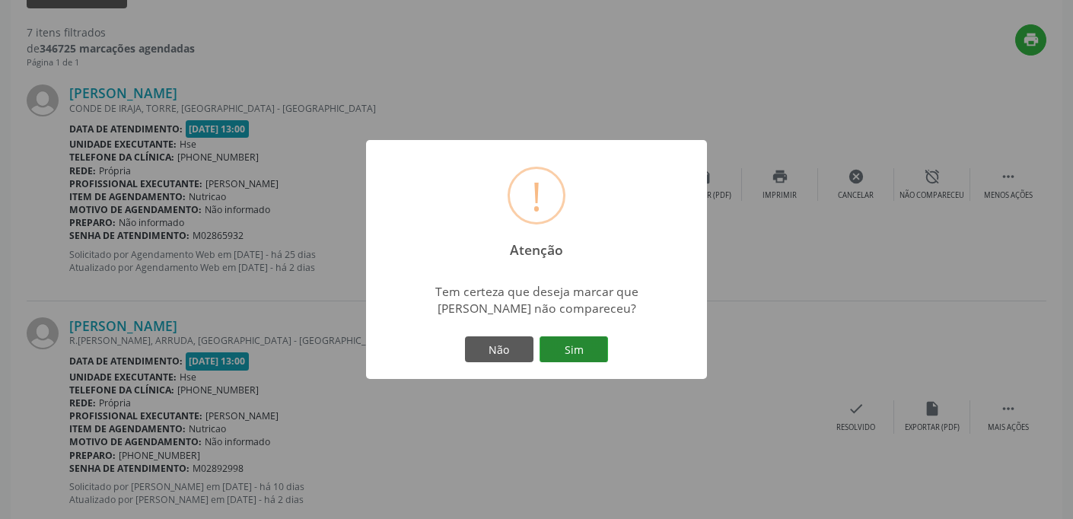
click at [581, 348] on button "Sim" at bounding box center [573, 349] width 68 height 26
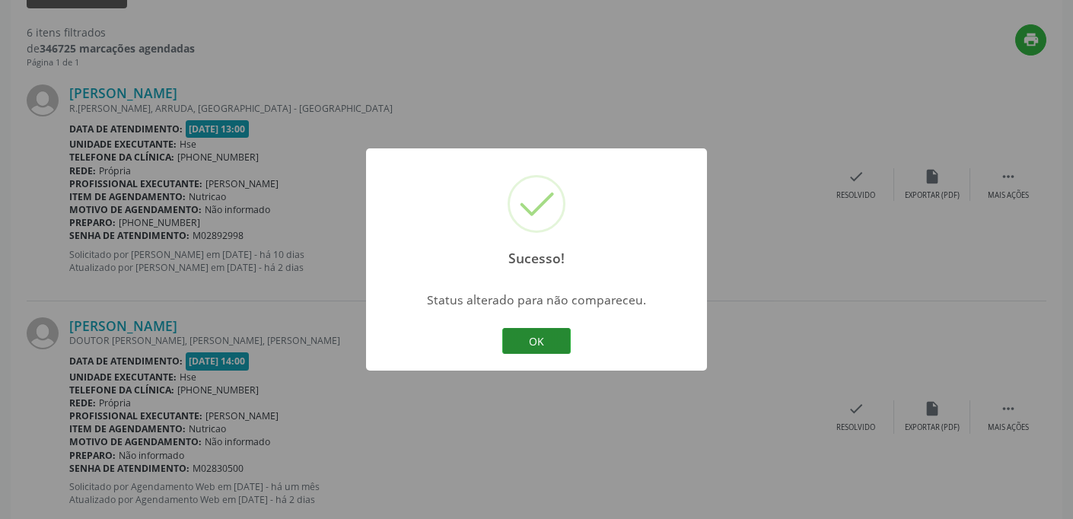
click at [556, 334] on button "OK" at bounding box center [536, 341] width 68 height 26
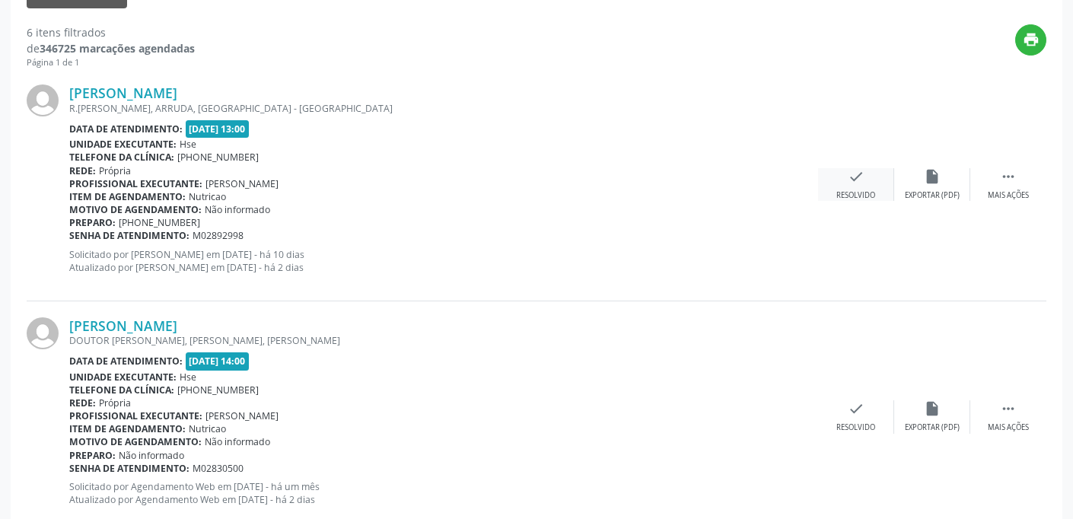
click at [852, 190] on div "Resolvido" at bounding box center [855, 195] width 39 height 11
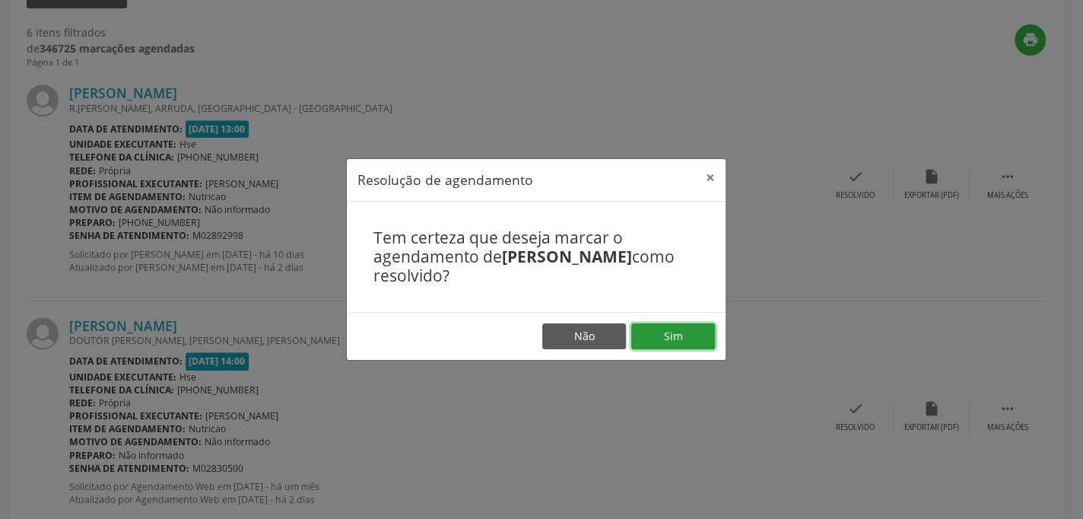
click at [681, 339] on button "Sim" at bounding box center [673, 336] width 84 height 26
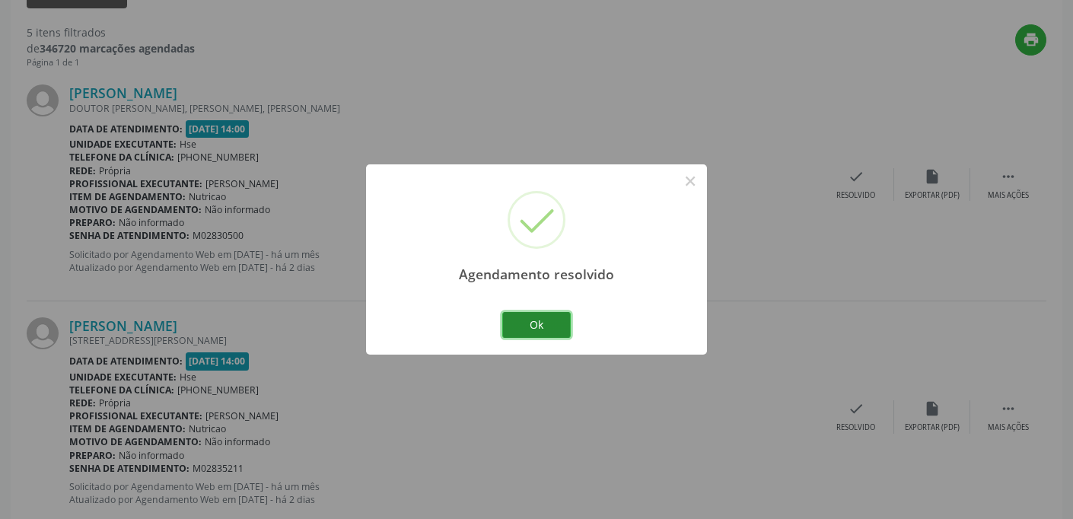
click at [527, 319] on button "Ok" at bounding box center [536, 325] width 68 height 26
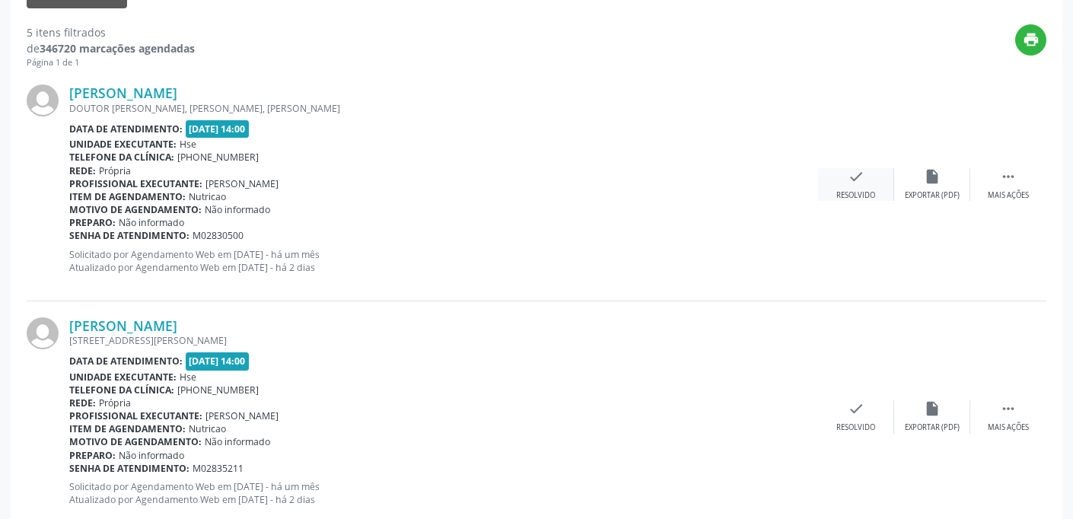
click at [869, 181] on div "check Resolvido" at bounding box center [856, 184] width 76 height 33
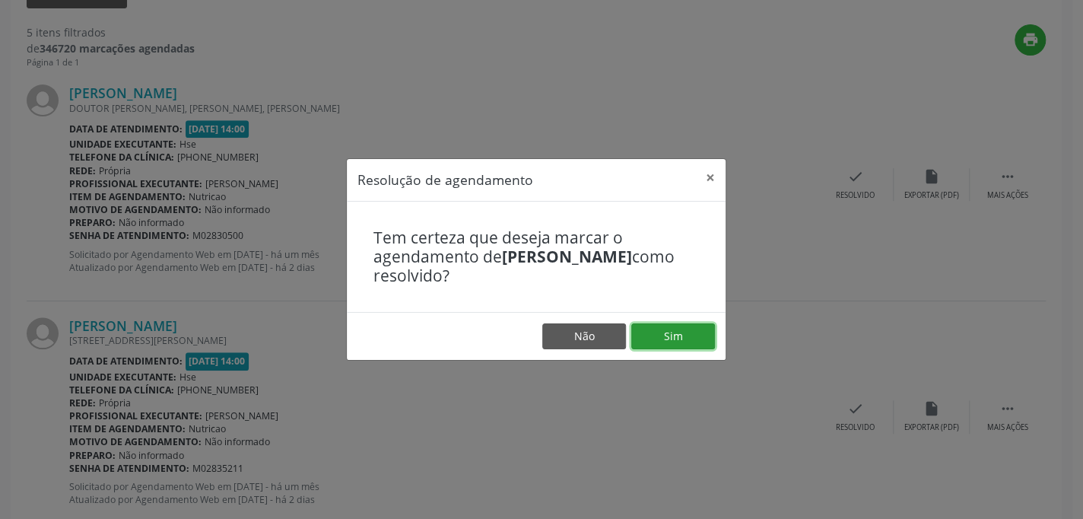
click at [669, 333] on button "Sim" at bounding box center [673, 336] width 84 height 26
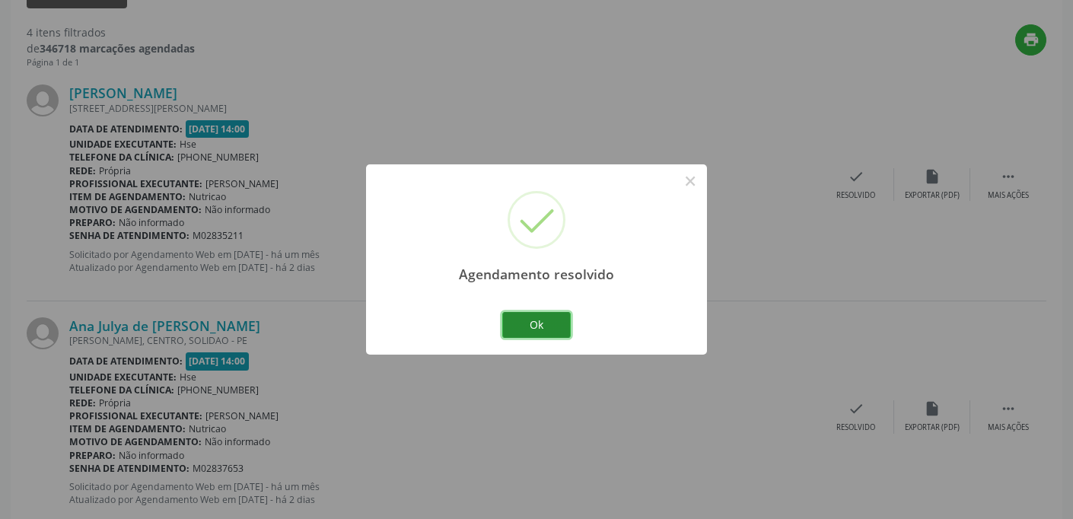
click at [556, 322] on button "Ok" at bounding box center [536, 325] width 68 height 26
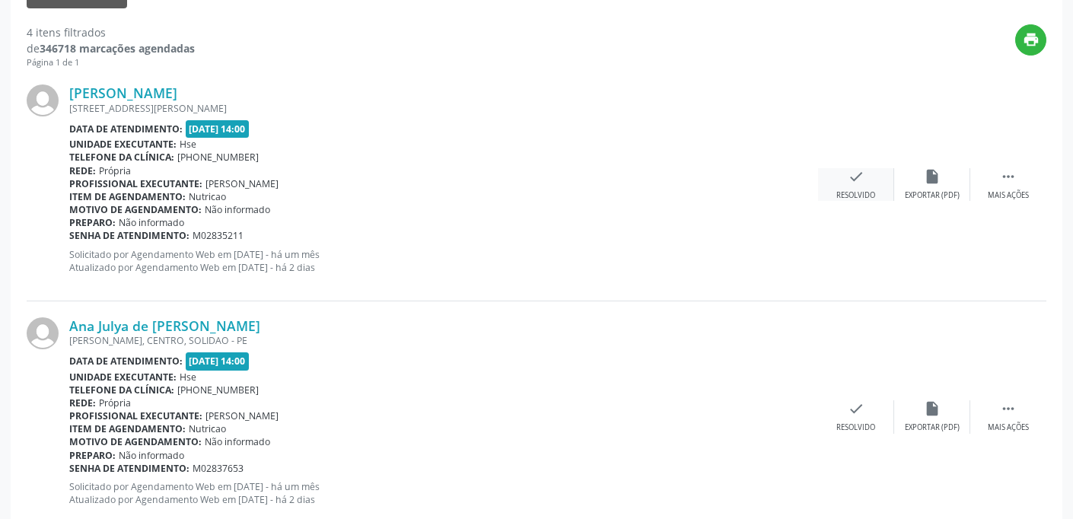
click at [867, 182] on div "check Resolvido" at bounding box center [856, 184] width 76 height 33
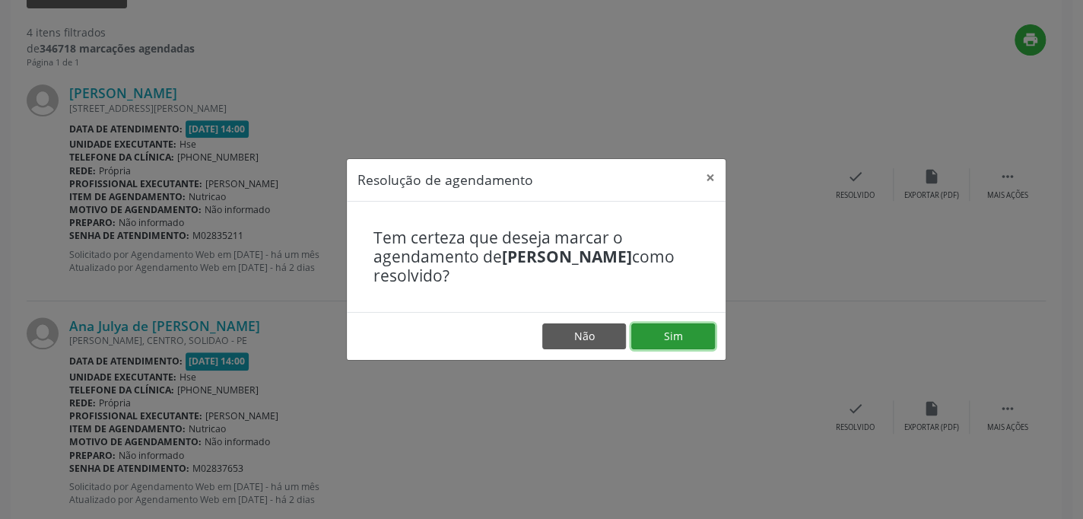
click at [660, 332] on button "Sim" at bounding box center [673, 336] width 84 height 26
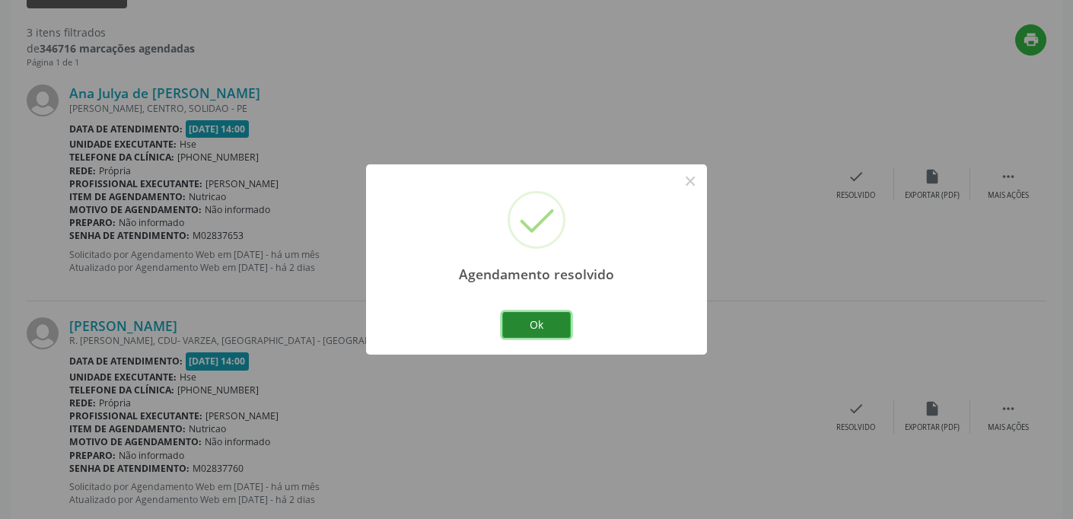
click at [541, 313] on button "Ok" at bounding box center [536, 325] width 68 height 26
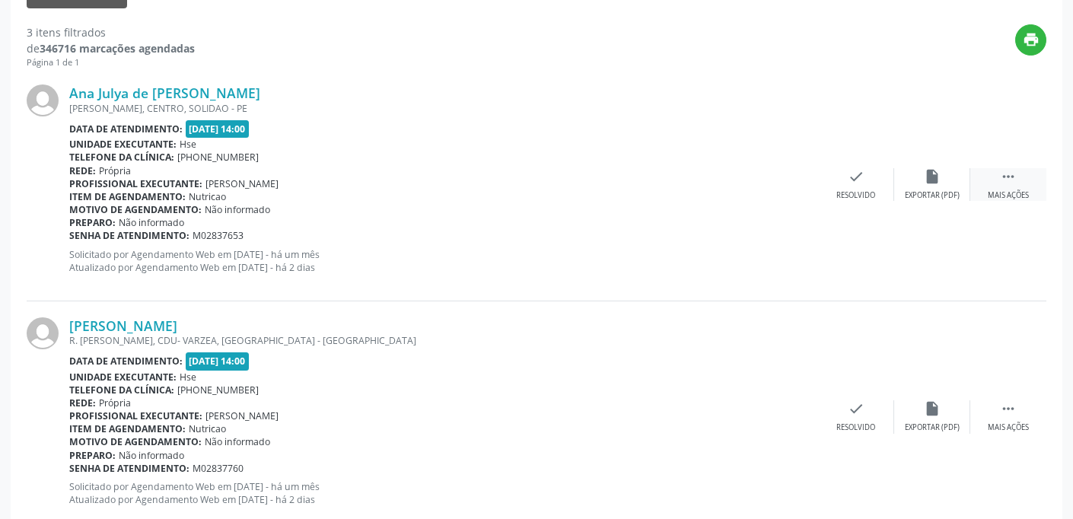
click at [1019, 180] on div " Mais ações" at bounding box center [1008, 184] width 76 height 33
click at [939, 173] on icon "alarm_off" at bounding box center [931, 176] width 17 height 17
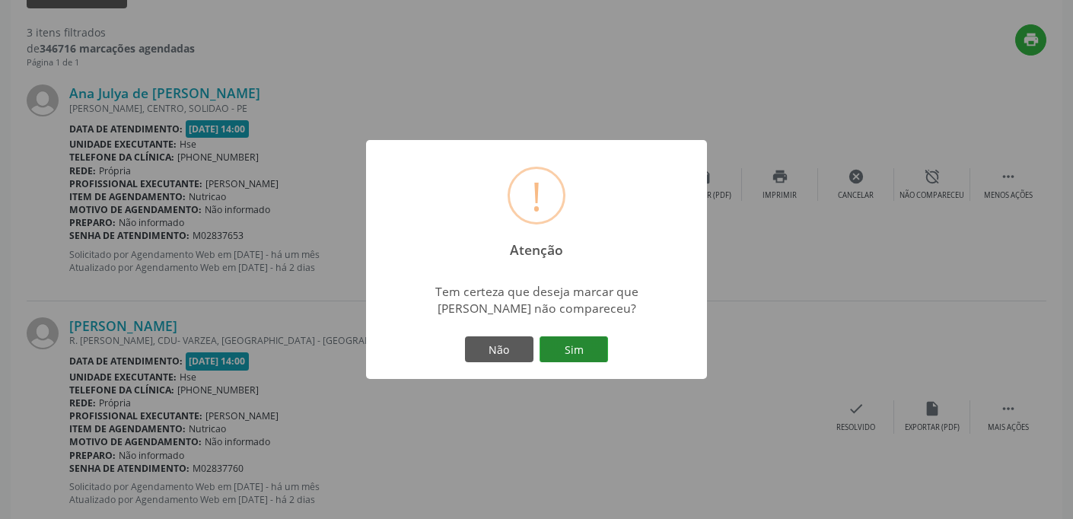
click at [577, 345] on button "Sim" at bounding box center [573, 349] width 68 height 26
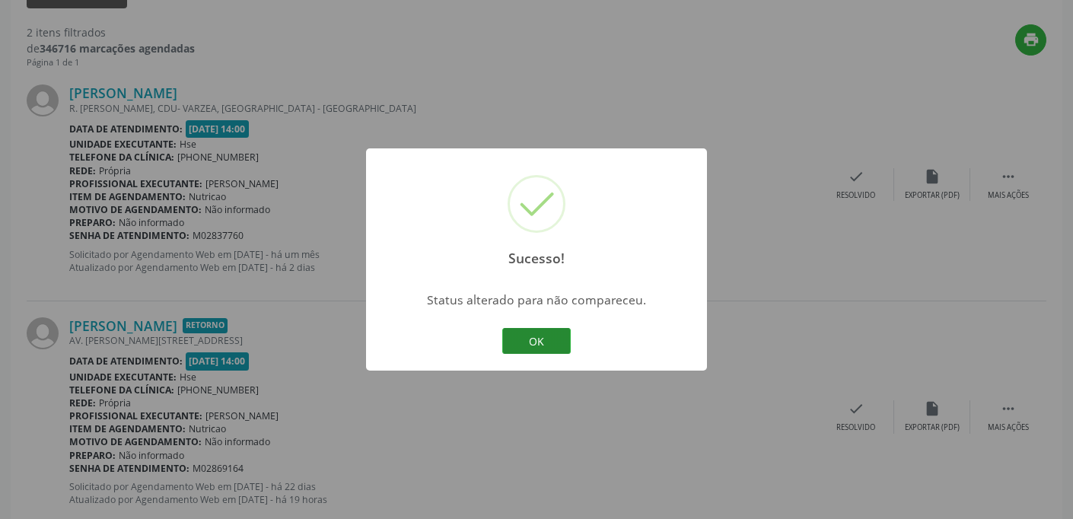
click at [543, 345] on button "OK" at bounding box center [536, 341] width 68 height 26
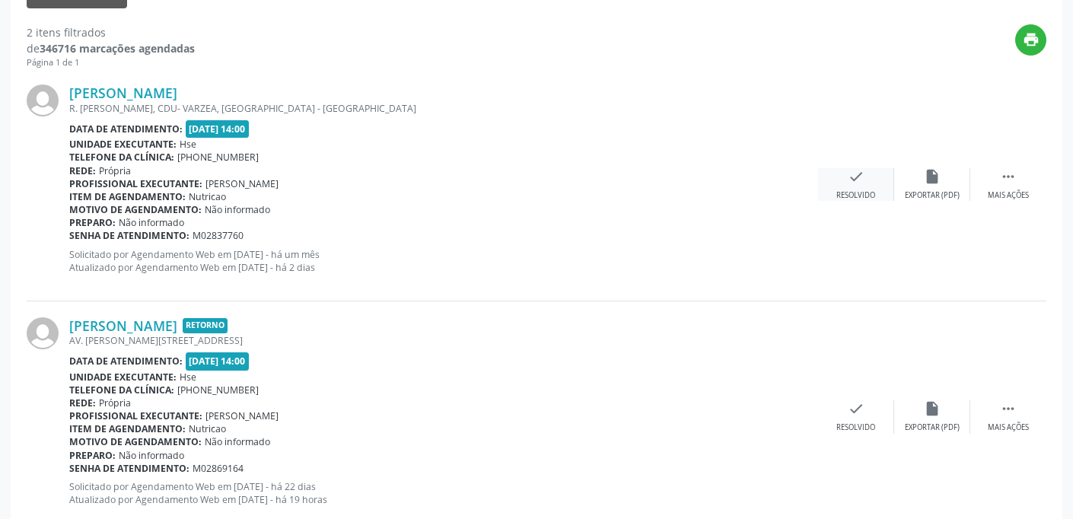
click at [866, 180] on div "check Resolvido" at bounding box center [856, 184] width 76 height 33
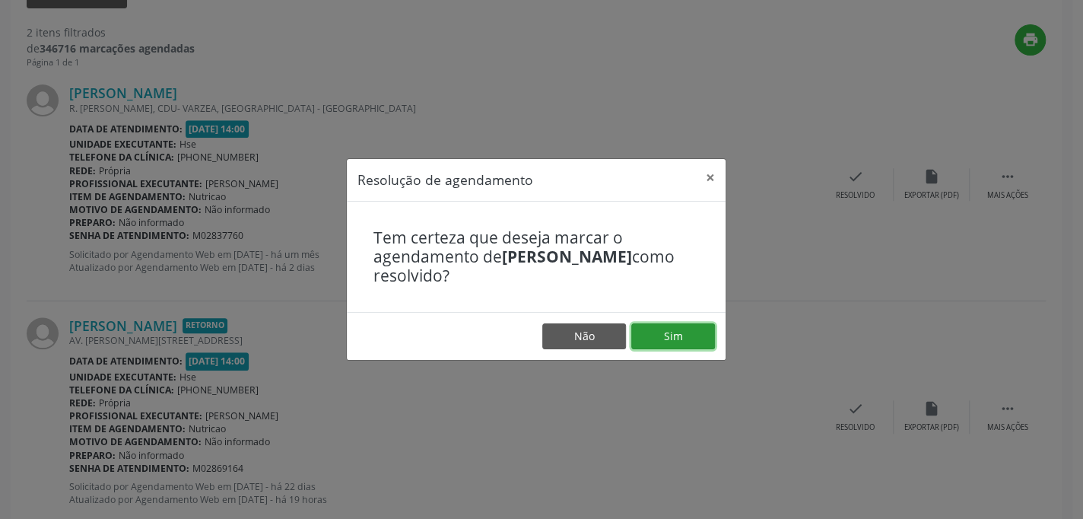
click at [675, 332] on button "Sim" at bounding box center [673, 336] width 84 height 26
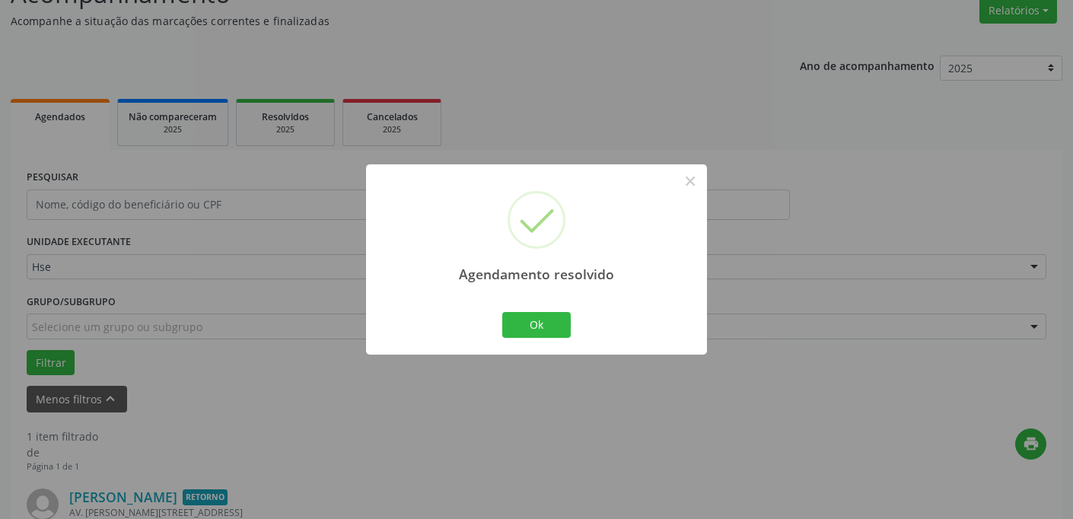
scroll to position [340, 0]
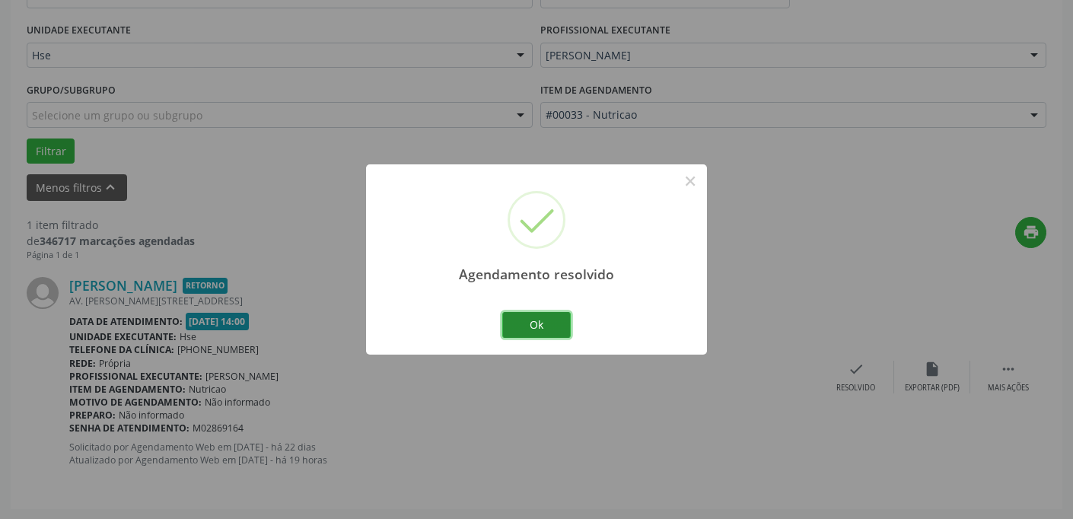
click at [547, 323] on button "Ok" at bounding box center [536, 325] width 68 height 26
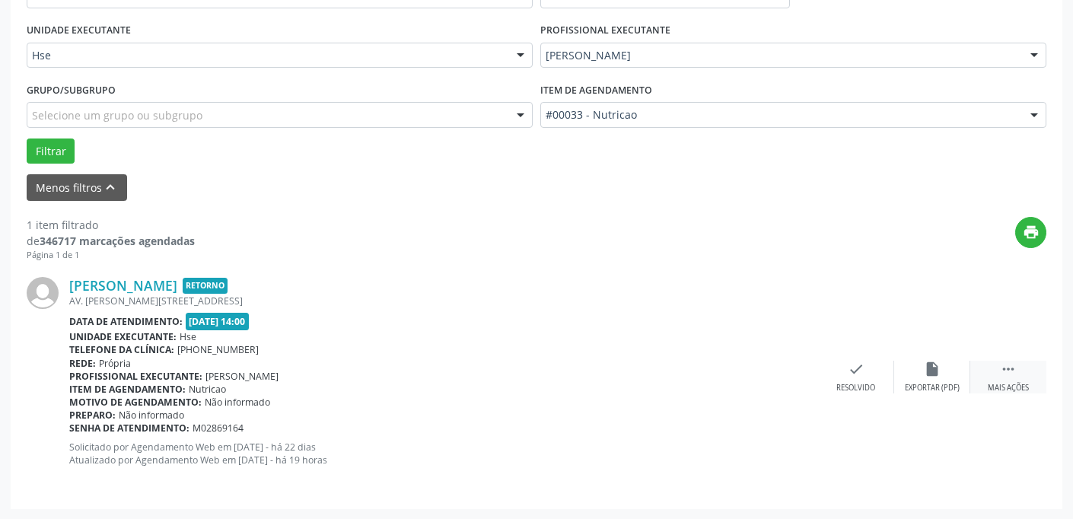
click at [1005, 383] on div "Mais ações" at bounding box center [1007, 388] width 41 height 11
click at [935, 378] on div "alarm_off Não compareceu" at bounding box center [932, 377] width 76 height 33
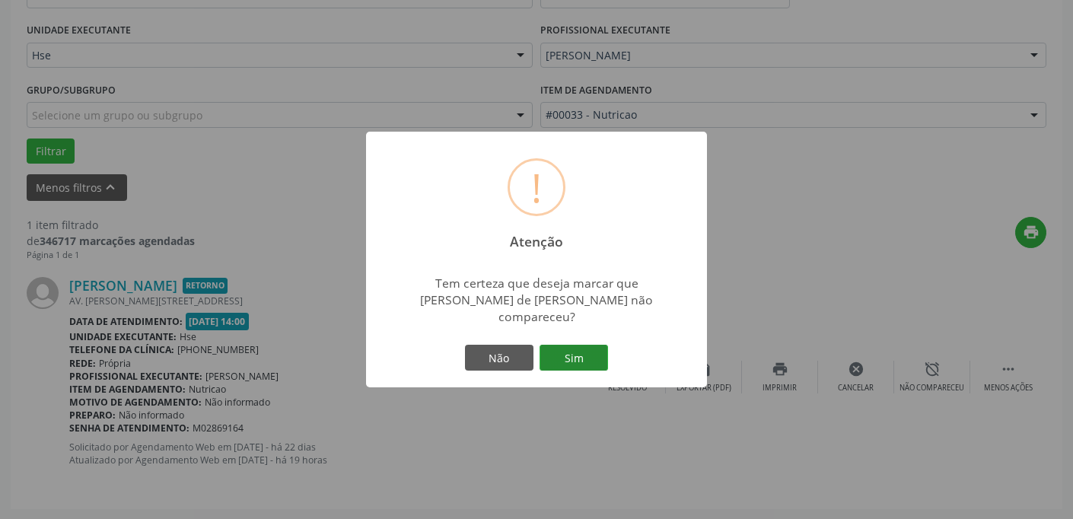
click at [596, 352] on button "Sim" at bounding box center [573, 358] width 68 height 26
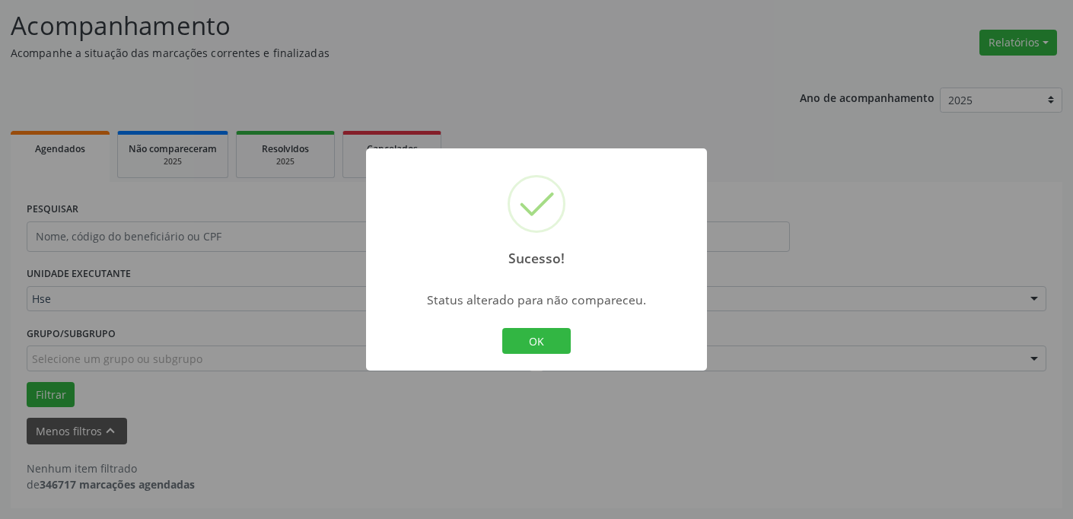
scroll to position [95, 0]
click at [537, 333] on button "OK" at bounding box center [536, 341] width 68 height 26
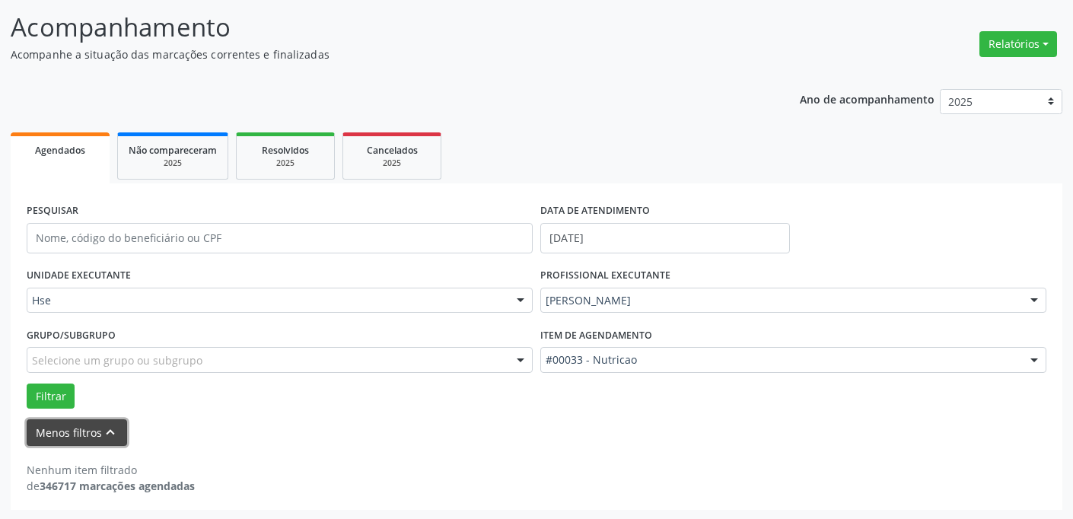
click at [93, 431] on button "Menos filtros keyboard_arrow_up" at bounding box center [77, 432] width 100 height 27
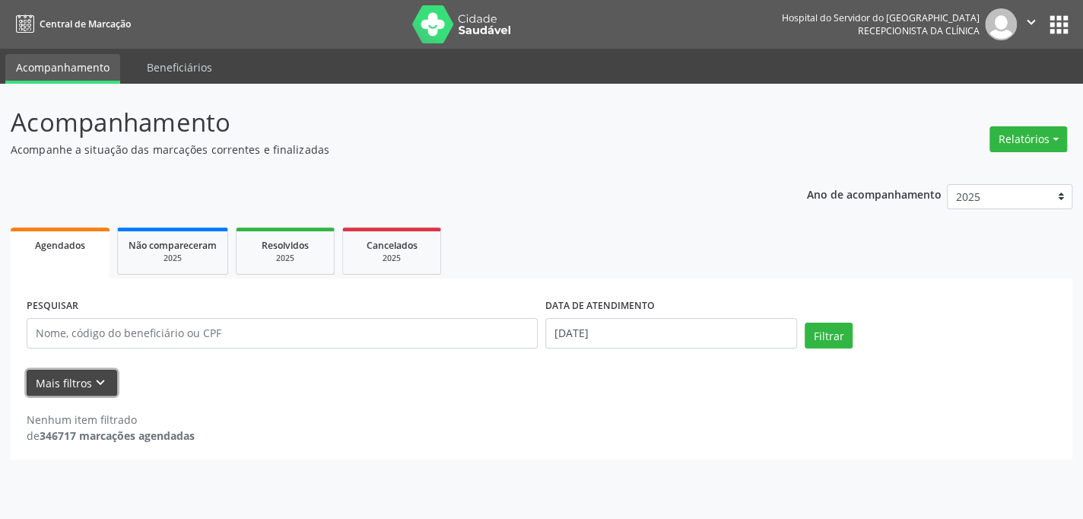
click at [89, 383] on button "Mais filtros keyboard_arrow_down" at bounding box center [72, 383] width 91 height 27
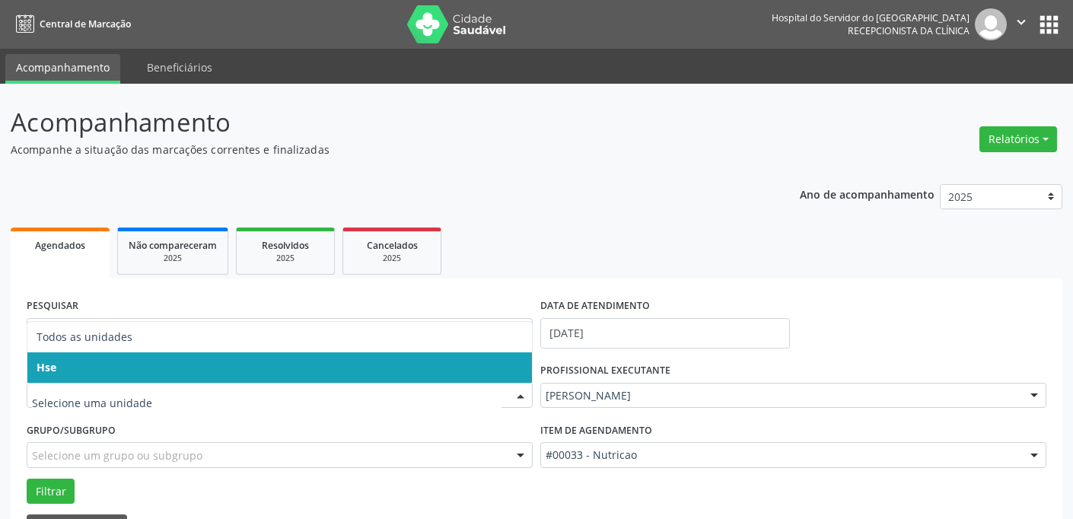
click at [517, 395] on div at bounding box center [520, 396] width 23 height 26
click at [513, 364] on span "Hse" at bounding box center [279, 367] width 504 height 30
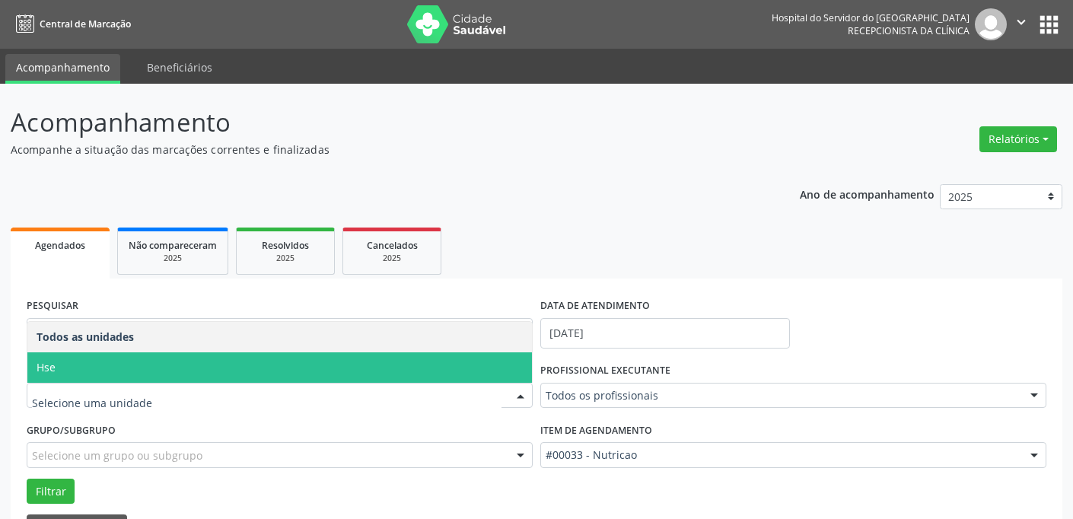
click at [524, 395] on div at bounding box center [520, 396] width 23 height 26
click at [512, 367] on span "Hse" at bounding box center [279, 367] width 504 height 30
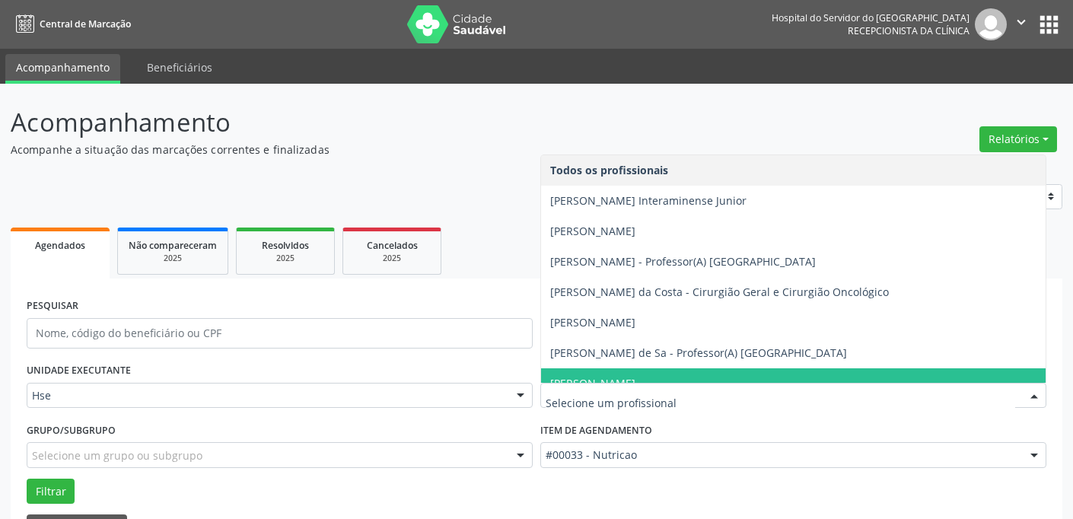
click at [1037, 395] on div at bounding box center [1033, 396] width 23 height 26
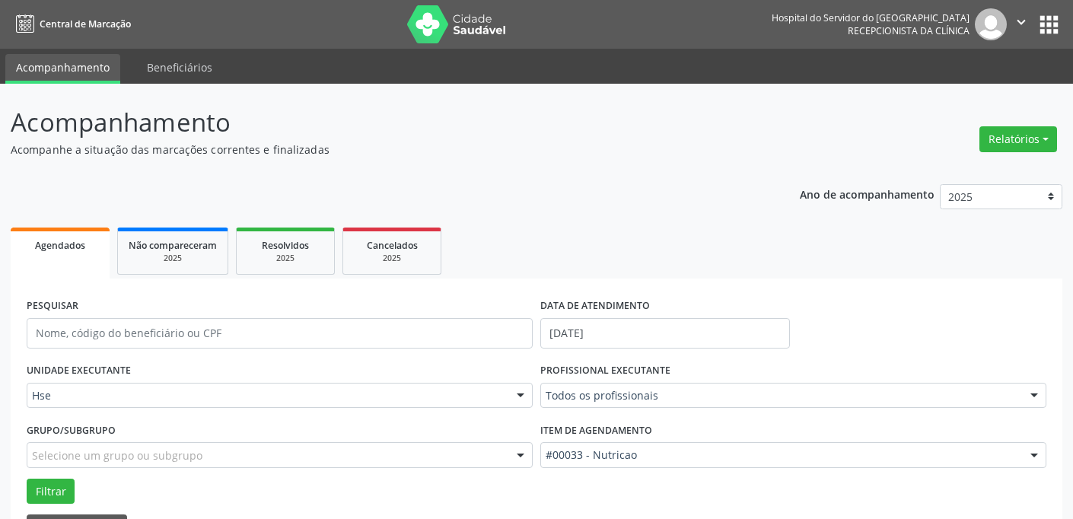
click at [618, 511] on form "PESQUISAR DATA DE ATENDIMENTO [DATE] UNIDADE EXECUTANTE Hse Todos as unidades H…" at bounding box center [536, 417] width 1019 height 246
click at [1034, 453] on div at bounding box center [1033, 456] width 23 height 26
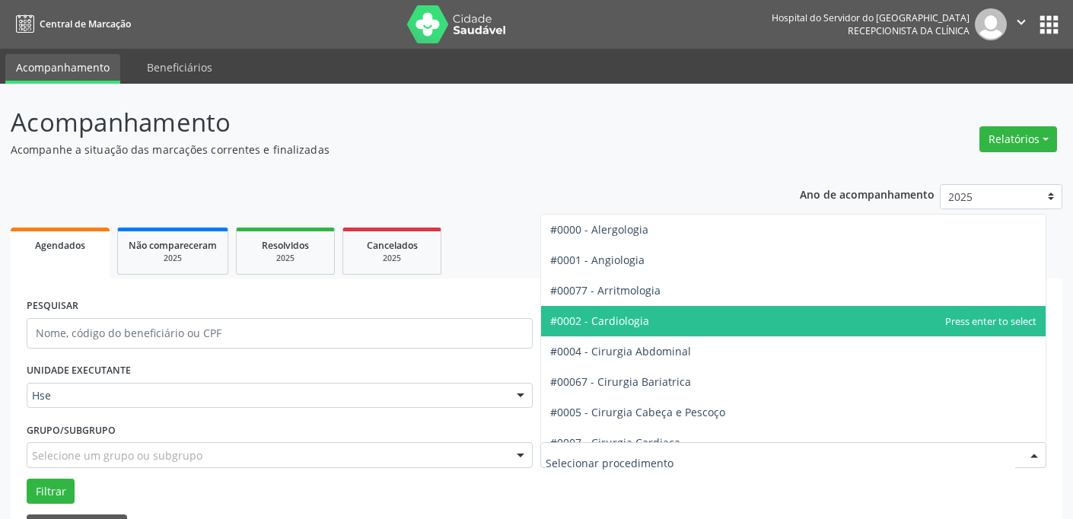
click at [694, 319] on span "#0002 - Cardiologia" at bounding box center [793, 321] width 504 height 30
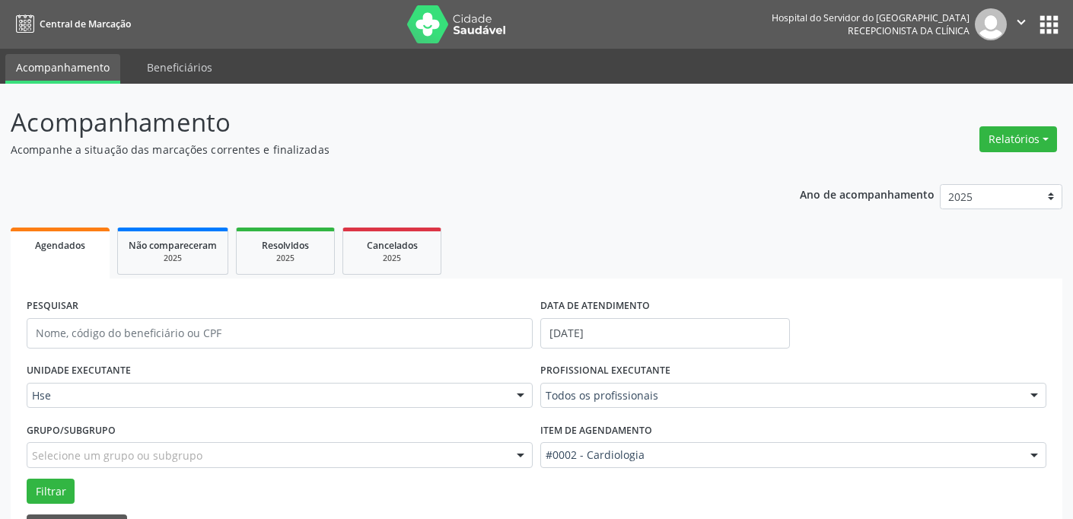
click at [1034, 389] on div at bounding box center [1033, 396] width 23 height 26
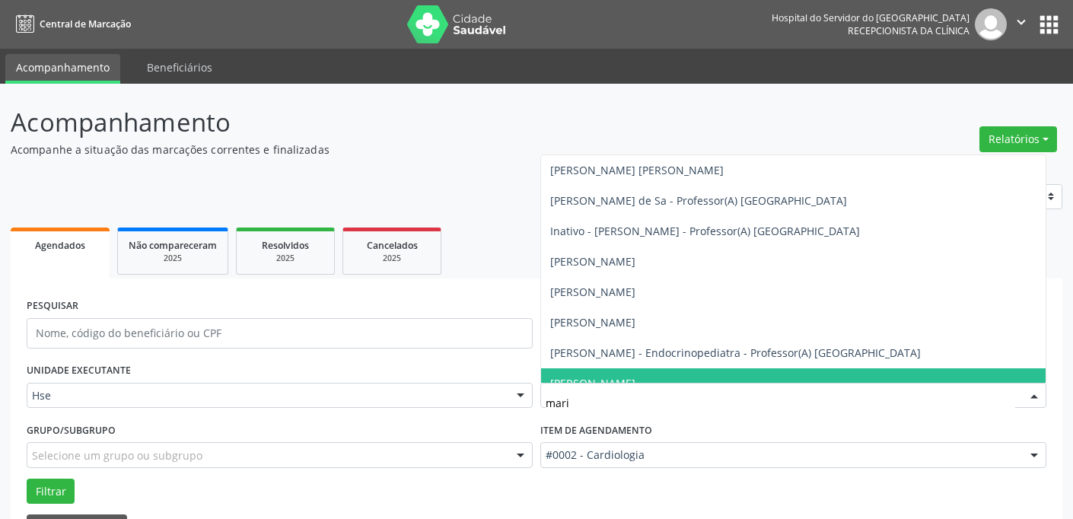
type input "maria"
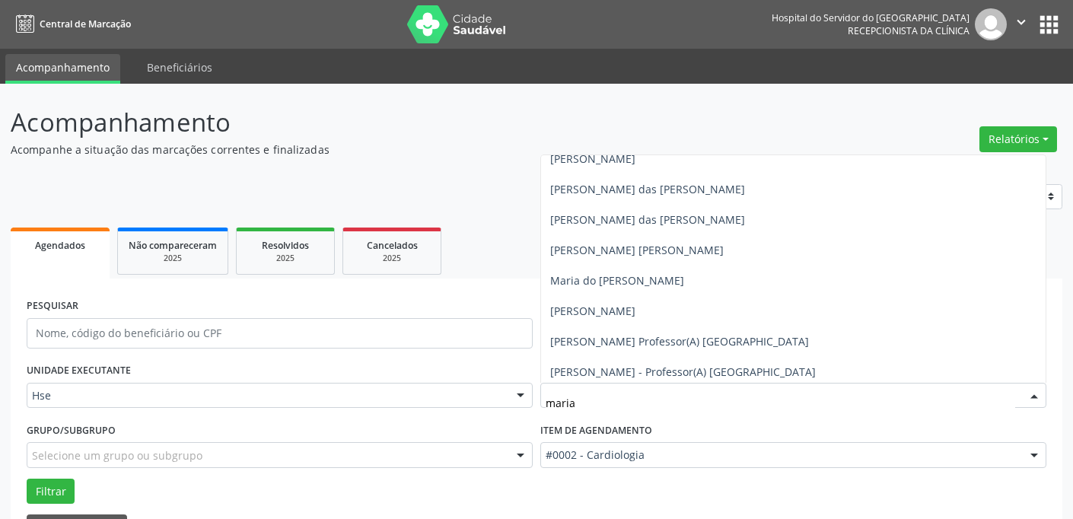
scroll to position [412, 0]
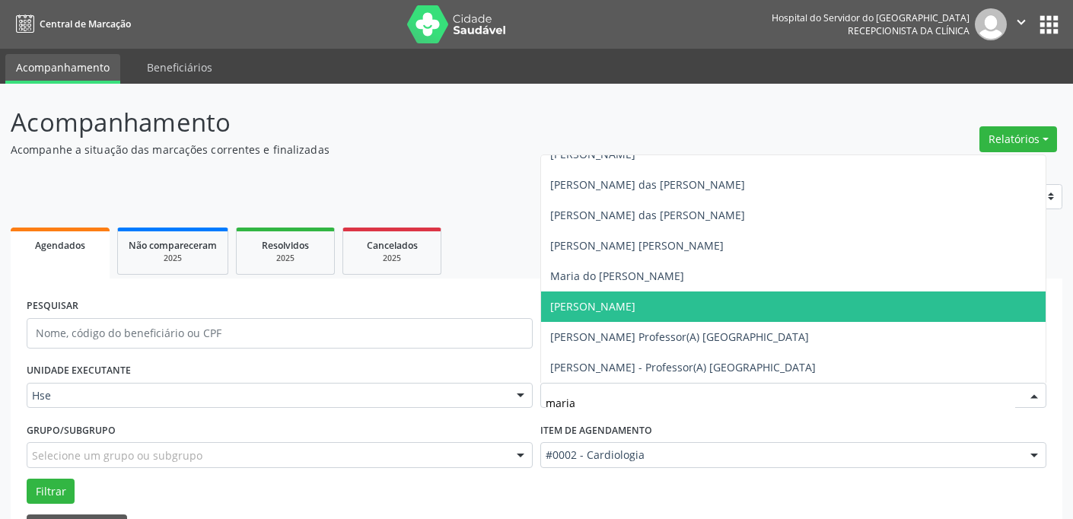
click at [674, 302] on span "[PERSON_NAME]" at bounding box center [793, 306] width 504 height 30
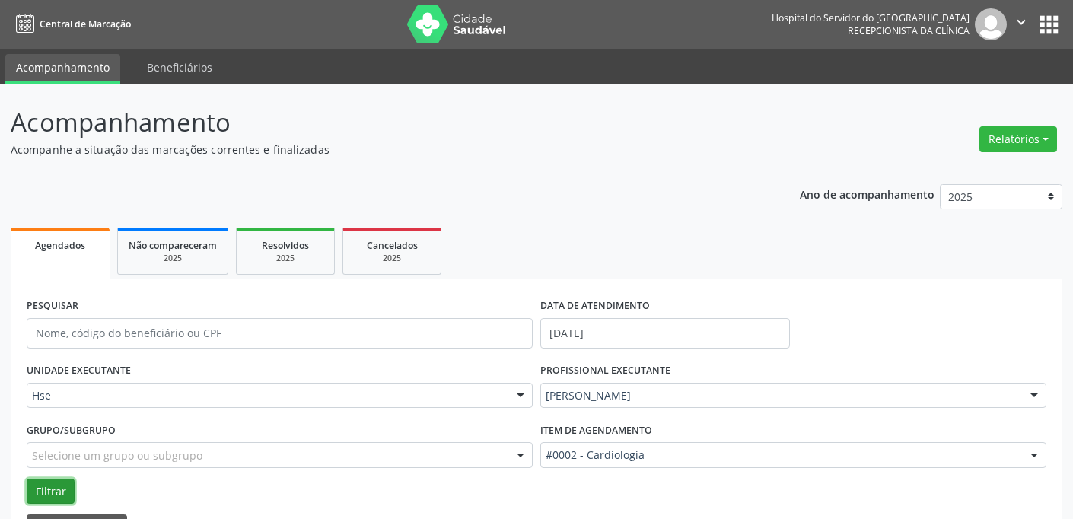
click at [46, 481] on button "Filtrar" at bounding box center [51, 491] width 48 height 26
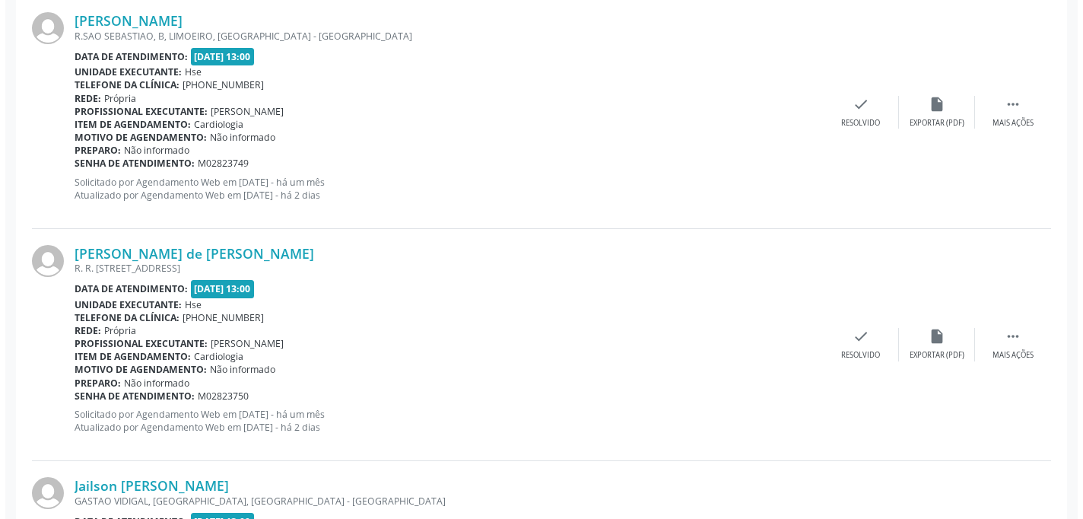
scroll to position [511, 0]
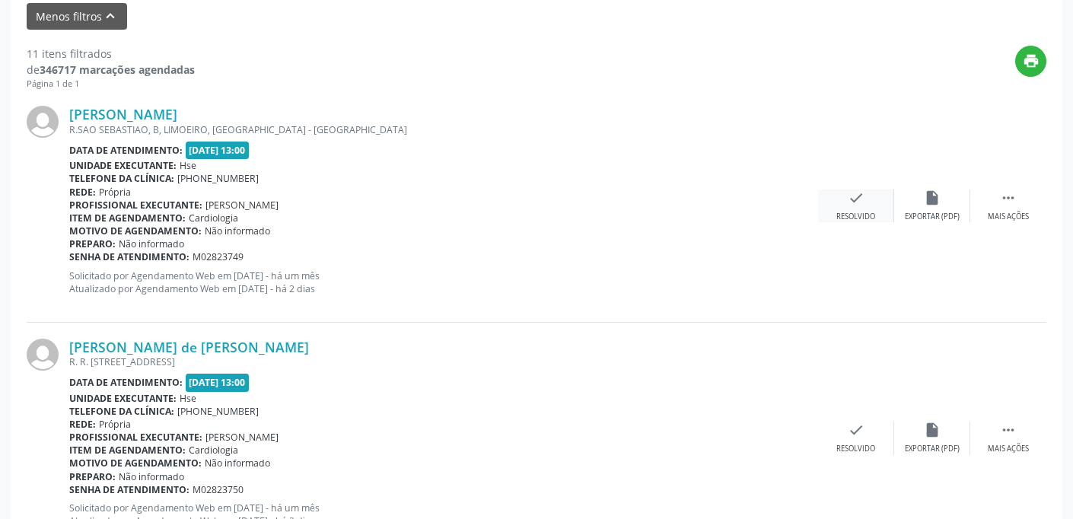
click at [873, 205] on div "check Resolvido" at bounding box center [856, 205] width 76 height 33
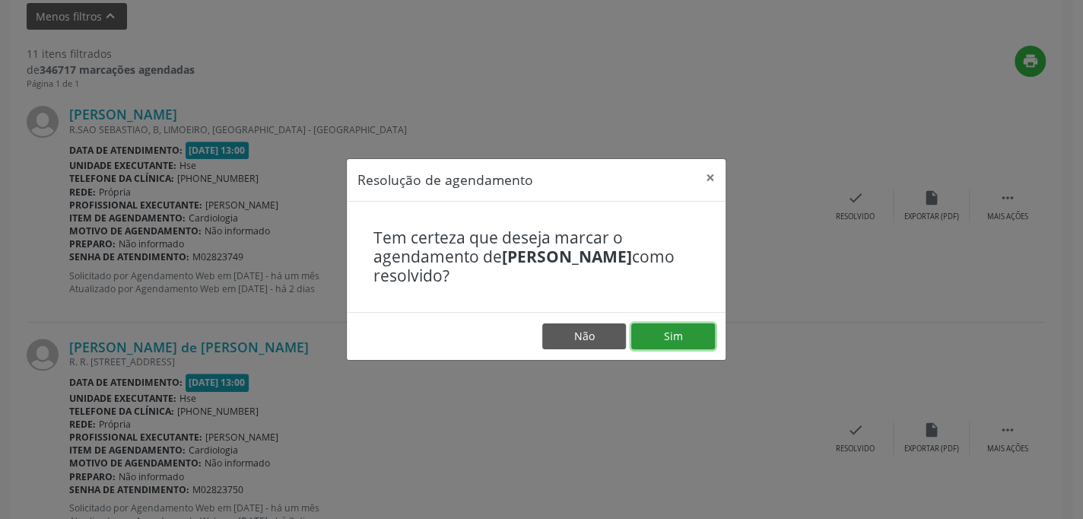
click at [683, 328] on button "Sim" at bounding box center [673, 336] width 84 height 26
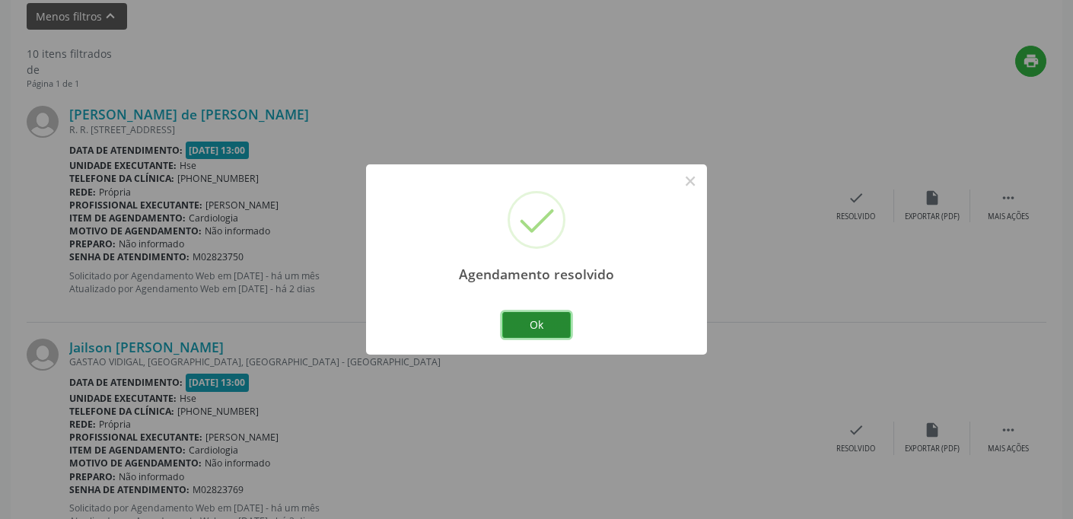
click at [552, 319] on button "Ok" at bounding box center [536, 325] width 68 height 26
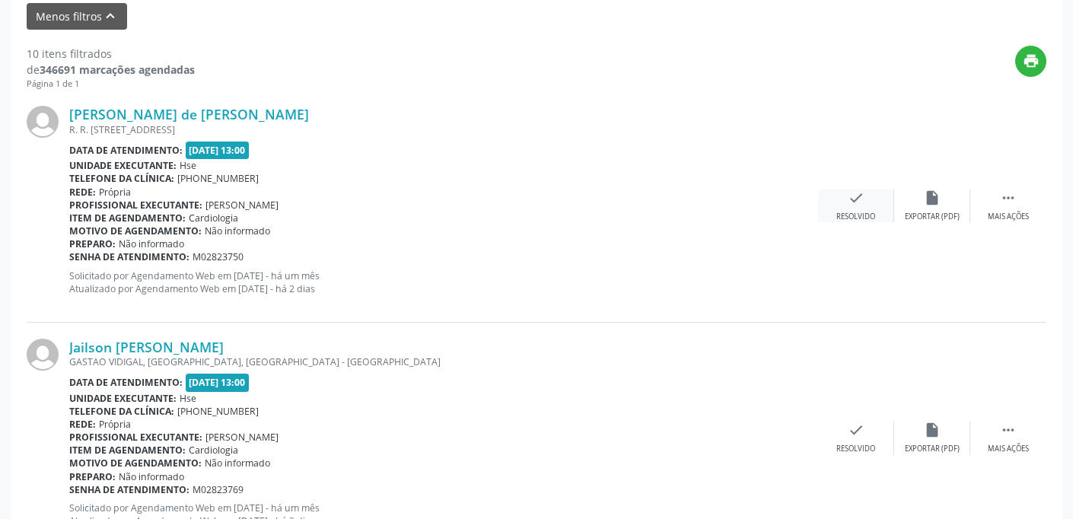
click at [847, 191] on icon "check" at bounding box center [855, 197] width 17 height 17
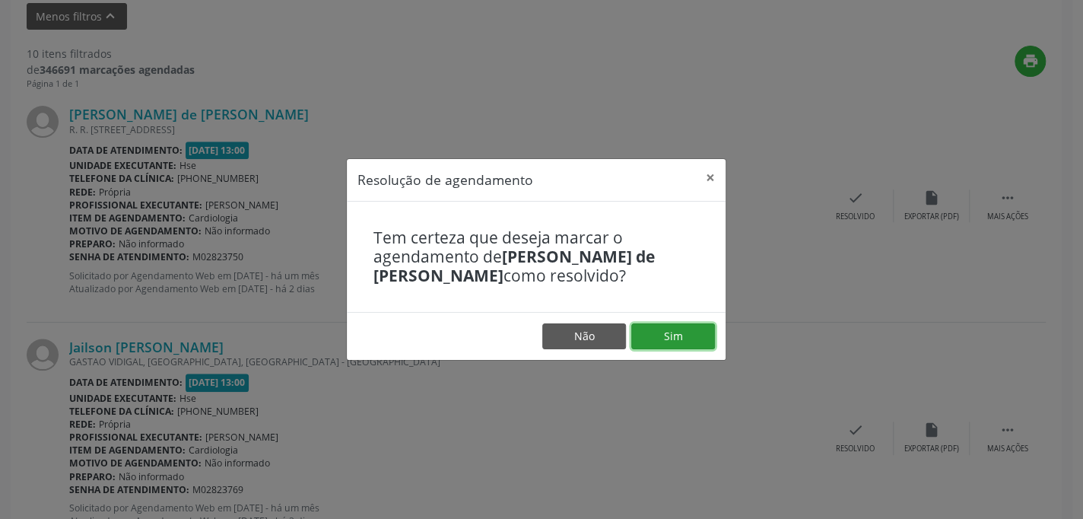
click at [682, 329] on button "Sim" at bounding box center [673, 336] width 84 height 26
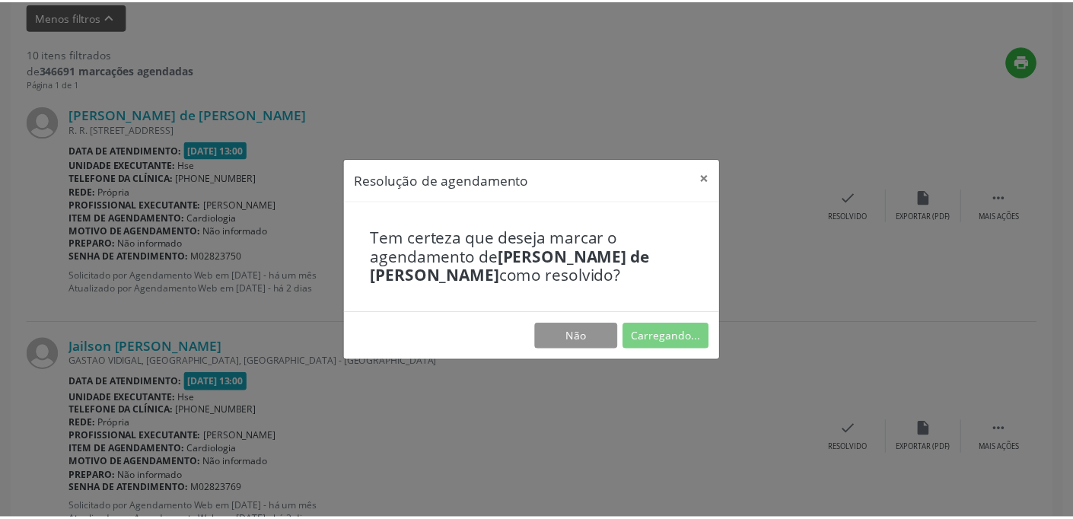
scroll to position [129, 0]
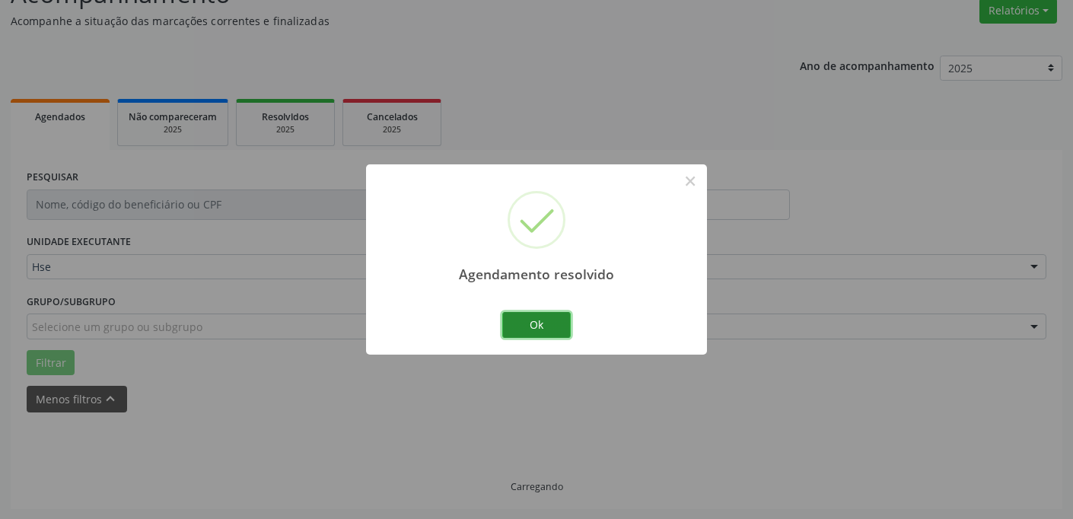
click at [548, 326] on button "Ok" at bounding box center [536, 325] width 68 height 26
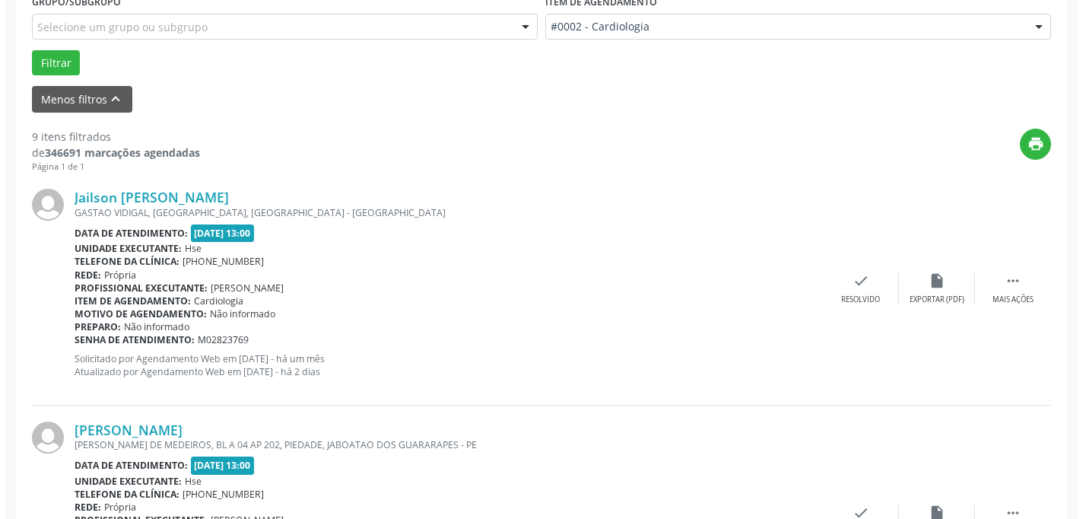
scroll to position [486, 0]
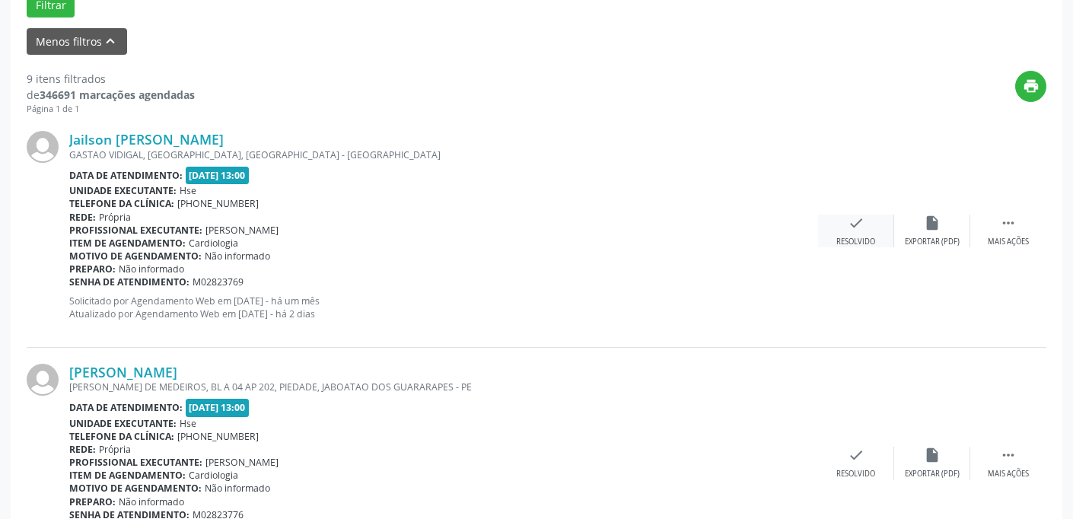
click at [873, 226] on div "check Resolvido" at bounding box center [856, 231] width 76 height 33
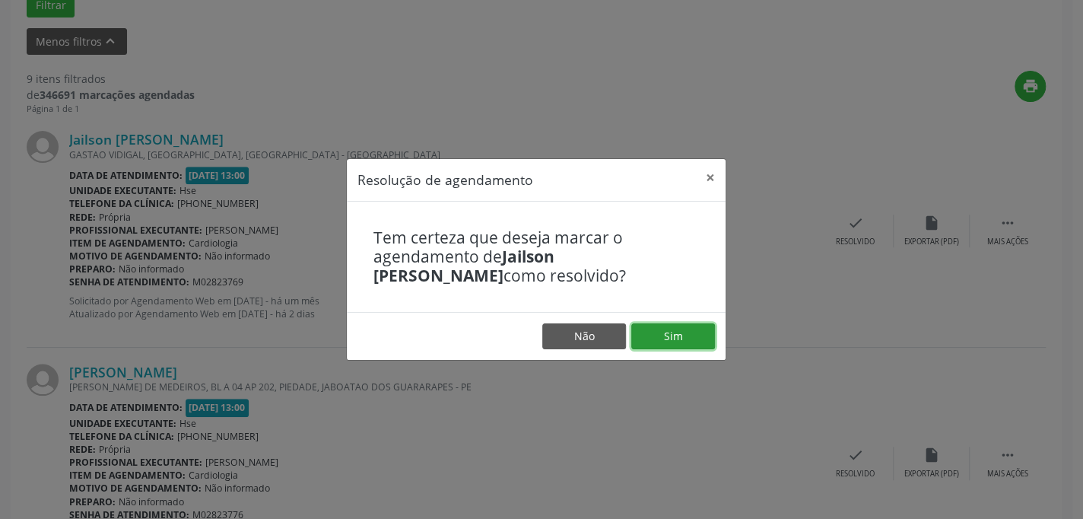
click at [684, 340] on button "Sim" at bounding box center [673, 336] width 84 height 26
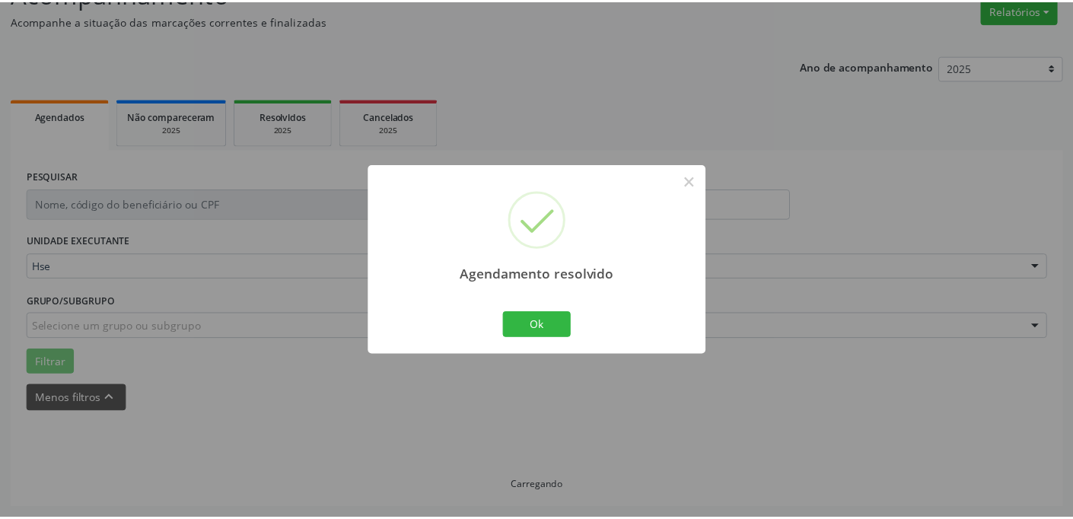
scroll to position [129, 0]
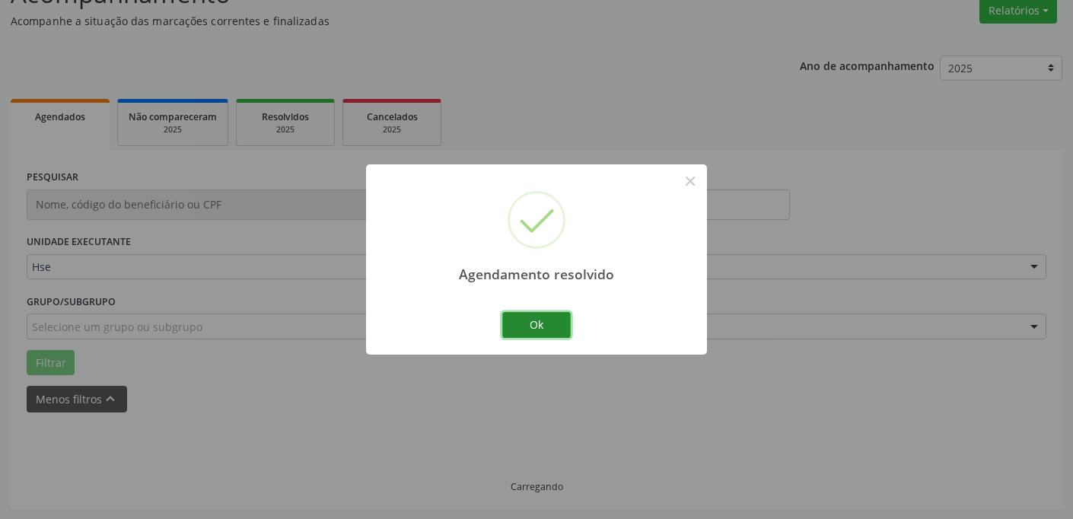
click at [536, 329] on button "Ok" at bounding box center [536, 325] width 68 height 26
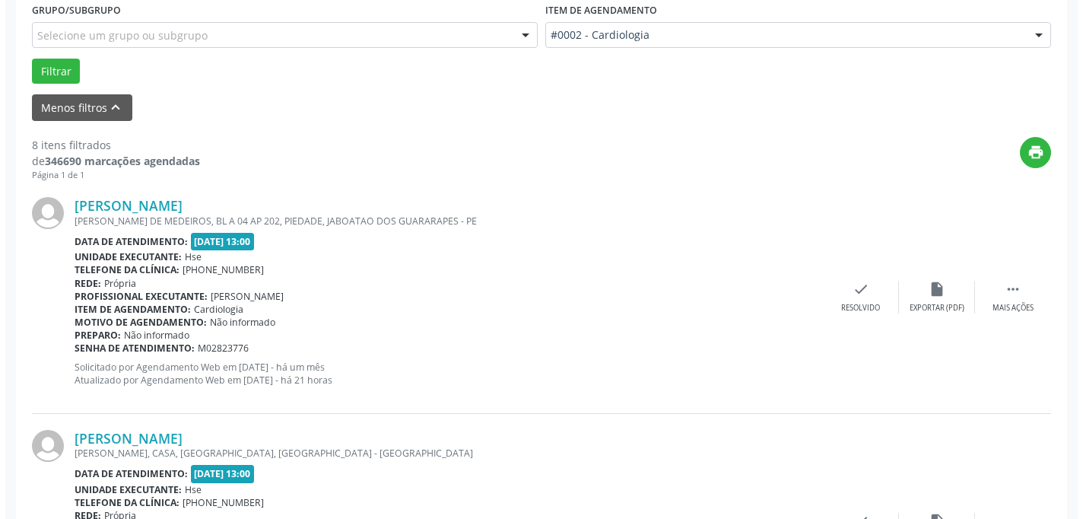
scroll to position [517, 0]
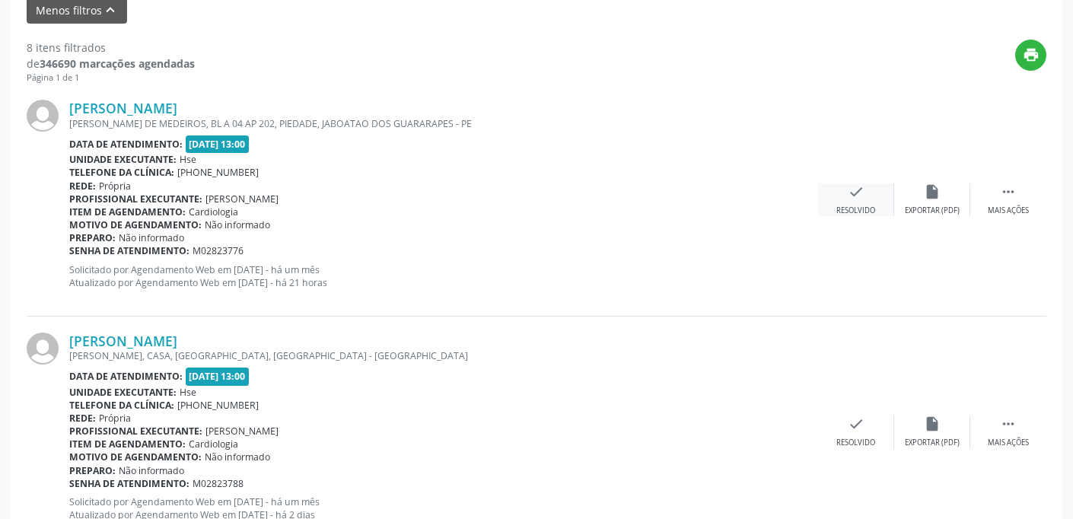
click at [882, 201] on div "check Resolvido" at bounding box center [856, 199] width 76 height 33
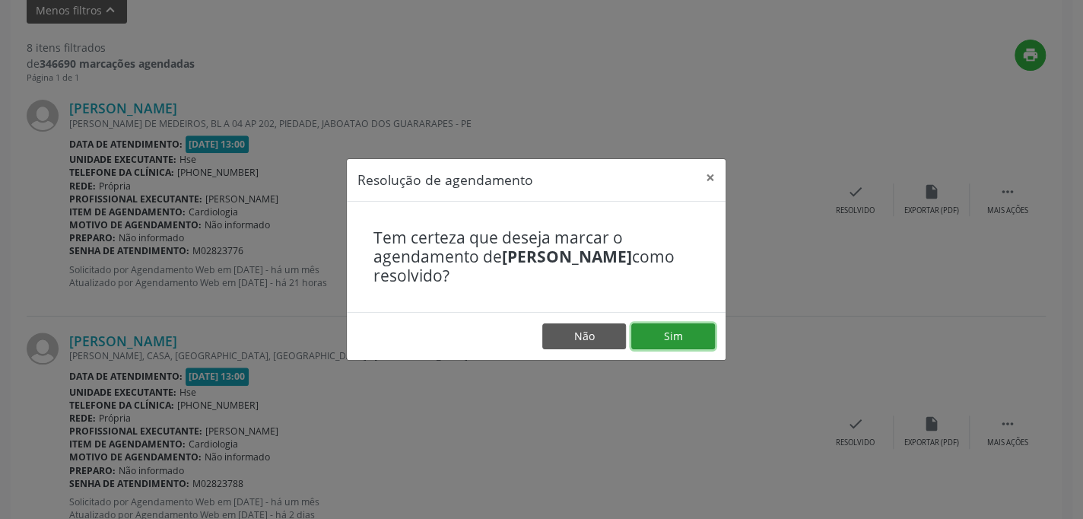
click at [707, 335] on button "Sim" at bounding box center [673, 336] width 84 height 26
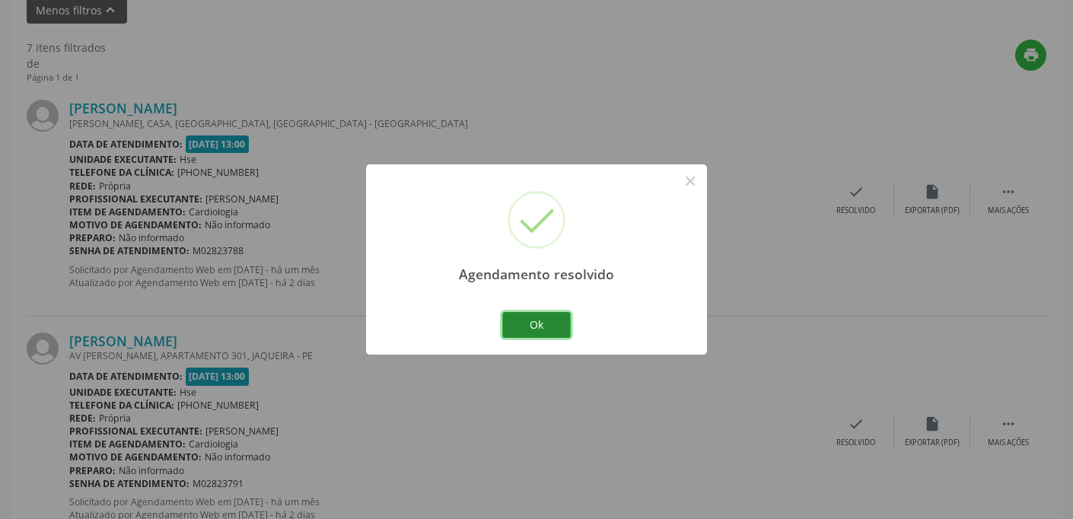
click at [558, 329] on button "Ok" at bounding box center [536, 325] width 68 height 26
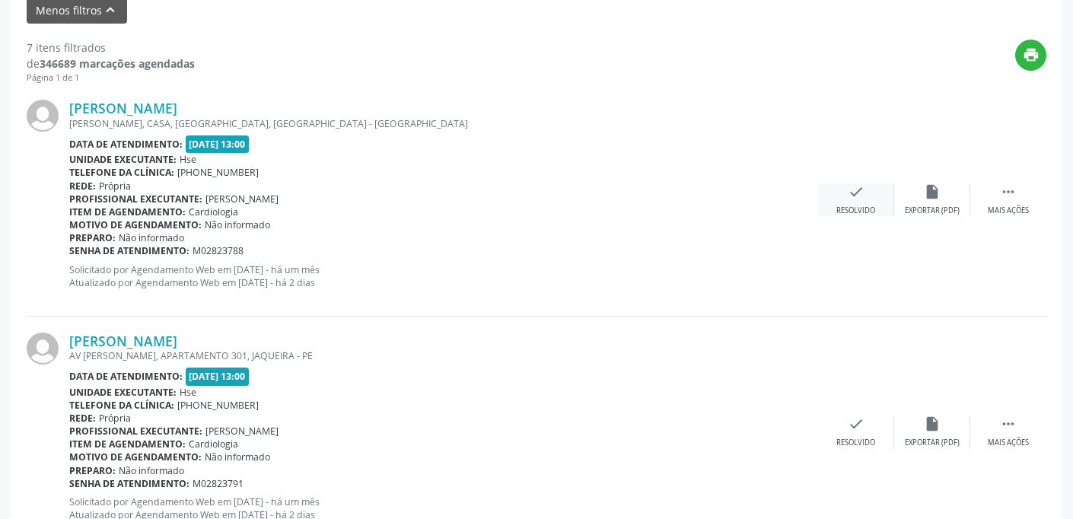
click at [873, 205] on div "Resolvido" at bounding box center [855, 210] width 39 height 11
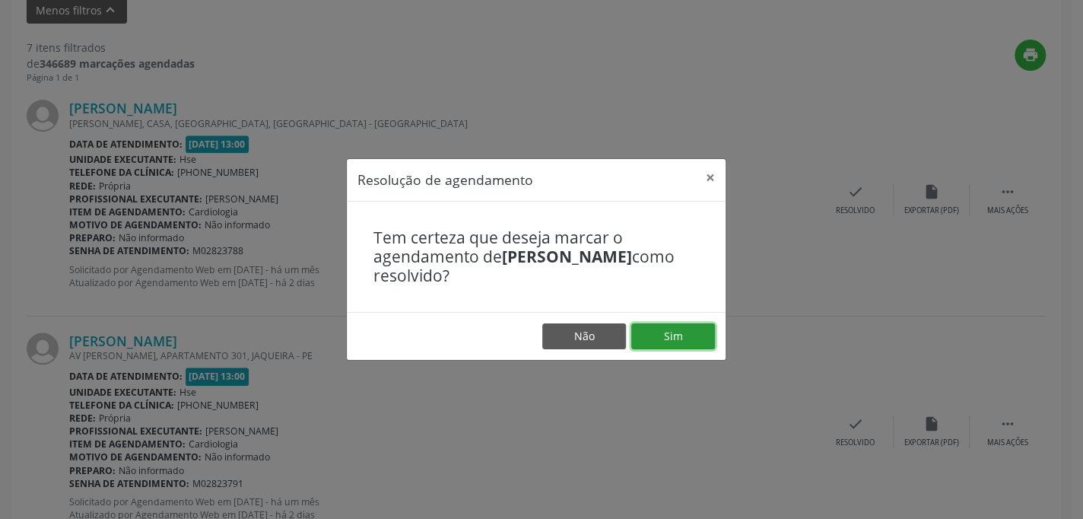
click at [691, 334] on button "Sim" at bounding box center [673, 336] width 84 height 26
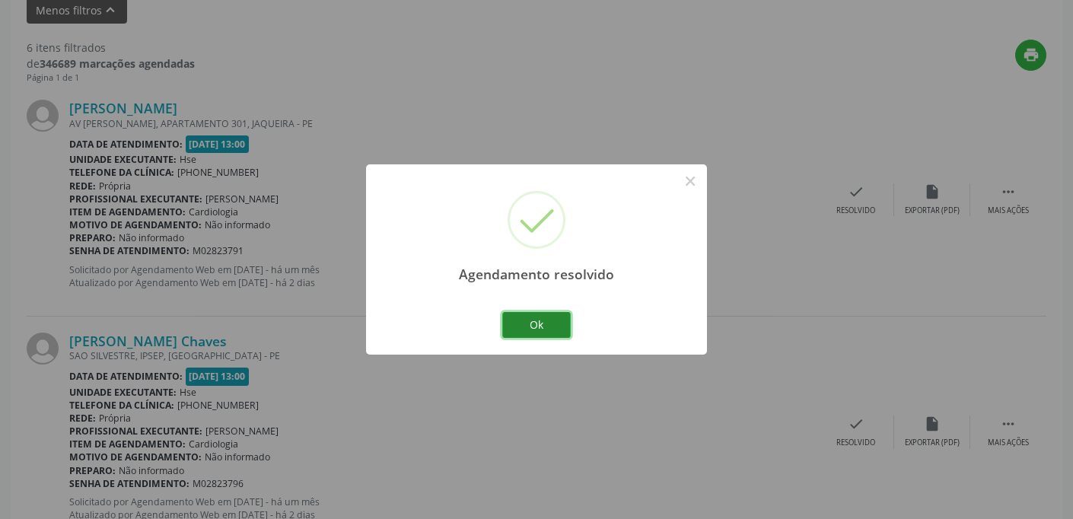
click at [542, 326] on button "Ok" at bounding box center [536, 325] width 68 height 26
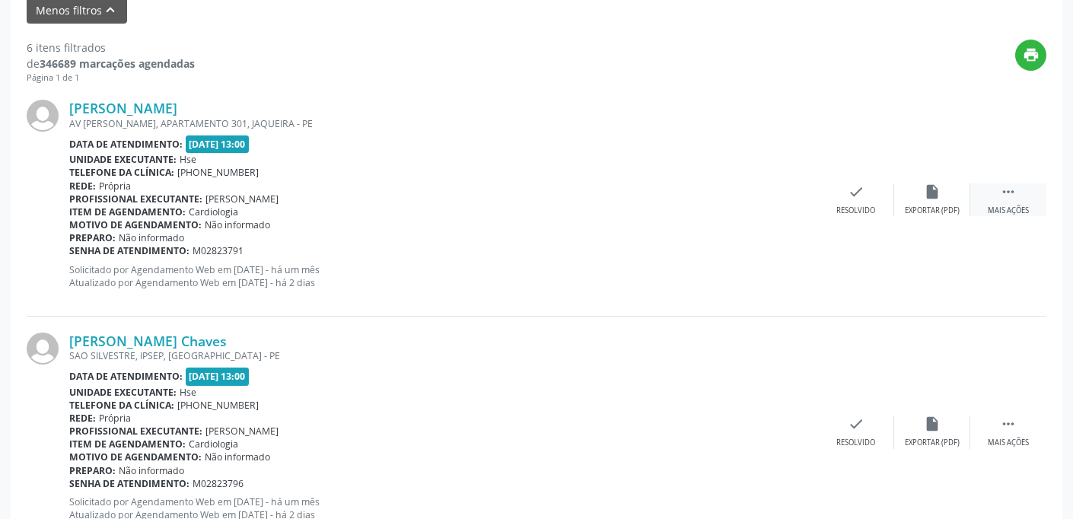
click at [981, 197] on div " Mais ações" at bounding box center [1008, 199] width 76 height 33
click at [928, 195] on icon "alarm_off" at bounding box center [931, 191] width 17 height 17
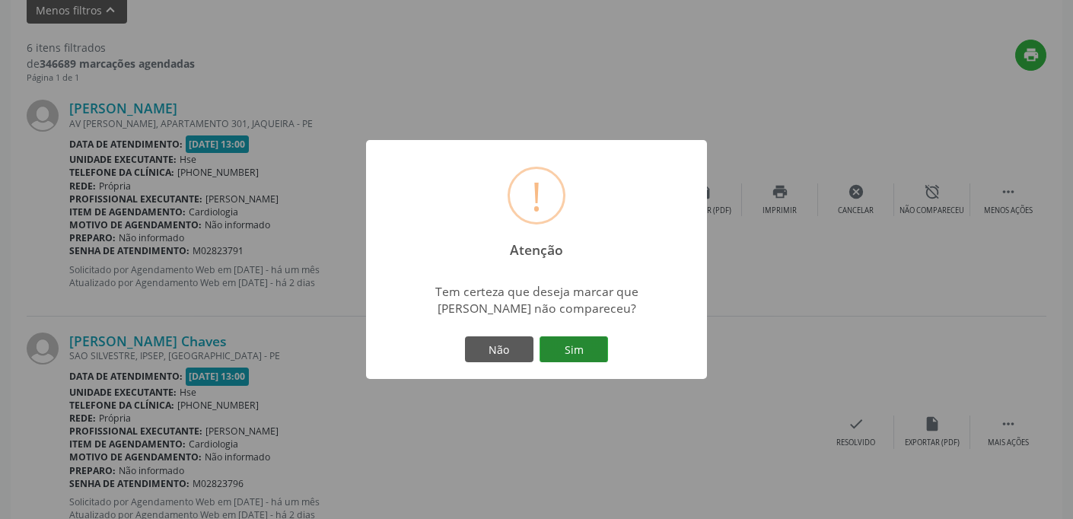
click at [590, 350] on button "Sim" at bounding box center [573, 349] width 68 height 26
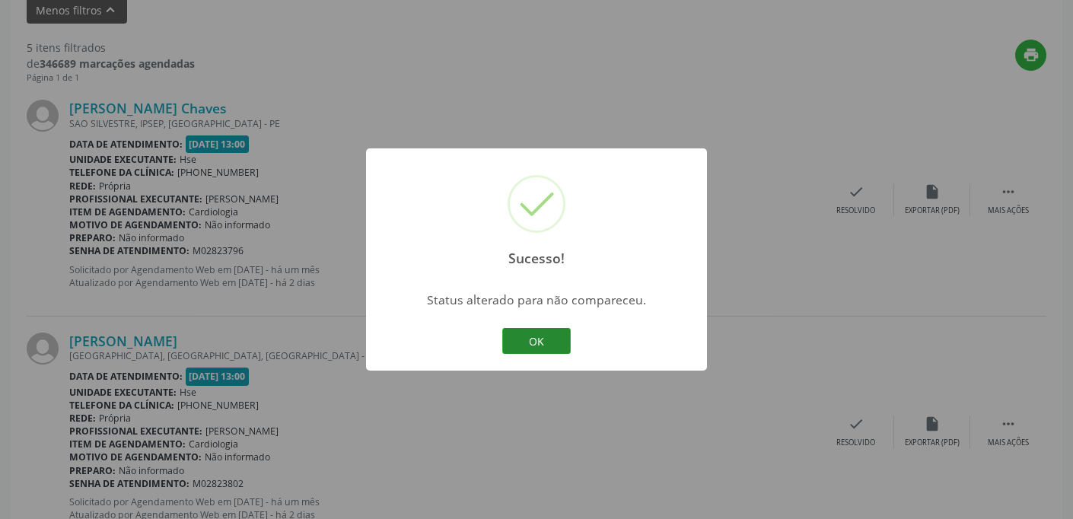
click at [536, 334] on button "OK" at bounding box center [536, 341] width 68 height 26
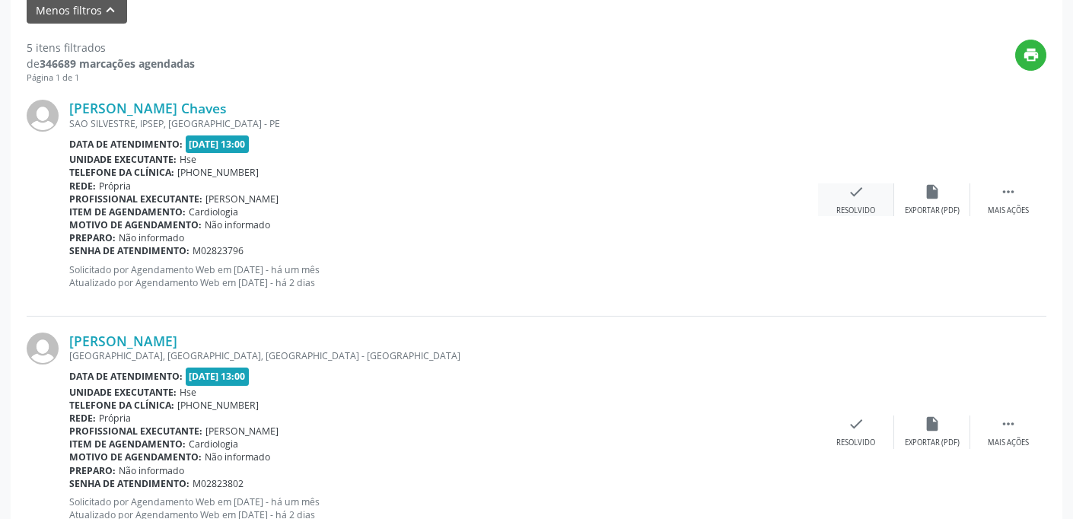
click at [873, 194] on div "check Resolvido" at bounding box center [856, 199] width 76 height 33
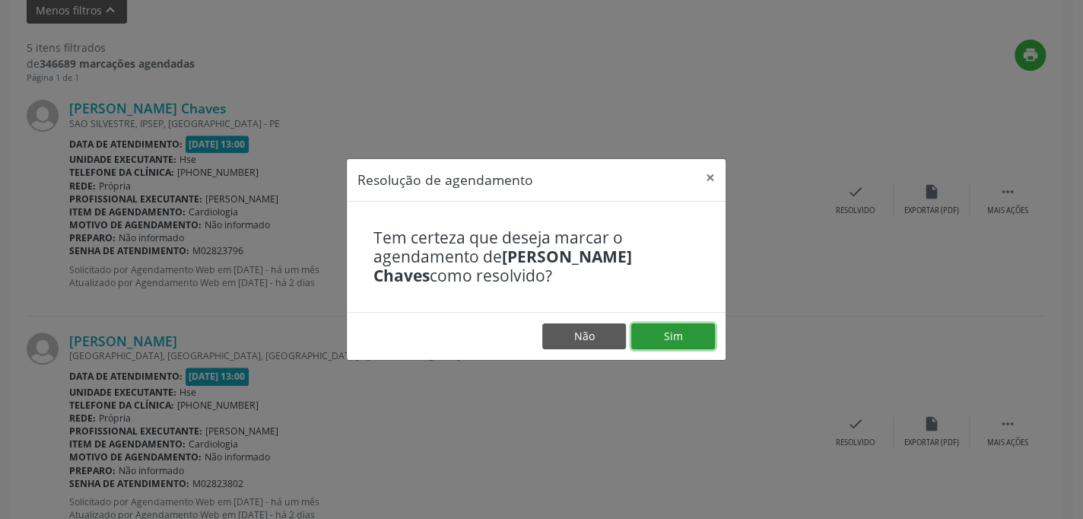
click at [675, 334] on button "Sim" at bounding box center [673, 336] width 84 height 26
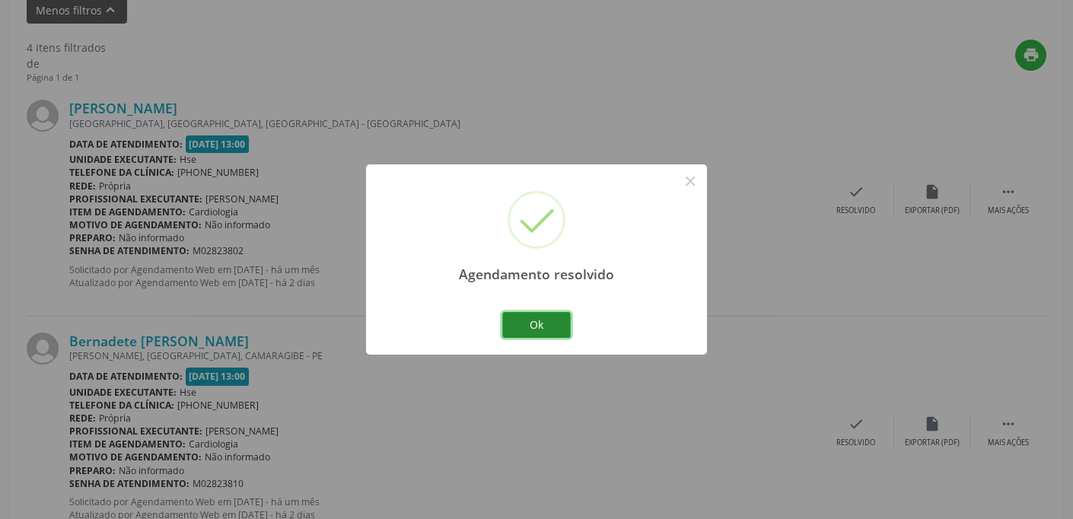
click at [546, 326] on button "Ok" at bounding box center [536, 325] width 68 height 26
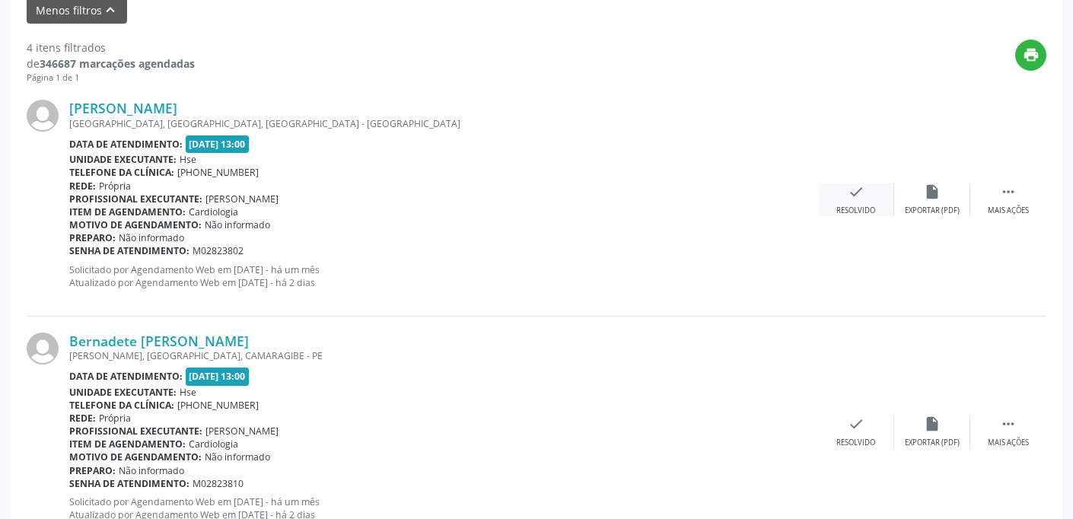
click at [866, 185] on div "check Resolvido" at bounding box center [856, 199] width 76 height 33
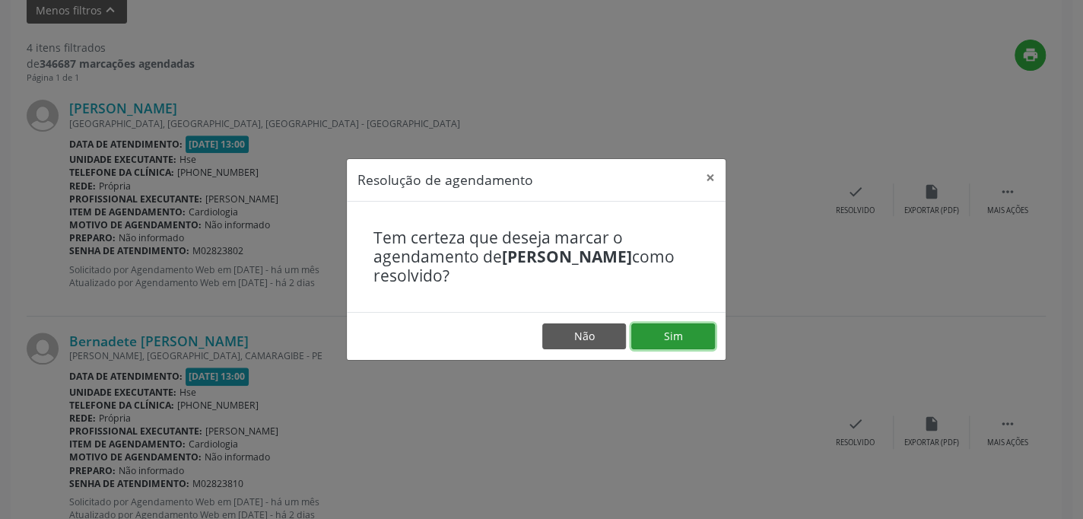
click at [679, 339] on button "Sim" at bounding box center [673, 336] width 84 height 26
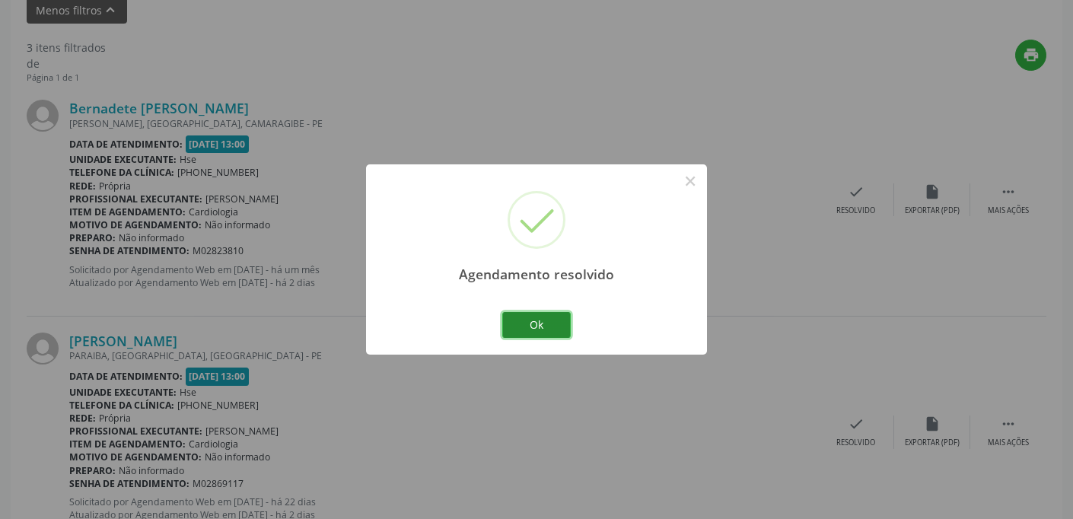
click at [550, 325] on button "Ok" at bounding box center [536, 325] width 68 height 26
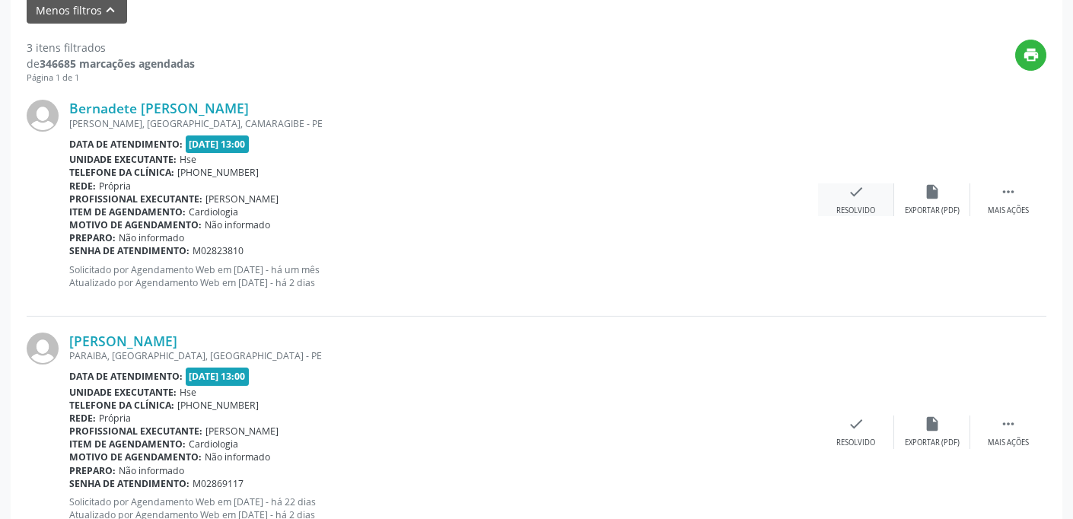
click at [847, 194] on icon "check" at bounding box center [855, 191] width 17 height 17
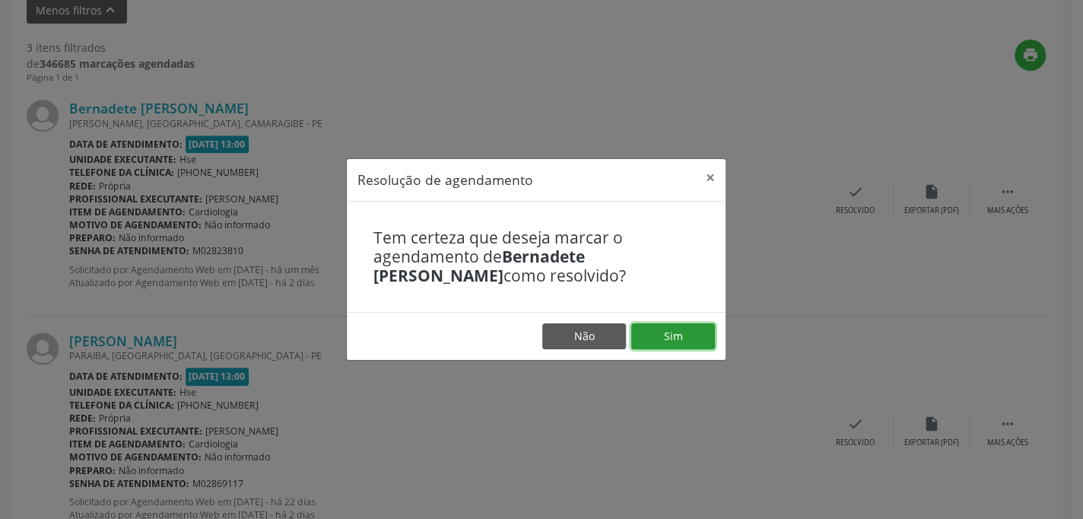
click at [676, 332] on button "Sim" at bounding box center [673, 336] width 84 height 26
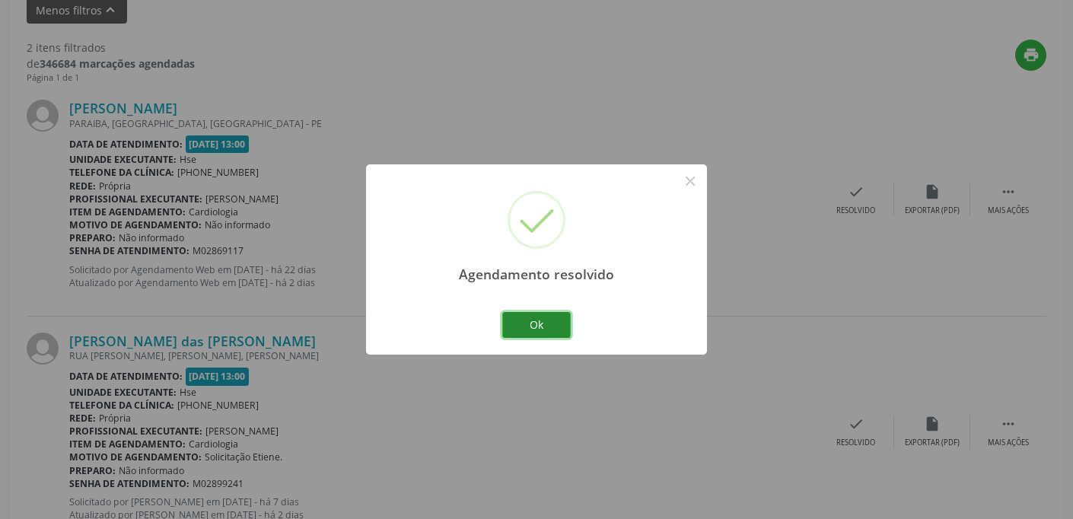
click at [545, 326] on button "Ok" at bounding box center [536, 325] width 68 height 26
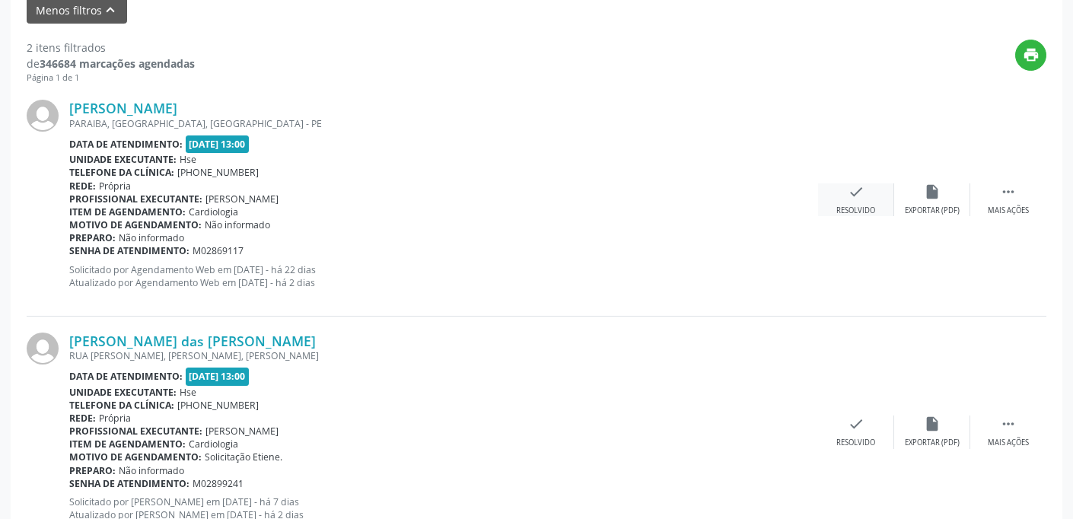
click at [857, 194] on icon "check" at bounding box center [855, 191] width 17 height 17
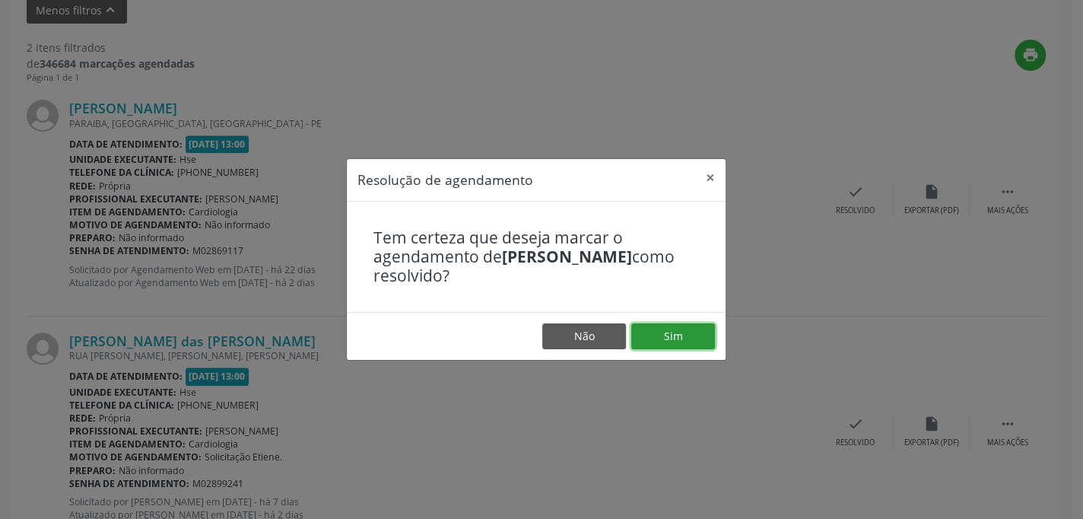
click at [672, 338] on button "Sim" at bounding box center [673, 336] width 84 height 26
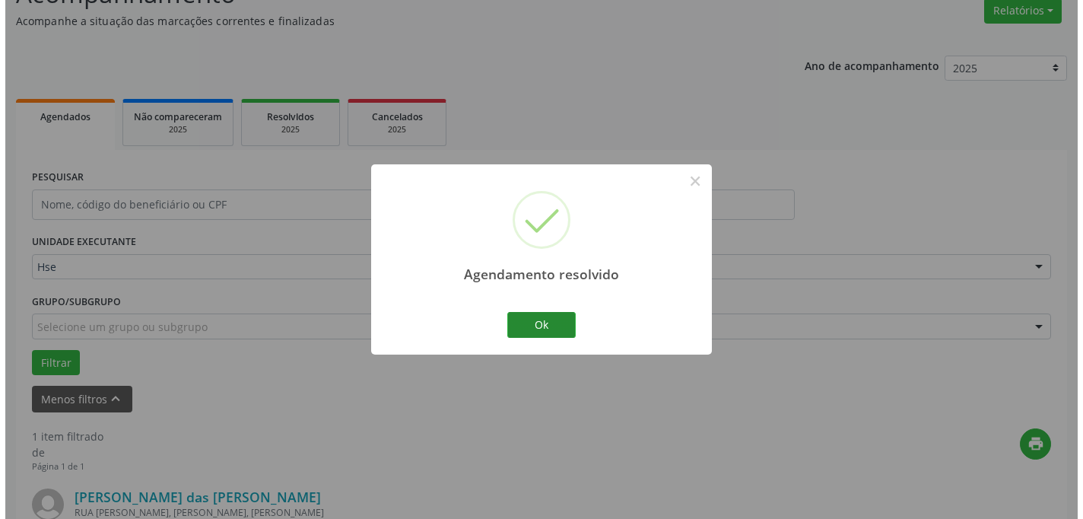
scroll to position [340, 0]
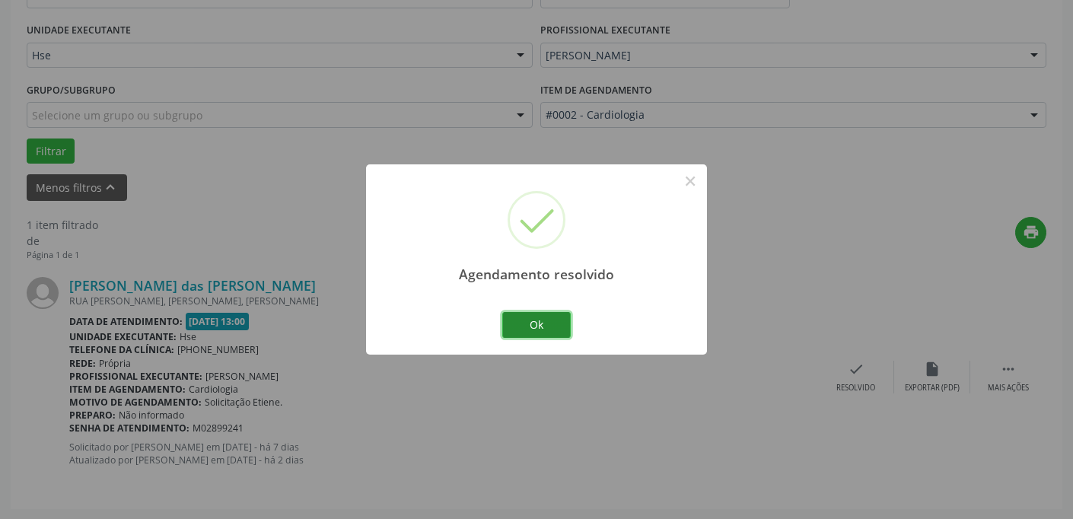
click at [541, 321] on button "Ok" at bounding box center [536, 325] width 68 height 26
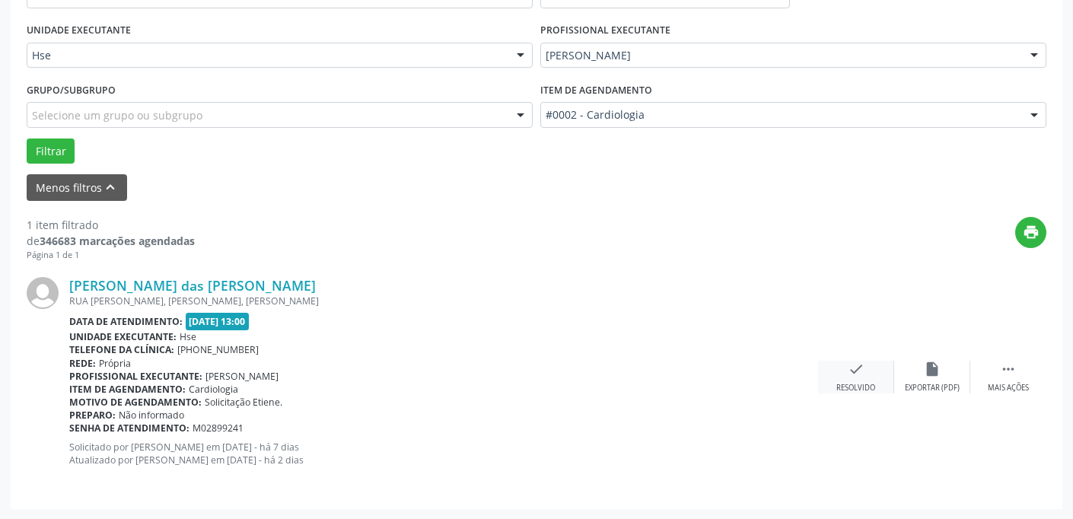
click at [853, 367] on icon "check" at bounding box center [855, 369] width 17 height 17
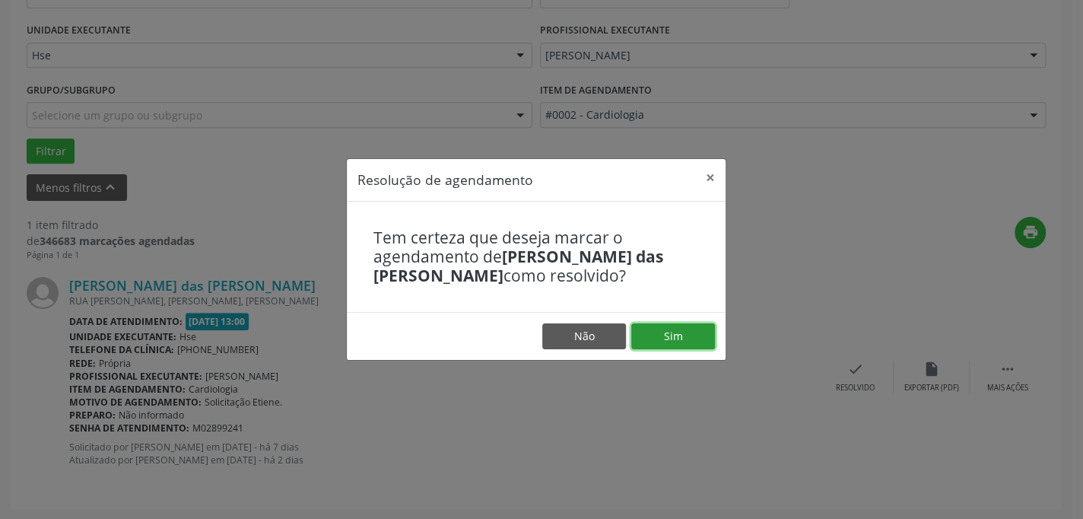
click at [691, 331] on button "Sim" at bounding box center [673, 336] width 84 height 26
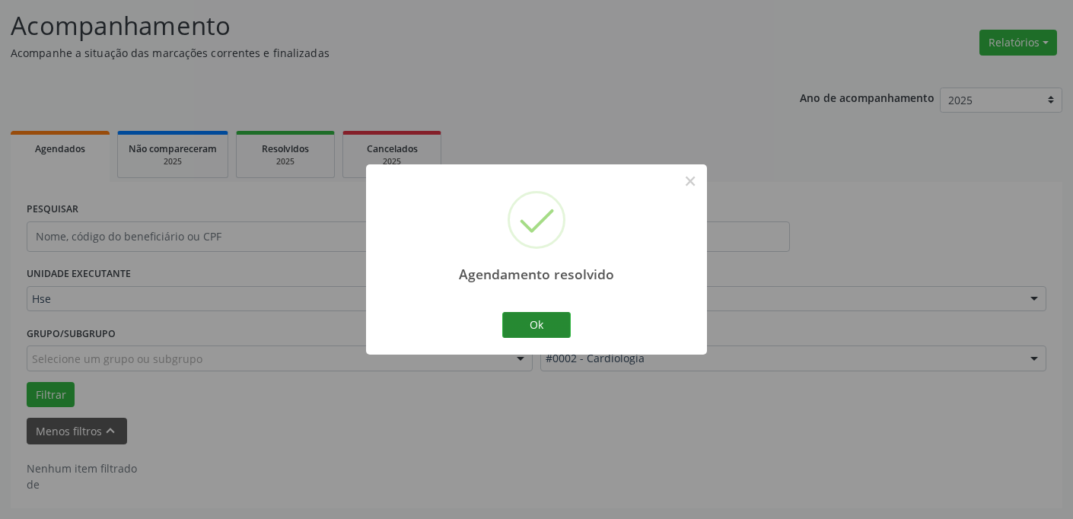
scroll to position [95, 0]
click at [539, 326] on button "Ok" at bounding box center [536, 325] width 68 height 26
